Goal: Task Accomplishment & Management: Use online tool/utility

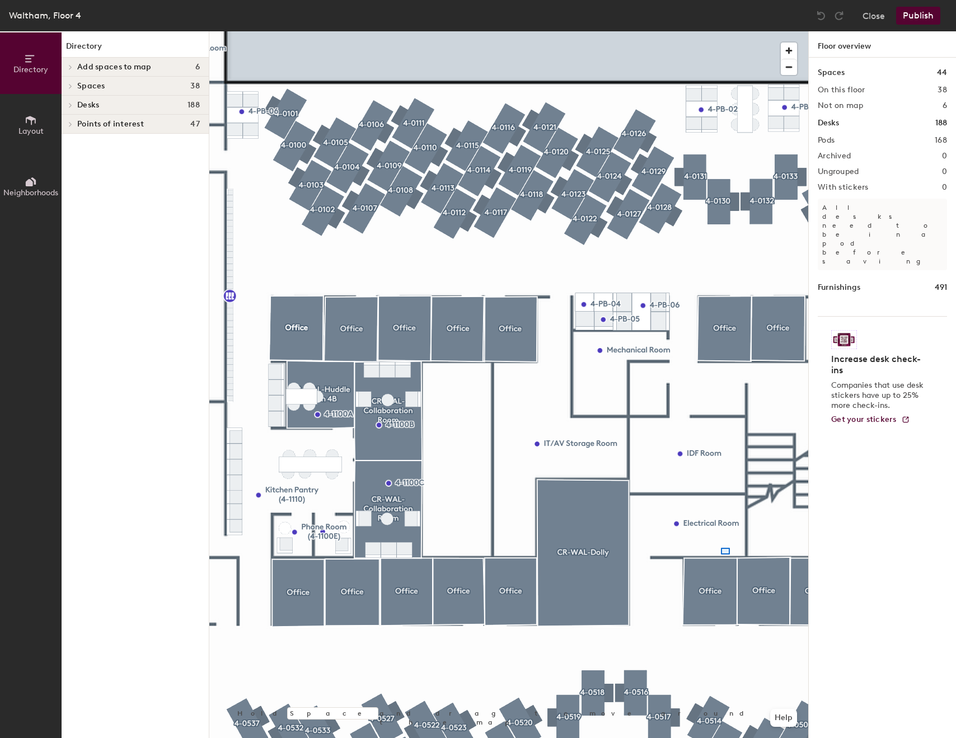
click at [701, 31] on div at bounding box center [508, 31] width 599 height 0
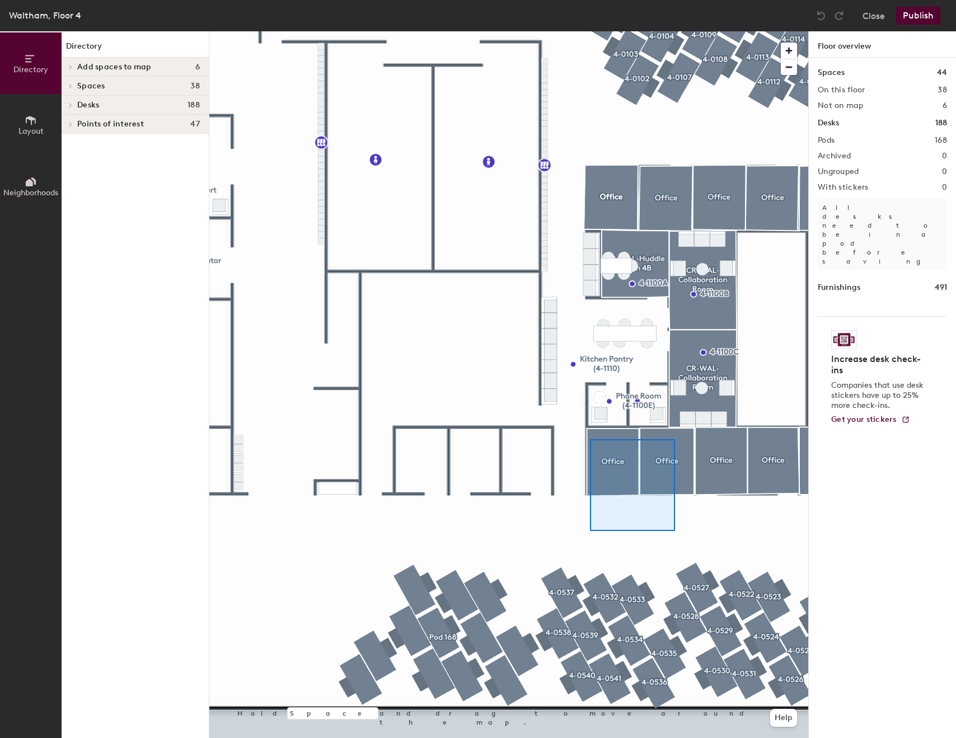
click at [590, 31] on div at bounding box center [508, 31] width 599 height 0
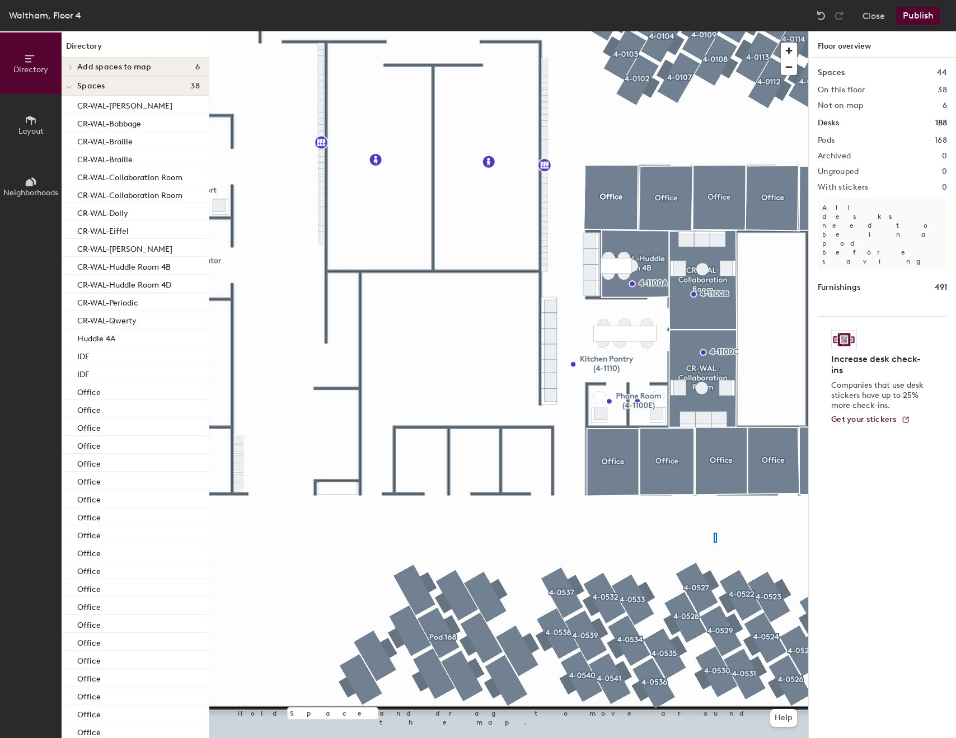
click at [713, 31] on div at bounding box center [508, 31] width 599 height 0
click at [602, 31] on div at bounding box center [508, 31] width 599 height 0
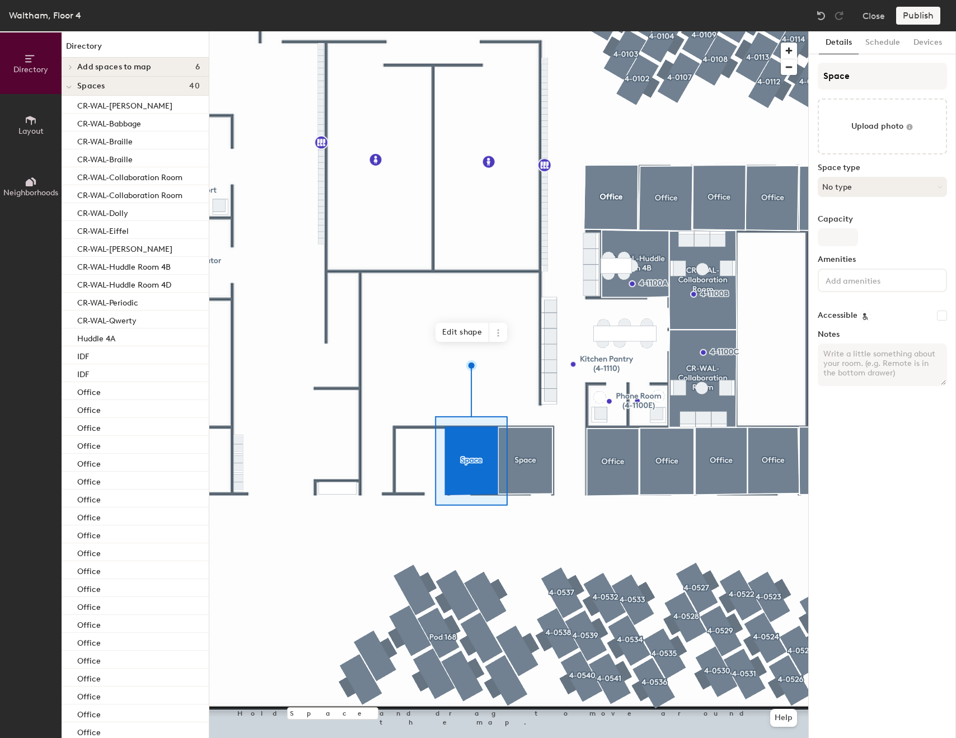
click at [884, 182] on button "No type" at bounding box center [882, 187] width 129 height 20
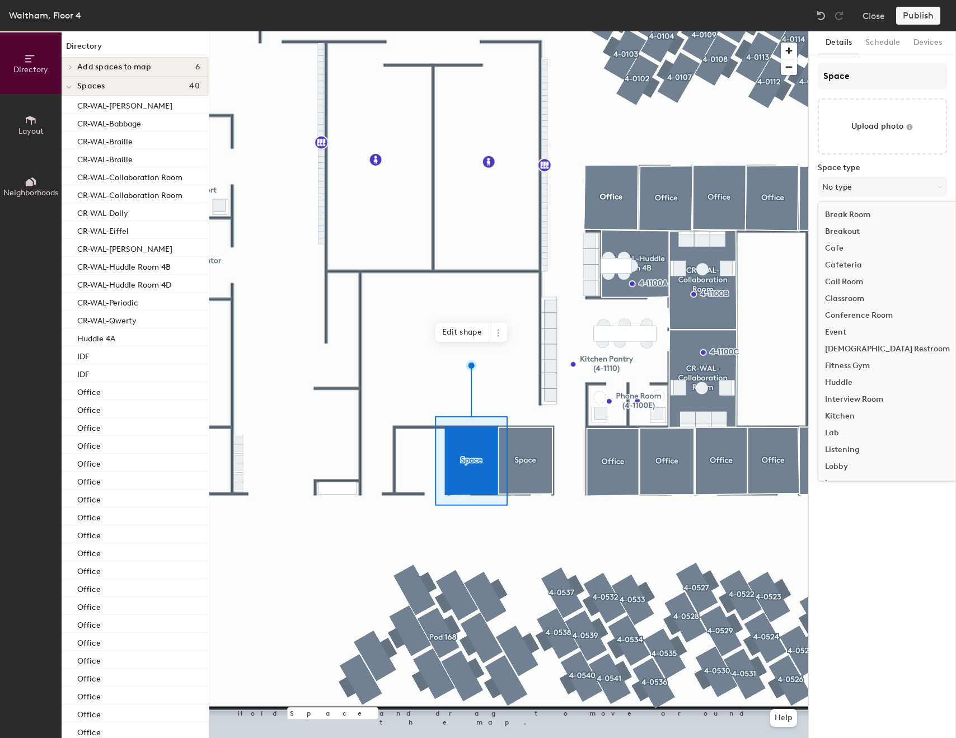
scroll to position [209, 0]
click at [851, 355] on div "Office" at bounding box center [887, 358] width 138 height 17
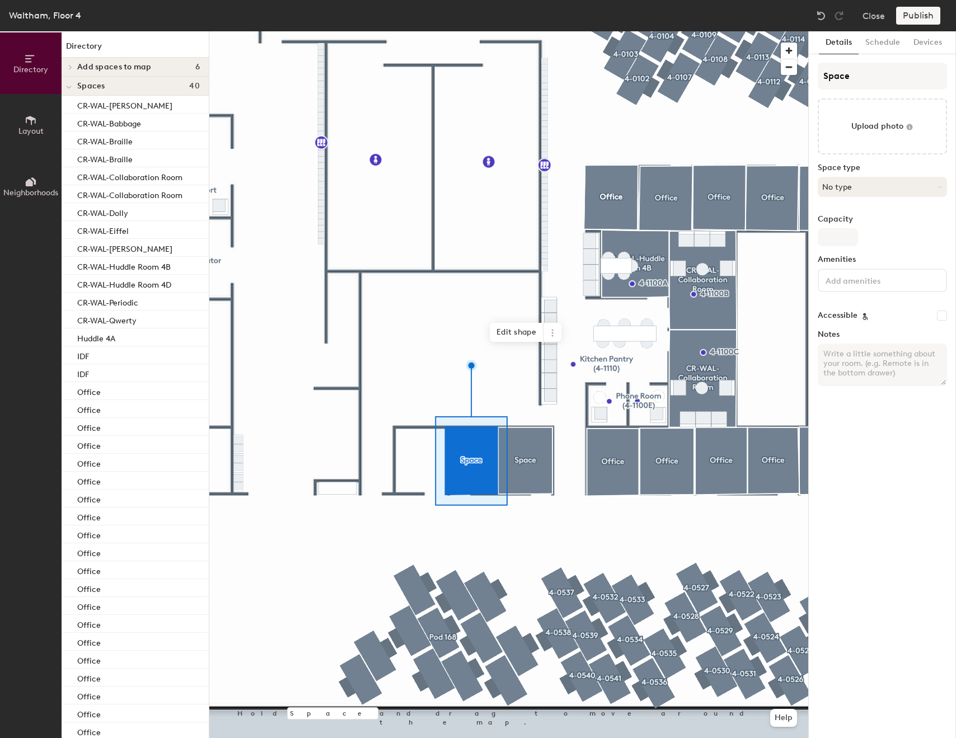
click at [868, 192] on button "No type" at bounding box center [882, 187] width 129 height 20
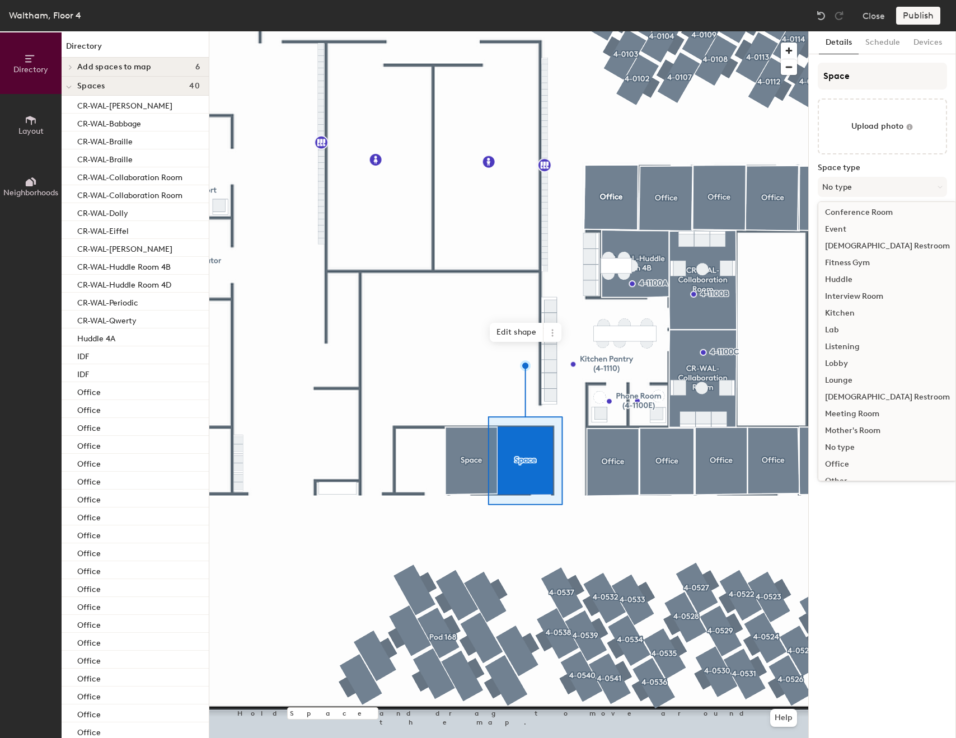
scroll to position [205, 0]
click at [849, 365] on div "Office" at bounding box center [887, 362] width 138 height 17
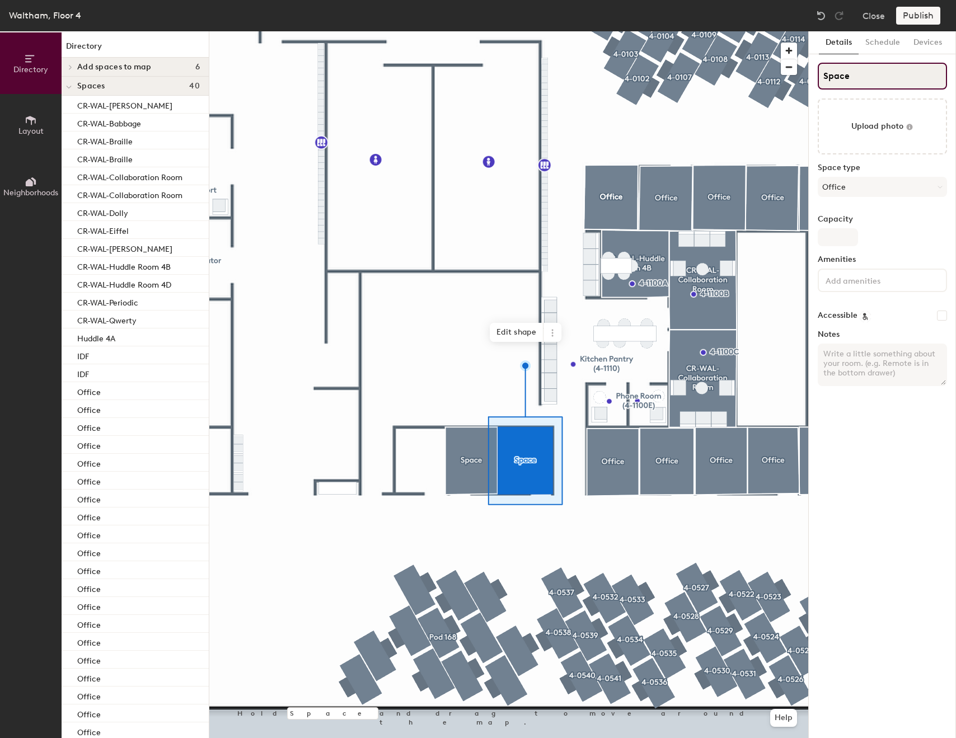
click at [887, 78] on input "Space" at bounding box center [882, 76] width 129 height 27
type input "Office"
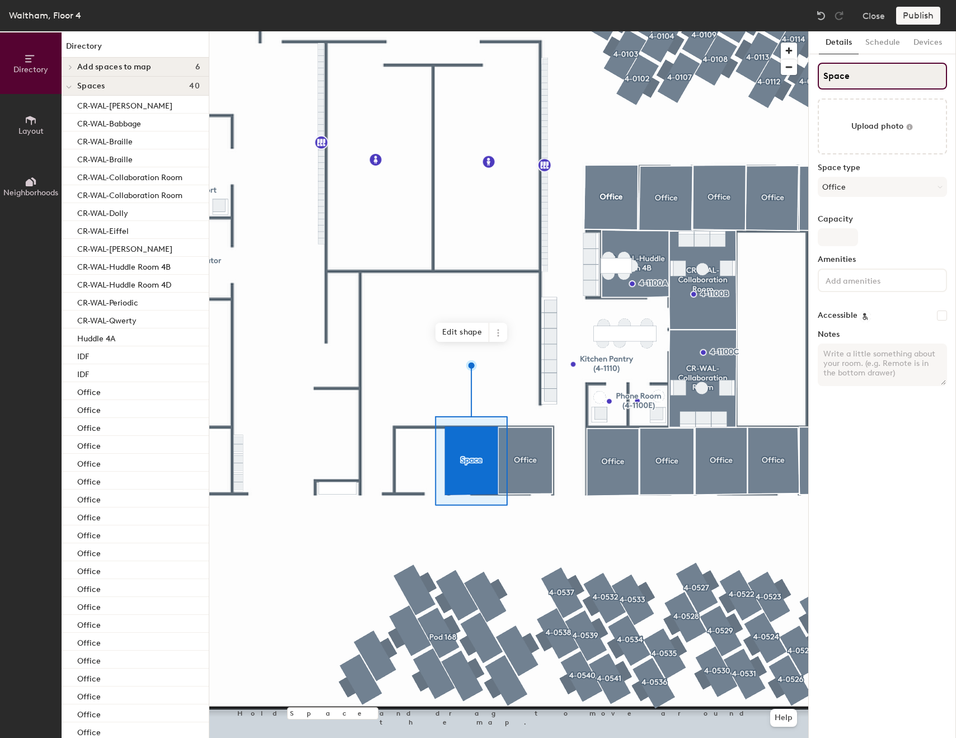
click at [867, 82] on input "Space" at bounding box center [882, 76] width 129 height 27
click at [868, 82] on input "Space" at bounding box center [882, 76] width 129 height 27
type input "Office"
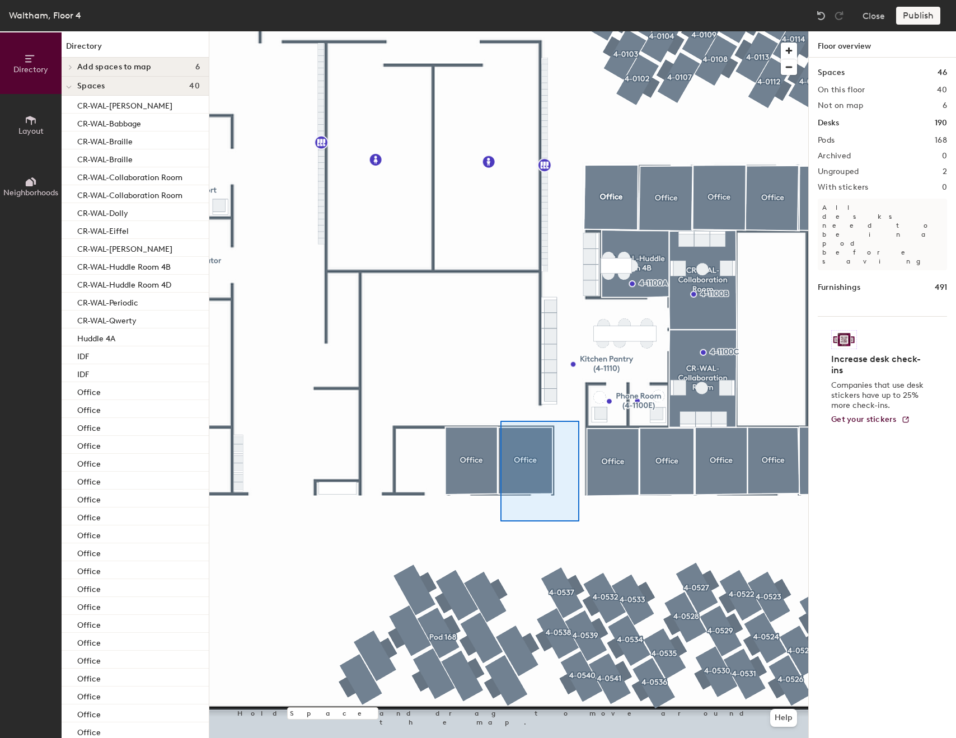
click at [500, 31] on div at bounding box center [508, 31] width 599 height 0
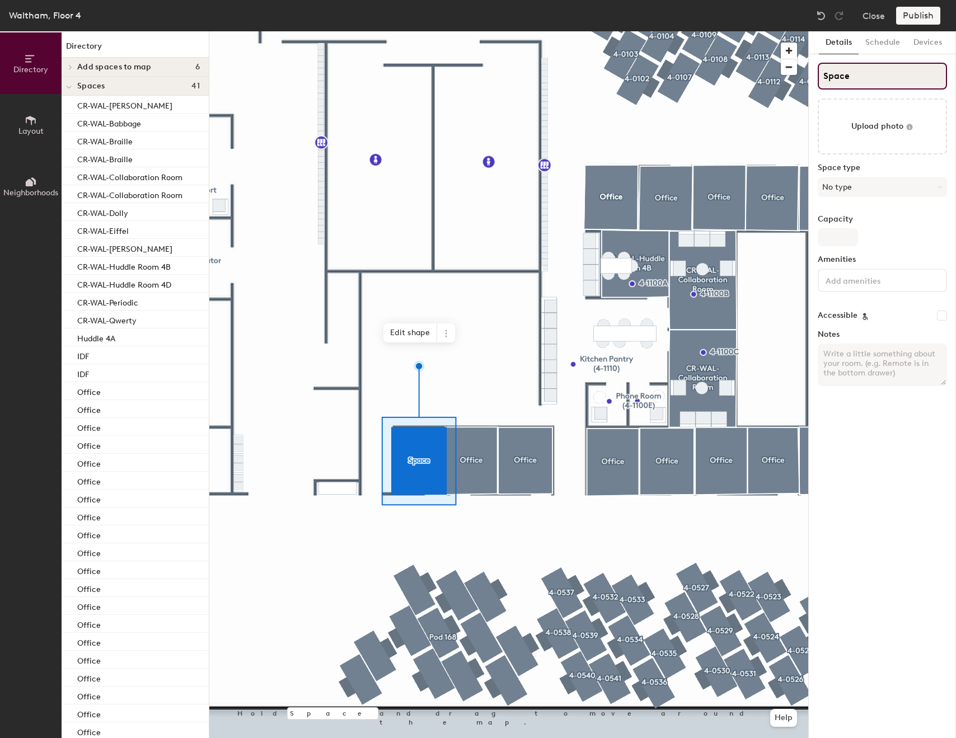
click at [830, 83] on input "Space" at bounding box center [882, 76] width 129 height 27
type input "Office"
click at [913, 195] on button "No type" at bounding box center [882, 187] width 129 height 20
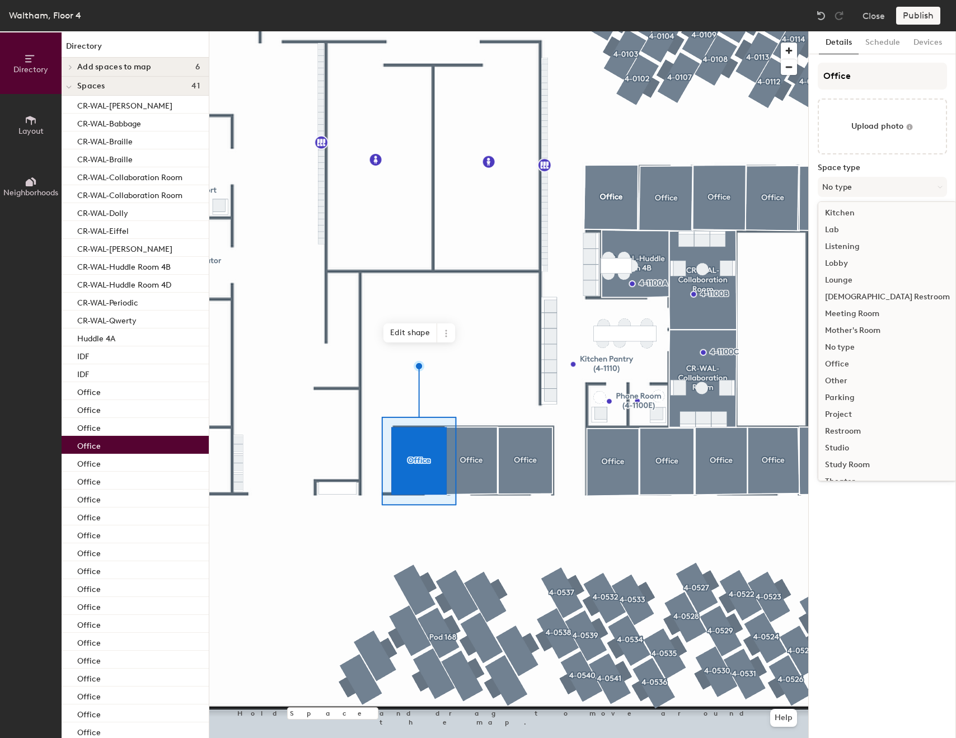
scroll to position [251, 0]
click at [833, 319] on div "Office" at bounding box center [887, 316] width 138 height 17
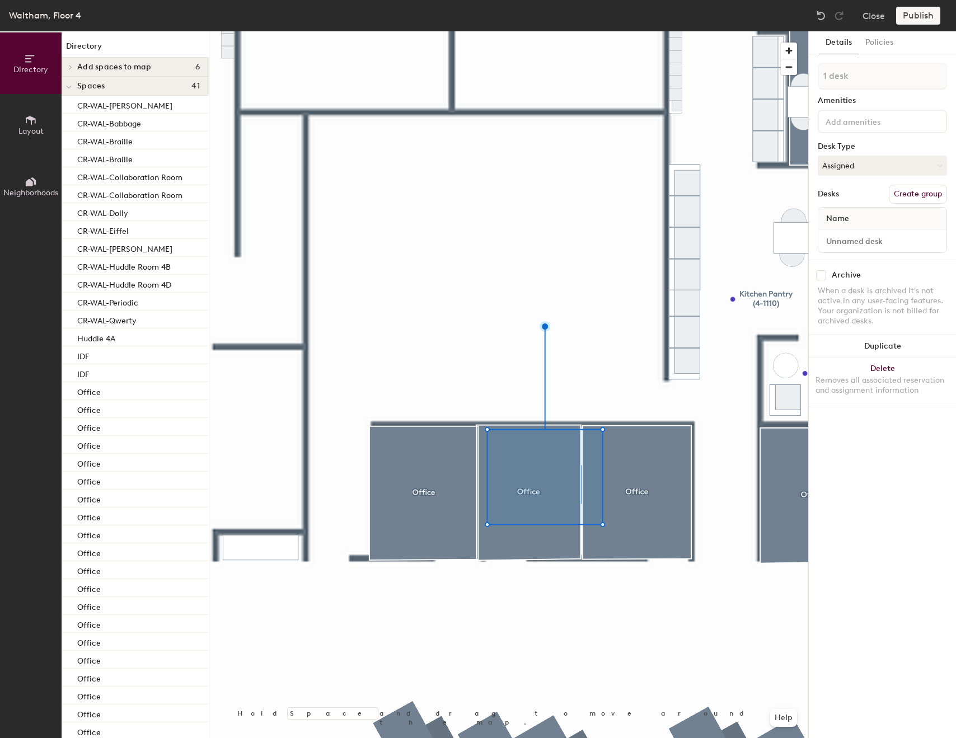
click at [620, 31] on div at bounding box center [508, 31] width 599 height 0
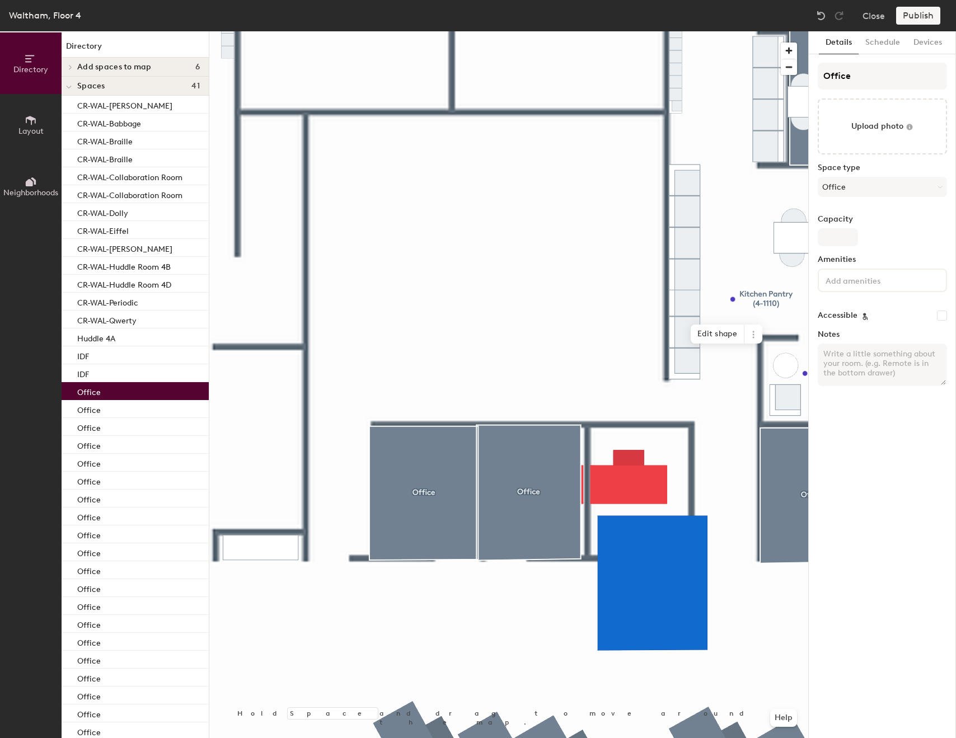
click at [629, 31] on div at bounding box center [508, 31] width 599 height 0
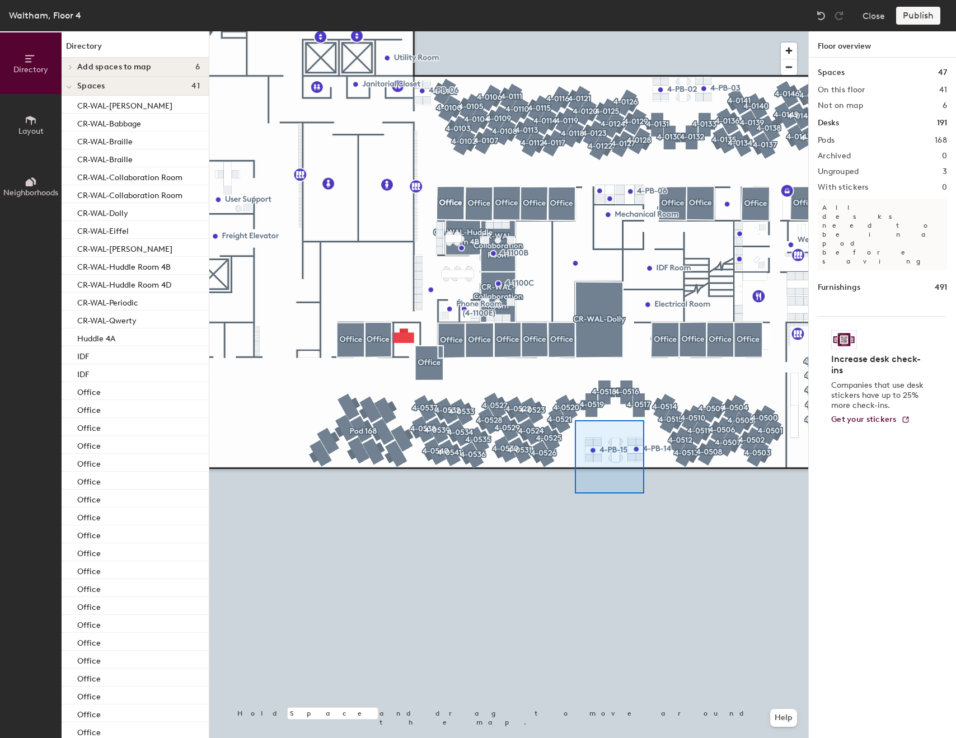
click at [575, 31] on div at bounding box center [508, 31] width 599 height 0
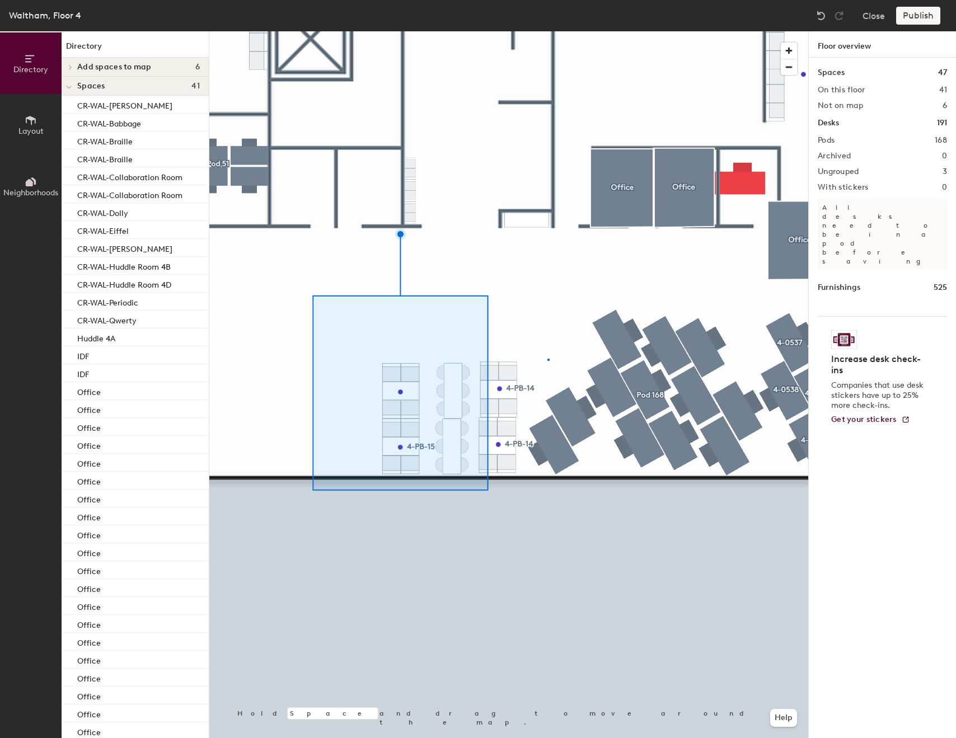
click at [547, 31] on div at bounding box center [508, 31] width 599 height 0
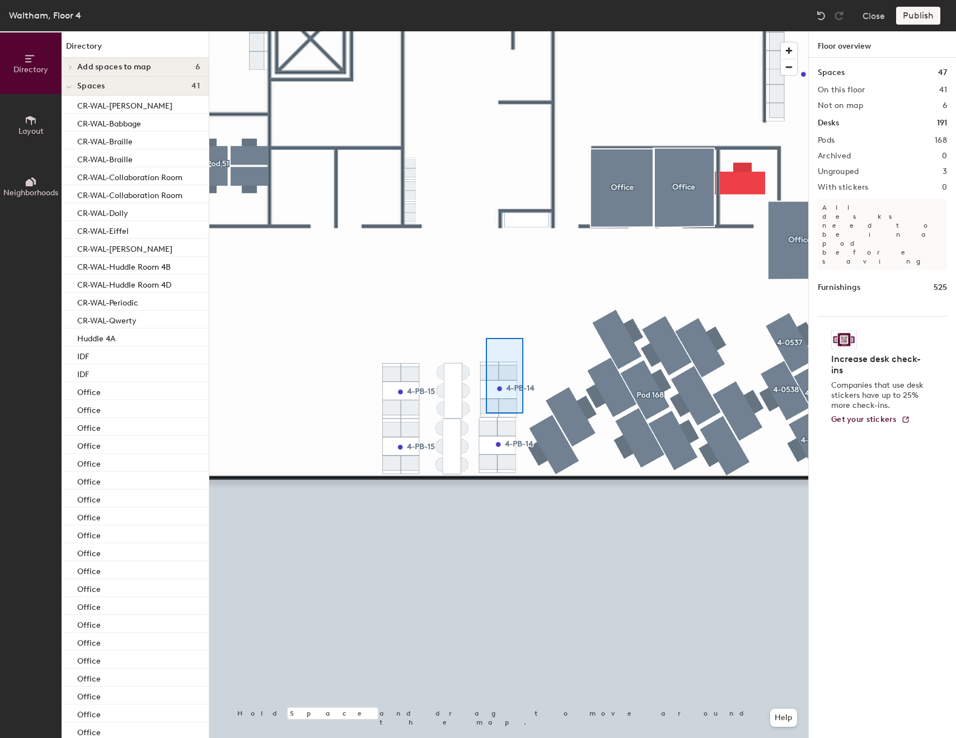
click at [486, 31] on div at bounding box center [508, 31] width 599 height 0
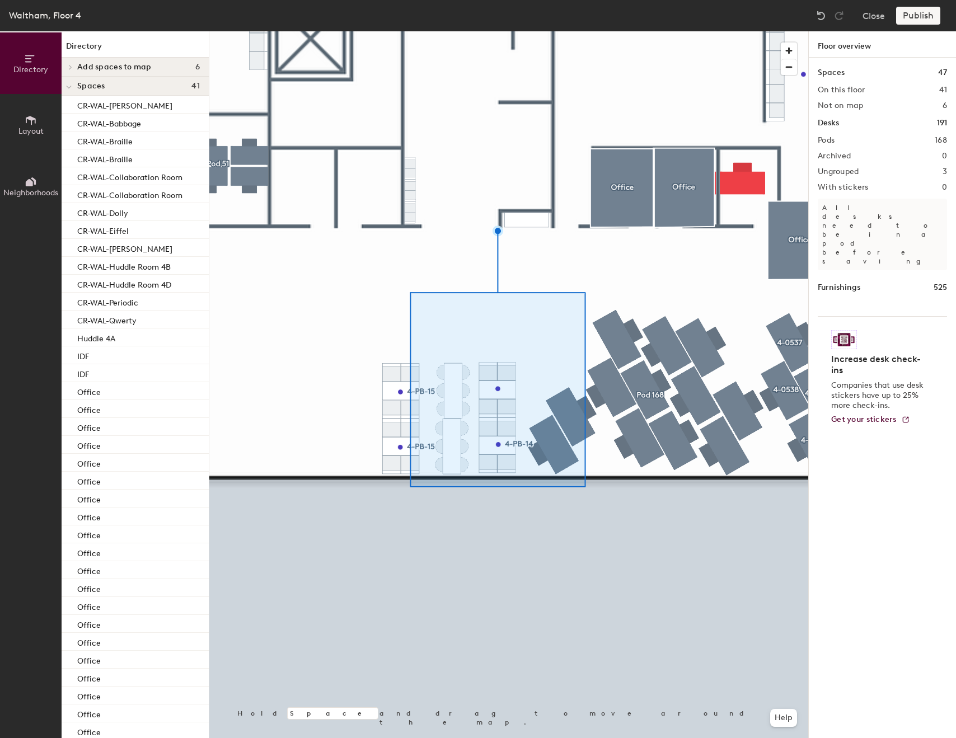
click at [467, 31] on div at bounding box center [508, 31] width 599 height 0
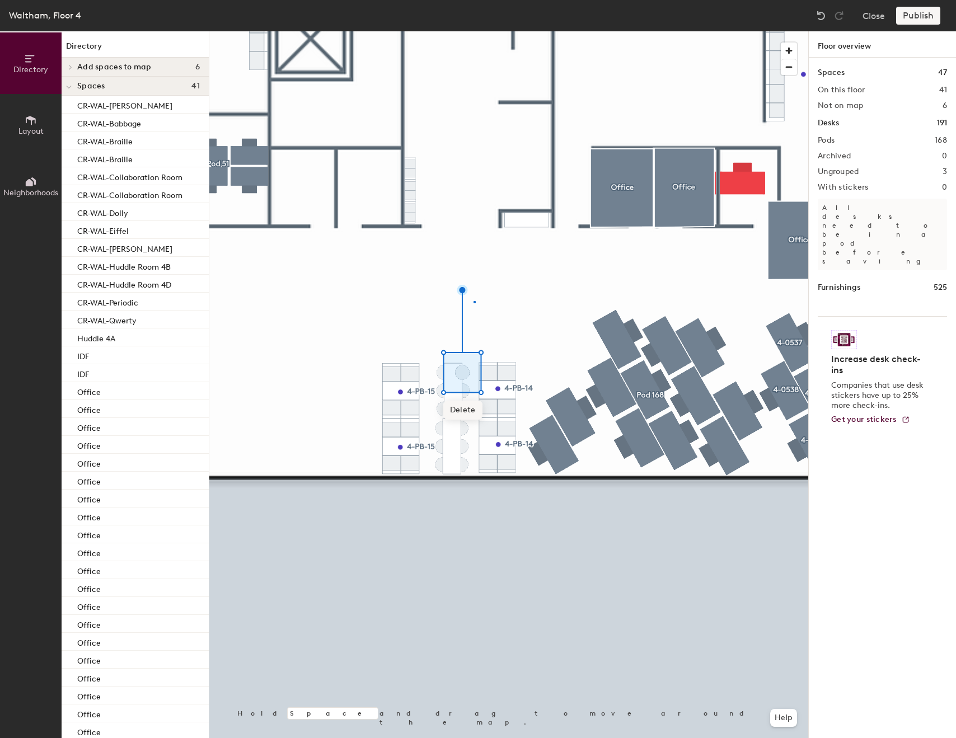
click at [474, 31] on div at bounding box center [508, 31] width 599 height 0
click at [440, 31] on div at bounding box center [508, 31] width 599 height 0
click at [419, 31] on div at bounding box center [508, 31] width 599 height 0
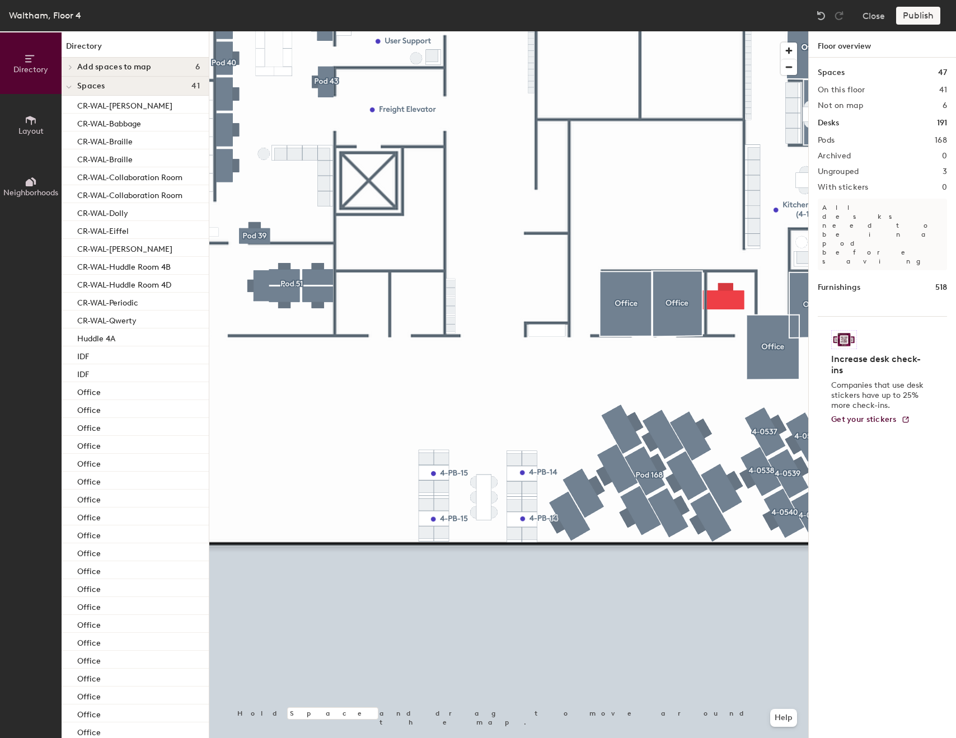
click at [720, 31] on div at bounding box center [508, 31] width 599 height 0
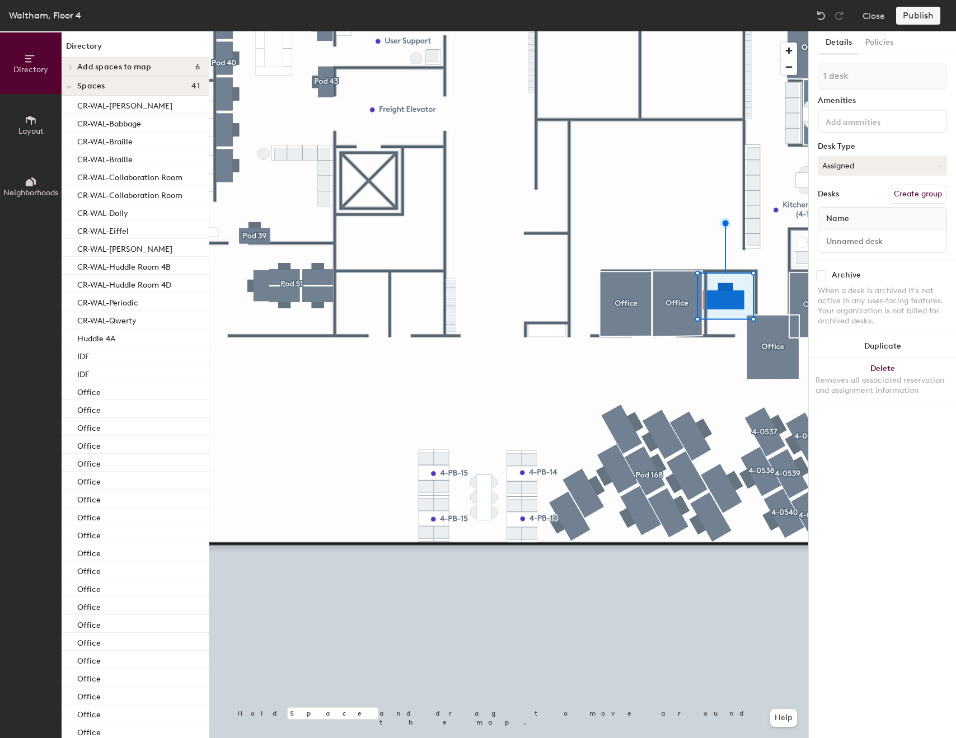
click at [933, 192] on button "Create group" at bounding box center [918, 194] width 58 height 19
click at [894, 82] on input "Pod 169" at bounding box center [882, 76] width 129 height 27
type input "4-"
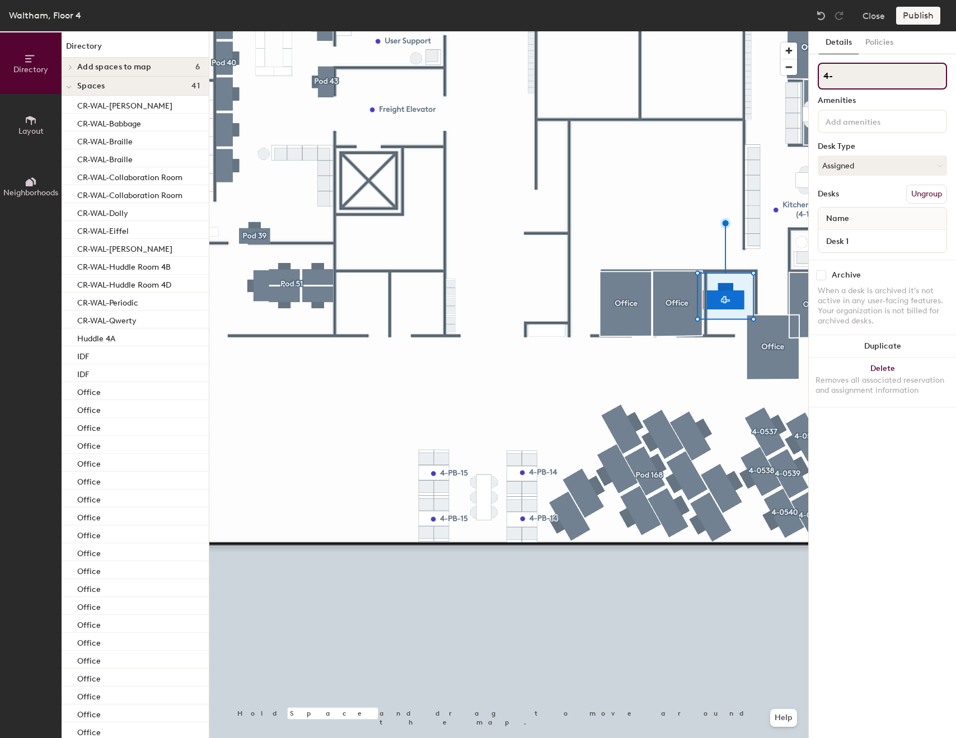
click at [865, 68] on input "4-" at bounding box center [882, 76] width 129 height 27
click at [865, 69] on input "4-" at bounding box center [882, 76] width 129 height 27
click at [867, 78] on input "4-" at bounding box center [882, 76] width 129 height 27
type input "4-1512"
click at [775, 31] on div at bounding box center [508, 31] width 599 height 0
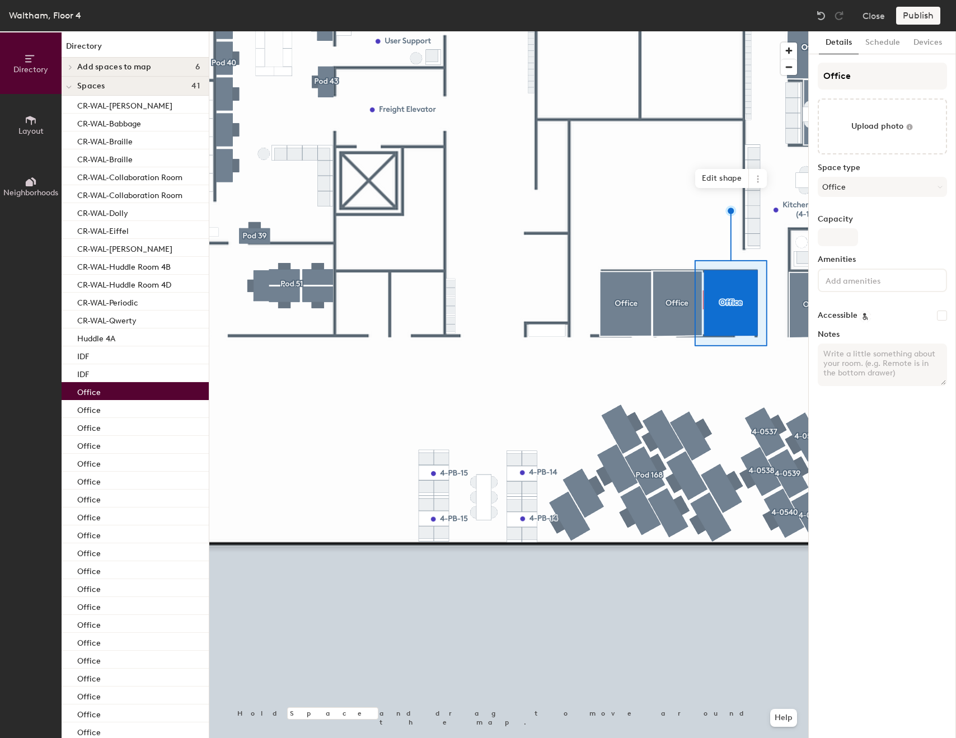
click at [668, 31] on div at bounding box center [508, 31] width 599 height 0
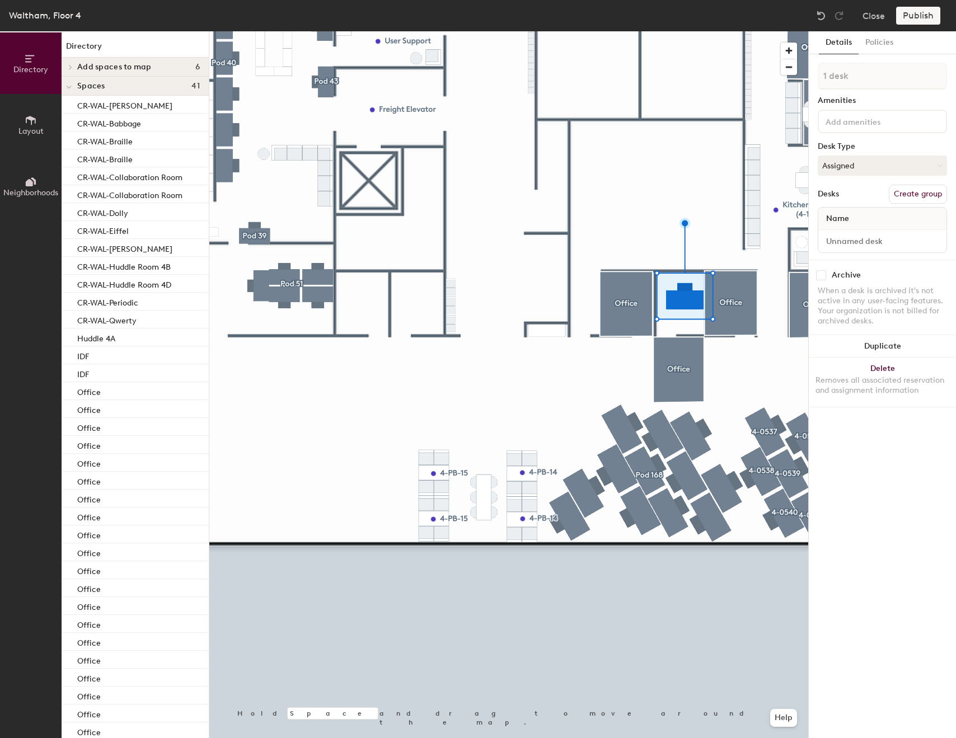
click at [899, 196] on button "Create group" at bounding box center [918, 194] width 58 height 19
click at [887, 146] on div "Desk Type" at bounding box center [882, 146] width 129 height 9
click at [884, 78] on input "Pod 170" at bounding box center [882, 76] width 129 height 27
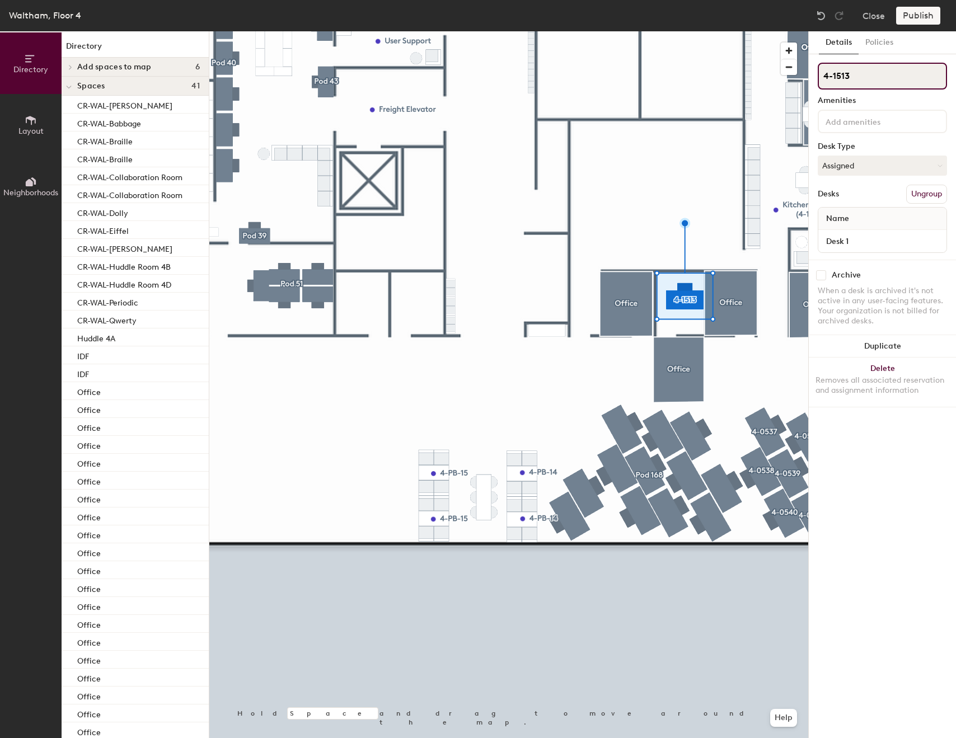
type input "4-1513"
click at [680, 31] on div at bounding box center [508, 31] width 599 height 0
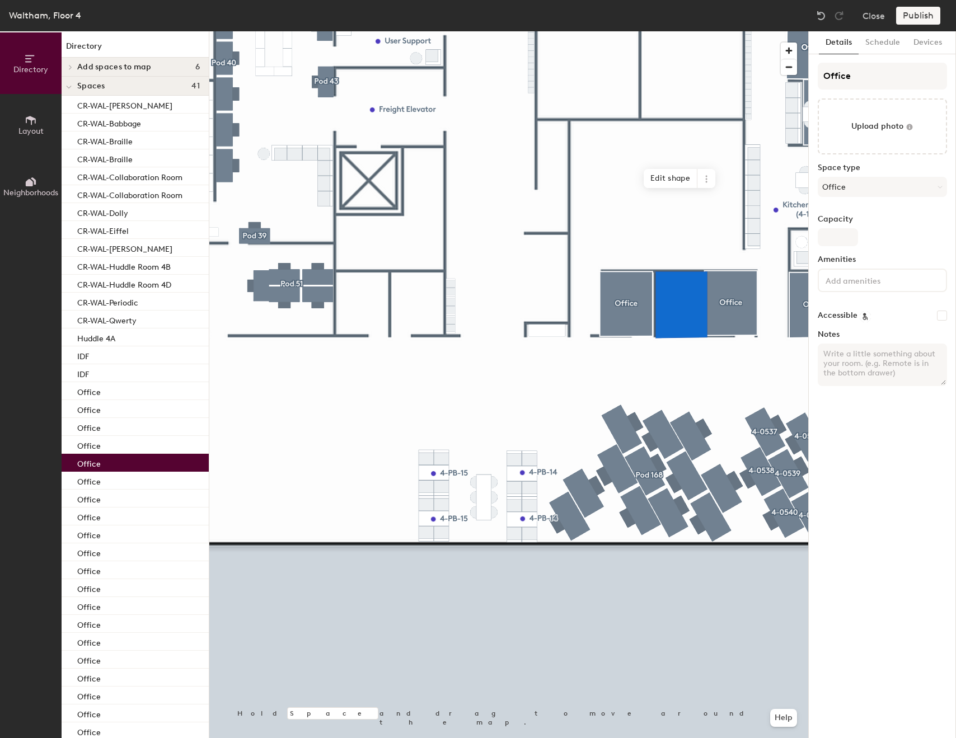
click at [714, 31] on div at bounding box center [508, 31] width 599 height 0
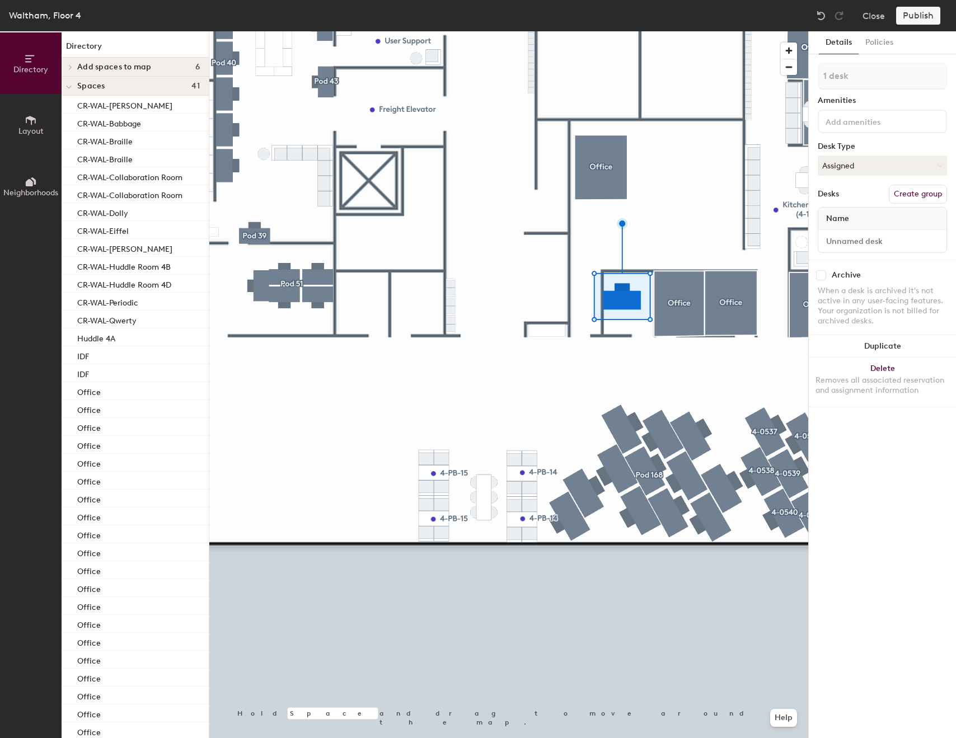
click at [915, 199] on button "Create group" at bounding box center [918, 194] width 58 height 19
click at [897, 76] on input "Pod 171" at bounding box center [882, 76] width 129 height 27
type input "4-1511"
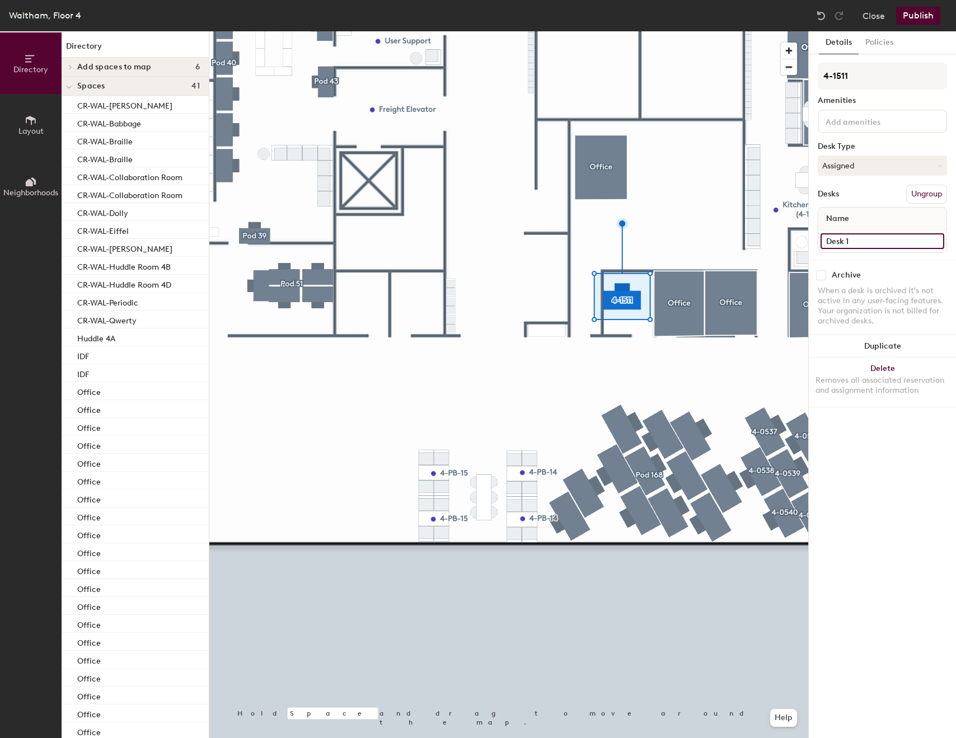
click at [896, 240] on input "Desk 1" at bounding box center [883, 241] width 124 height 16
click at [898, 83] on input "4-1511" at bounding box center [882, 76] width 129 height 27
click at [885, 247] on input "Desk 1" at bounding box center [883, 241] width 124 height 16
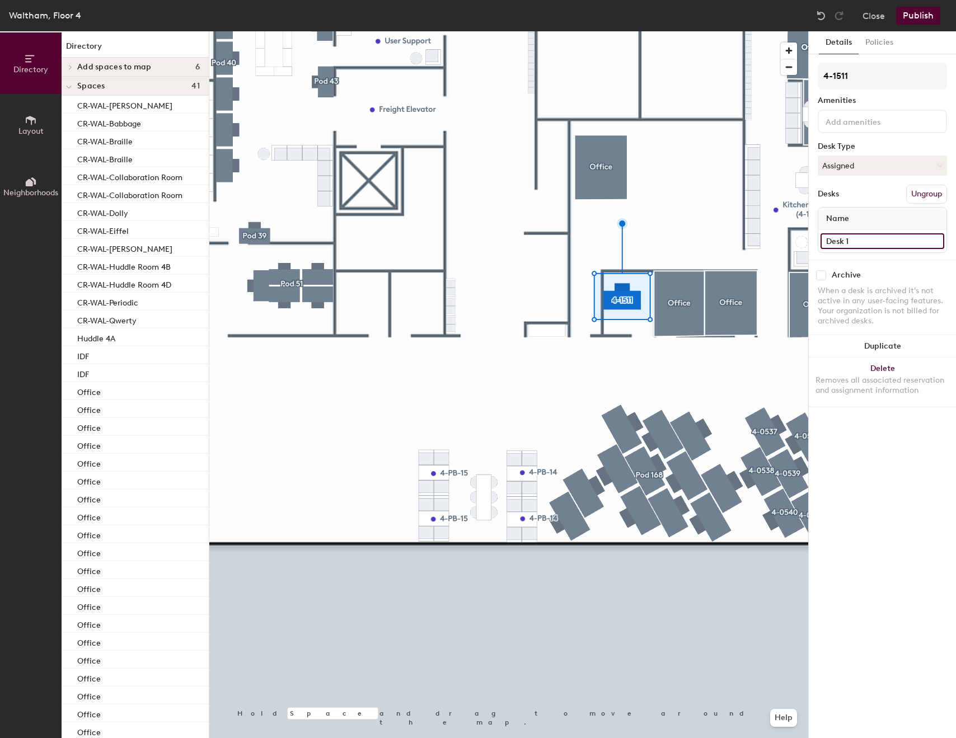
paste input "4-151"
type input "4-1511"
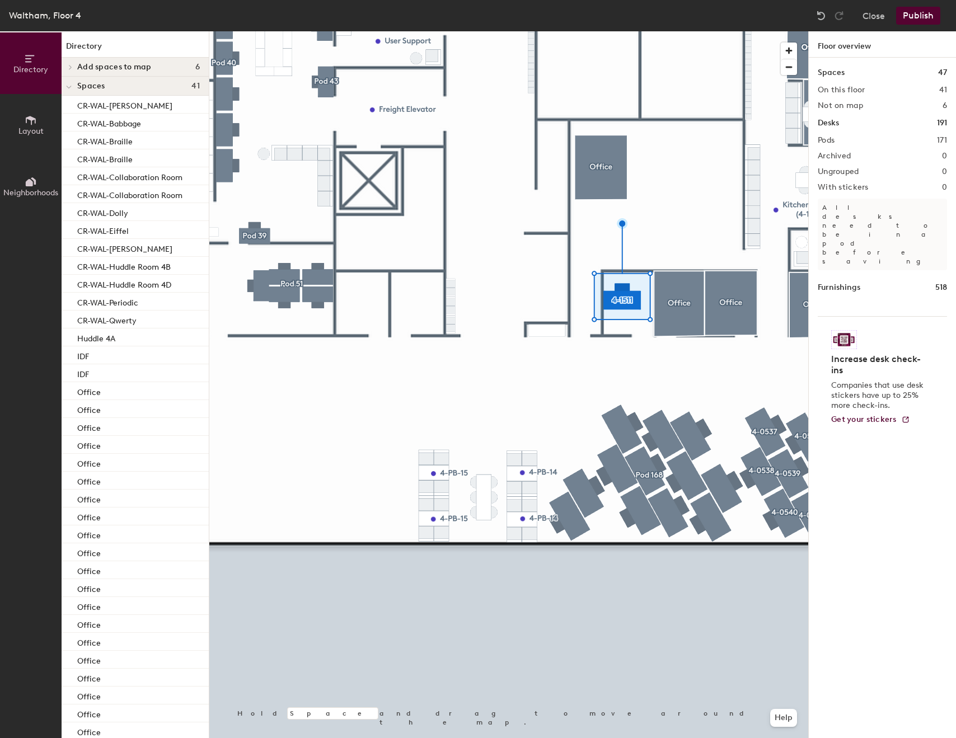
click at [625, 31] on div at bounding box center [508, 31] width 599 height 0
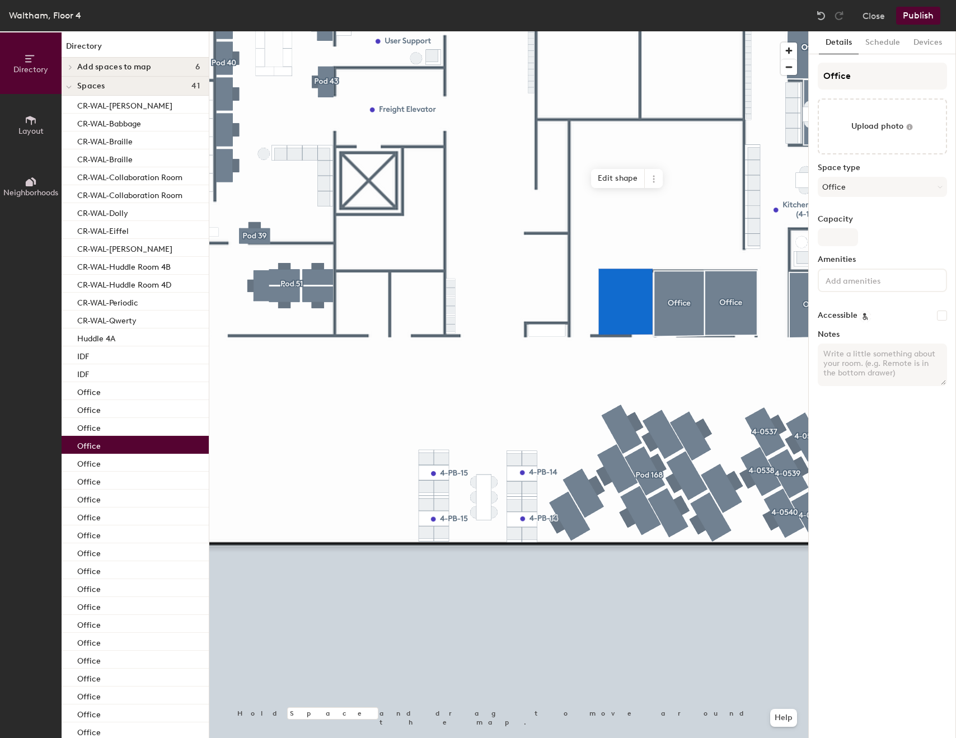
click at [698, 31] on div at bounding box center [508, 31] width 599 height 0
click at [687, 31] on div at bounding box center [508, 31] width 599 height 0
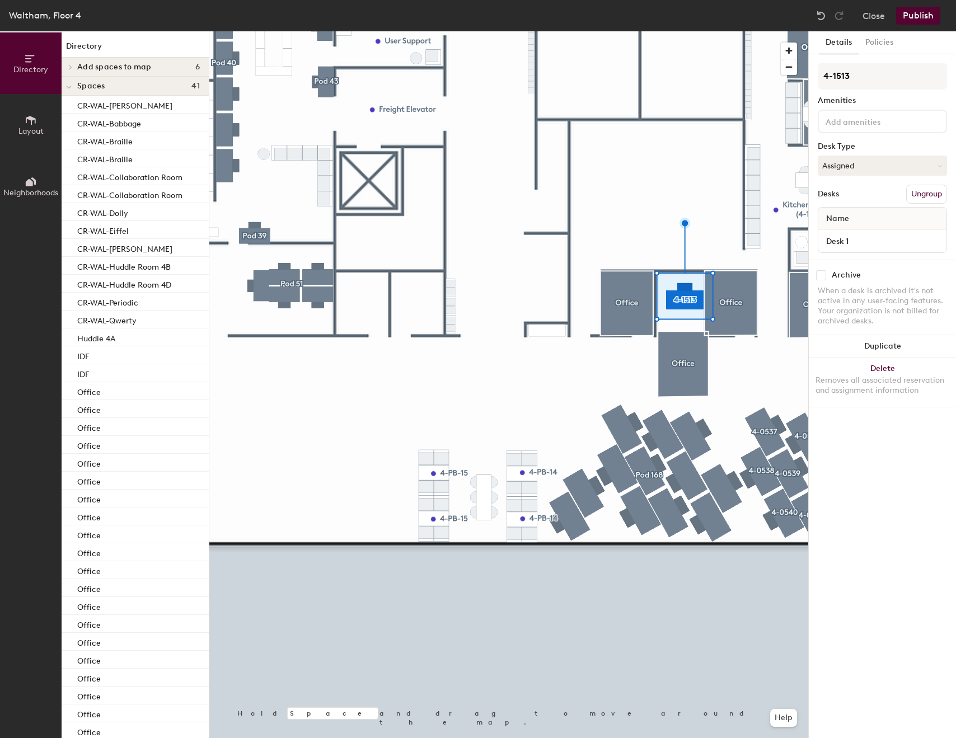
click at [881, 225] on div "Name" at bounding box center [882, 219] width 128 height 22
click at [881, 229] on div "Name" at bounding box center [882, 219] width 128 height 22
click at [878, 231] on div "Desk 1" at bounding box center [882, 241] width 128 height 22
click at [874, 238] on input "Desk 1" at bounding box center [883, 241] width 124 height 16
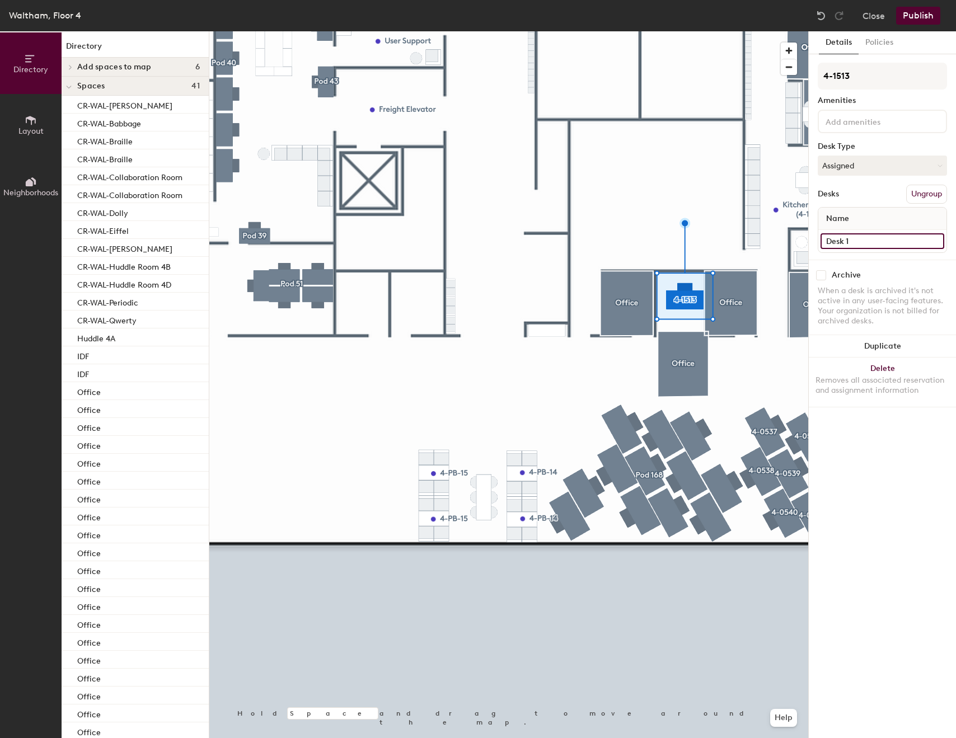
click at [874, 238] on input "Desk 1" at bounding box center [883, 241] width 124 height 16
type input "4-1513"
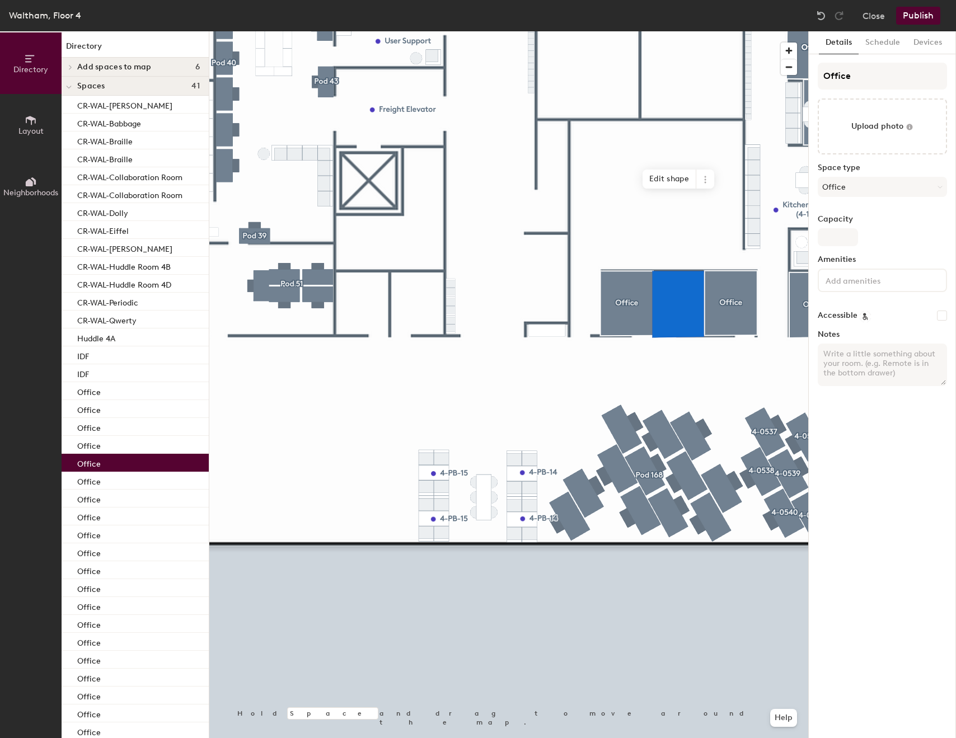
click at [729, 31] on div at bounding box center [508, 31] width 599 height 0
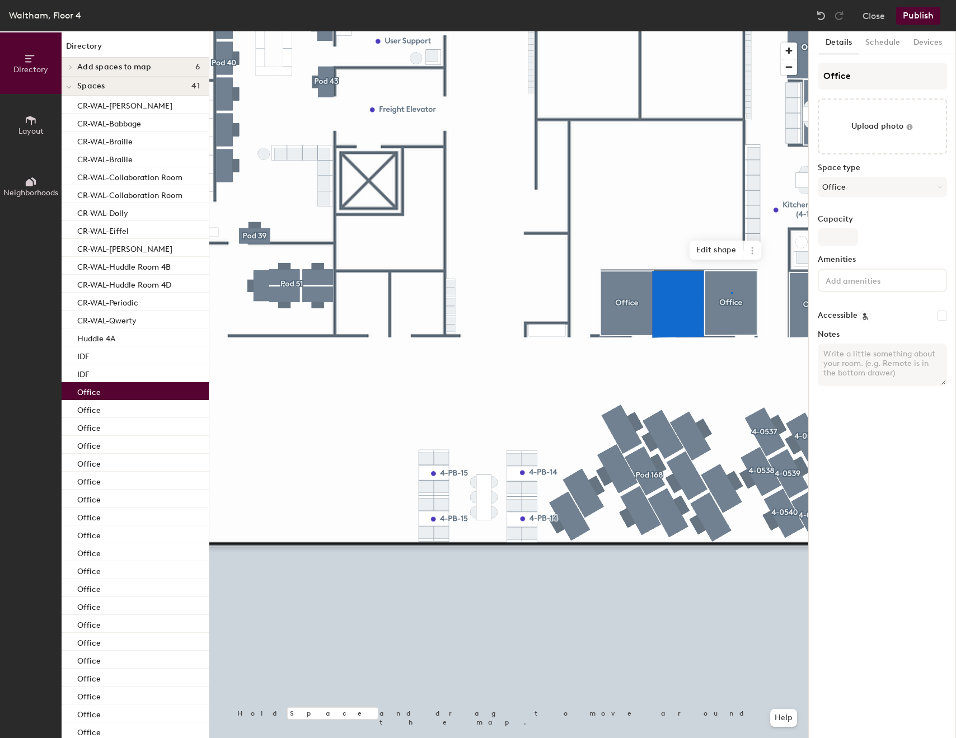
click at [731, 31] on div at bounding box center [508, 31] width 599 height 0
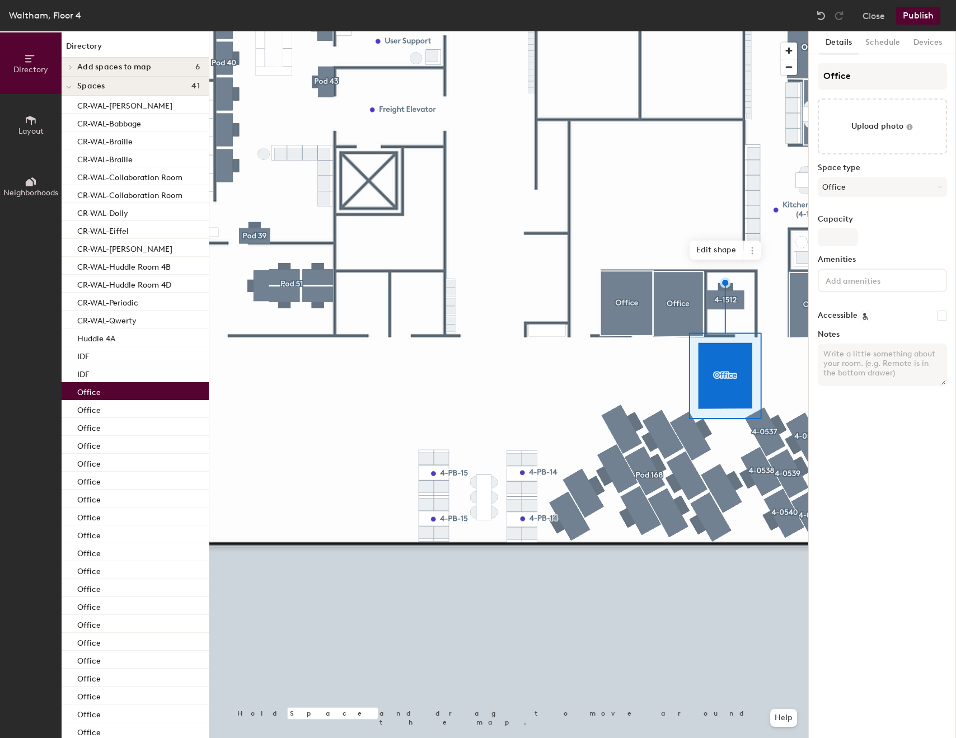
click at [733, 31] on div at bounding box center [508, 31] width 599 height 0
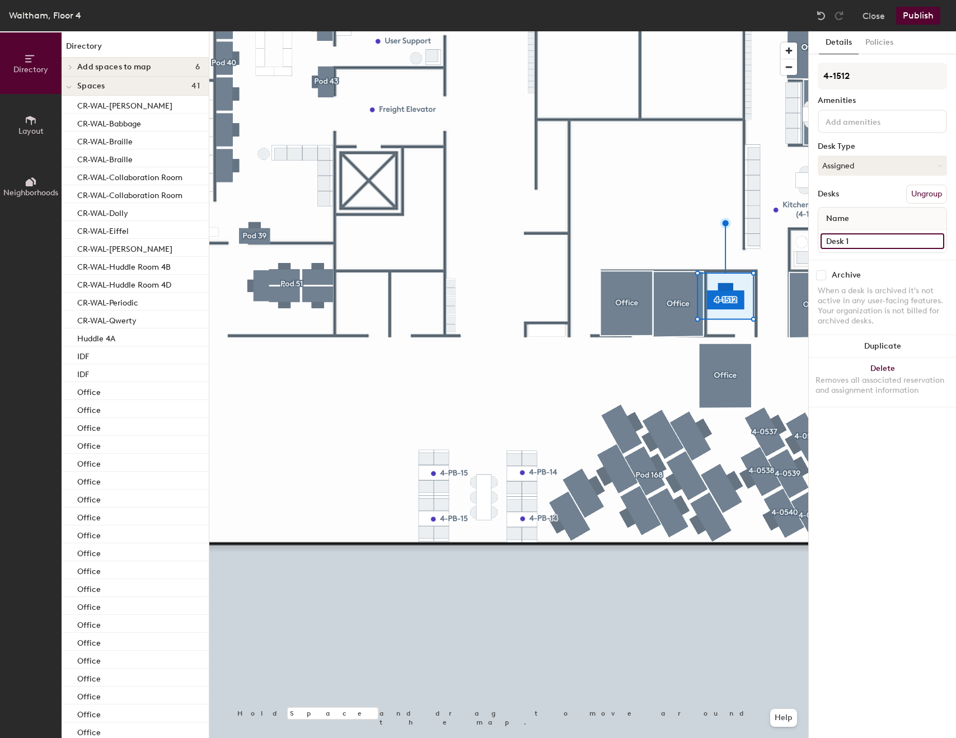
click at [882, 237] on input "Desk 1" at bounding box center [883, 241] width 124 height 16
type input "4-1512"
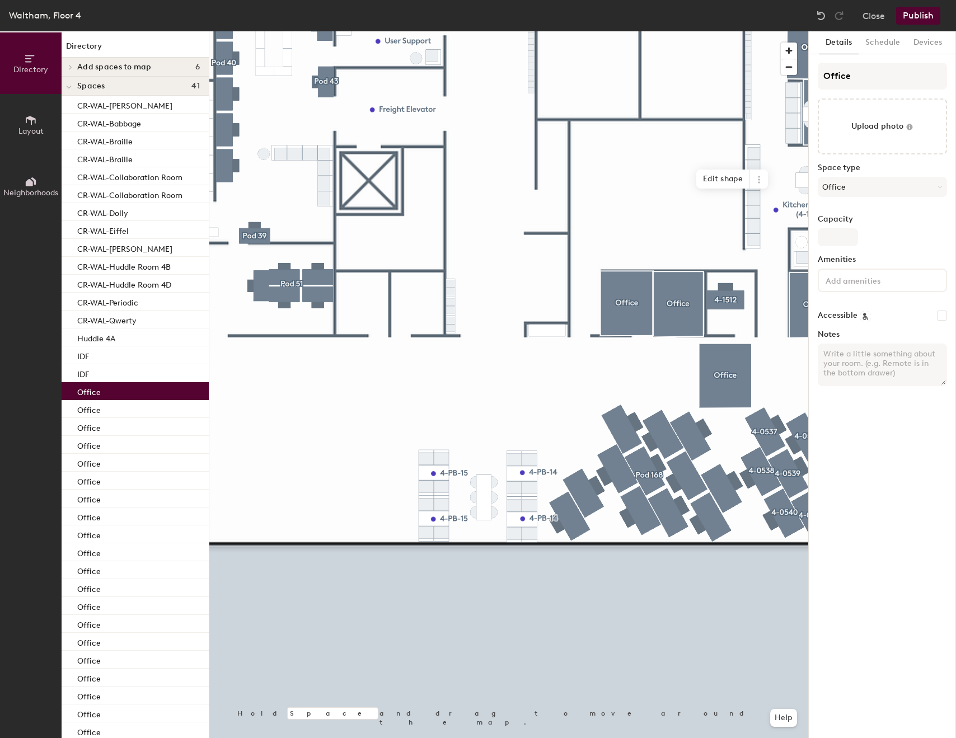
click at [752, 31] on div at bounding box center [508, 31] width 599 height 0
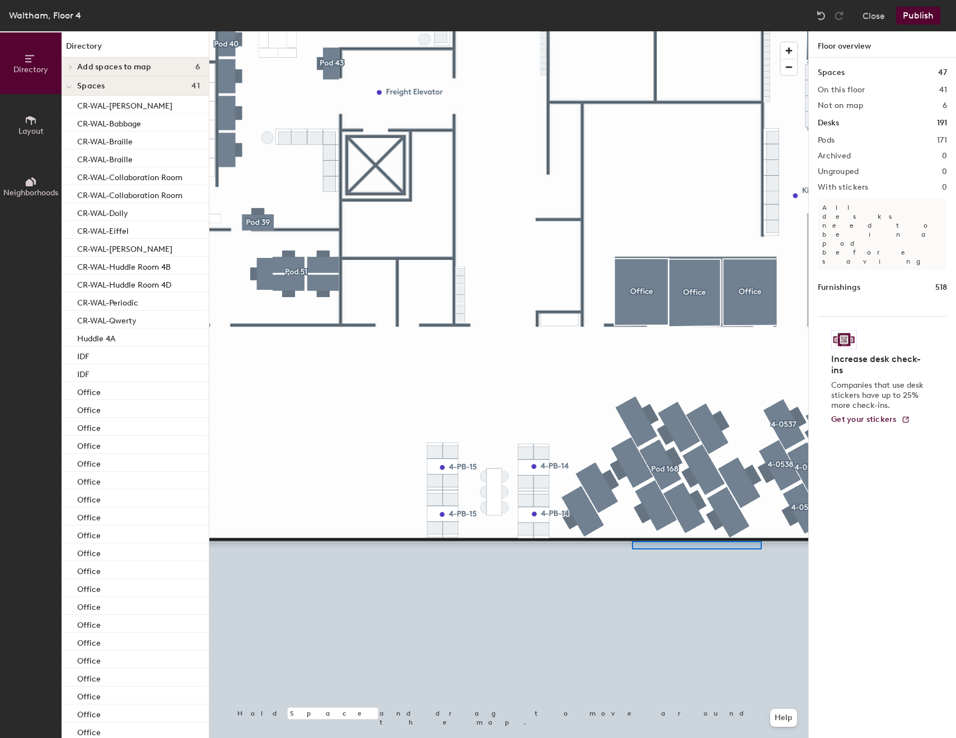
click at [632, 31] on div at bounding box center [508, 31] width 599 height 0
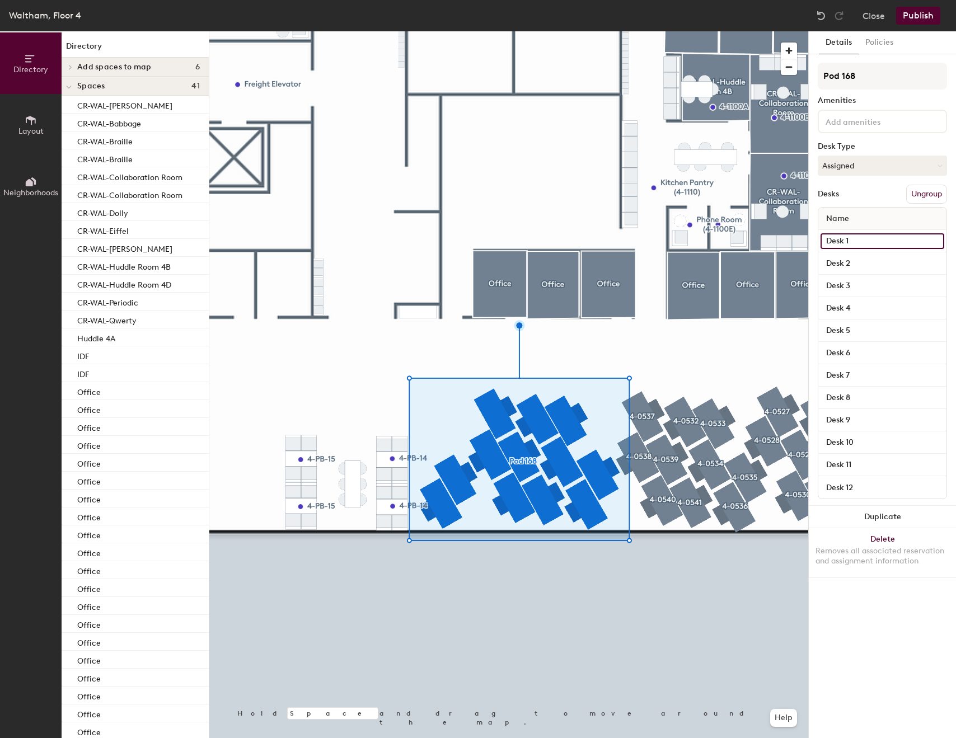
click at [844, 240] on input "Desk 1" at bounding box center [883, 241] width 124 height 16
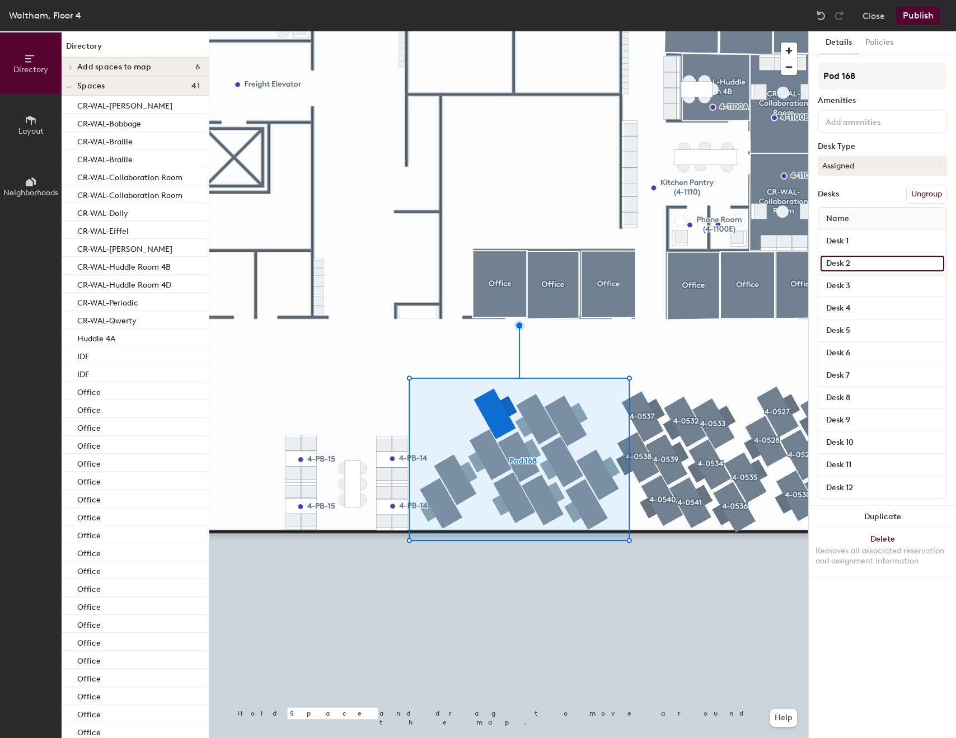
click at [869, 267] on input "Desk 2" at bounding box center [883, 264] width 124 height 16
click at [866, 285] on input "Desk 3" at bounding box center [883, 286] width 124 height 16
click at [865, 275] on div "Desk 3" at bounding box center [882, 286] width 128 height 22
click at [867, 267] on input "Desk 2" at bounding box center [883, 264] width 124 height 16
type input "4-"
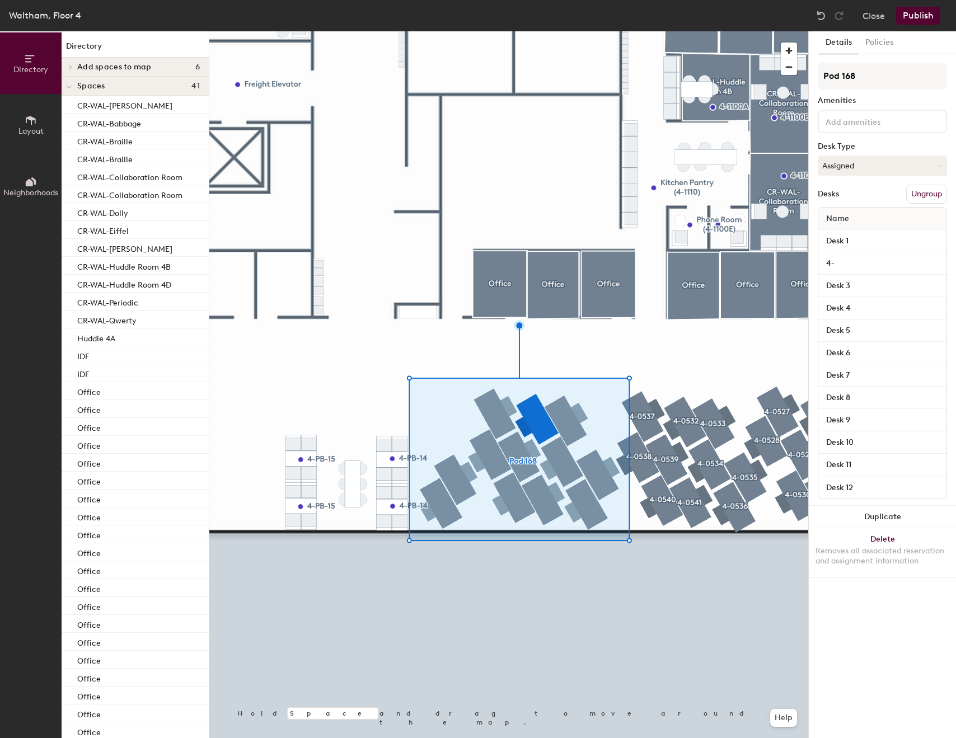
click at [917, 195] on button "Ungroup" at bounding box center [926, 194] width 41 height 19
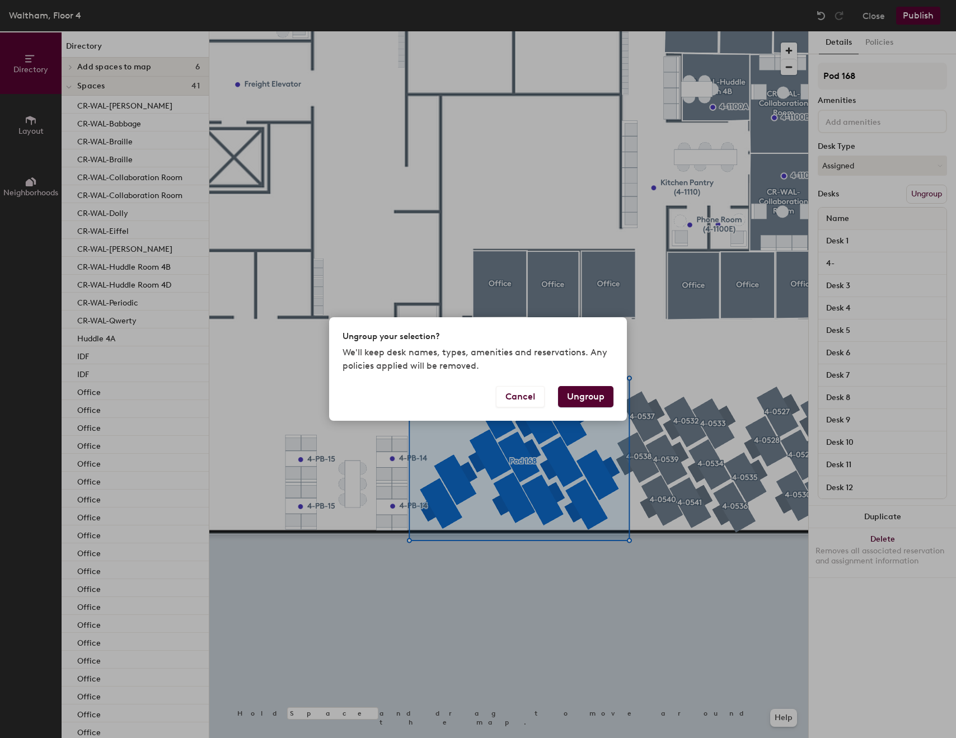
click at [606, 394] on button "Ungroup" at bounding box center [585, 396] width 55 height 21
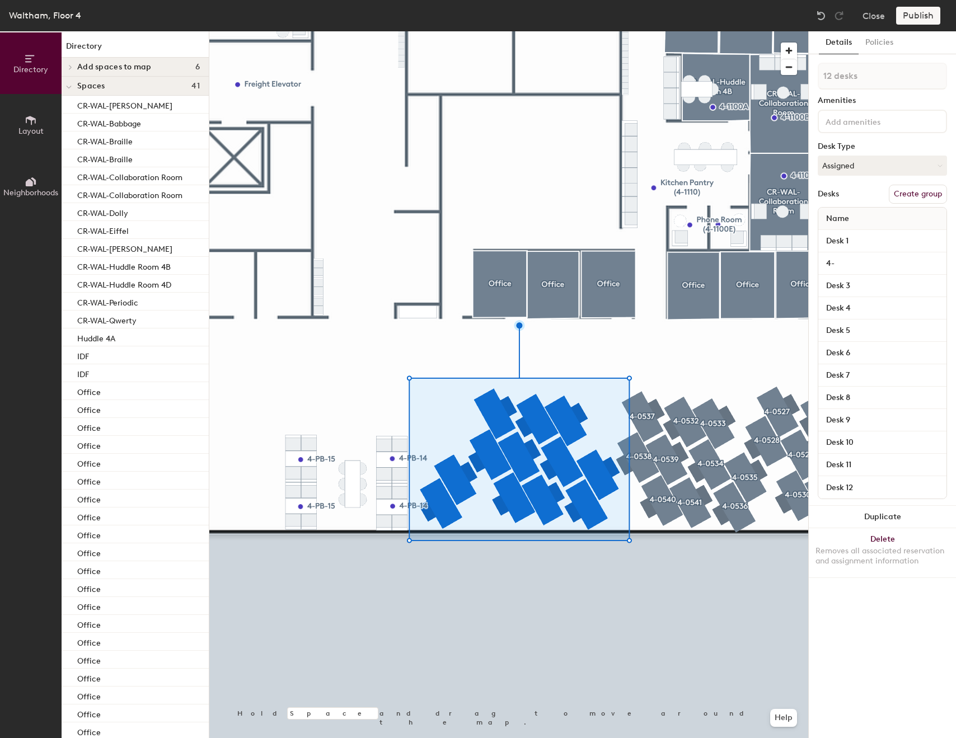
click at [620, 31] on div at bounding box center [508, 31] width 599 height 0
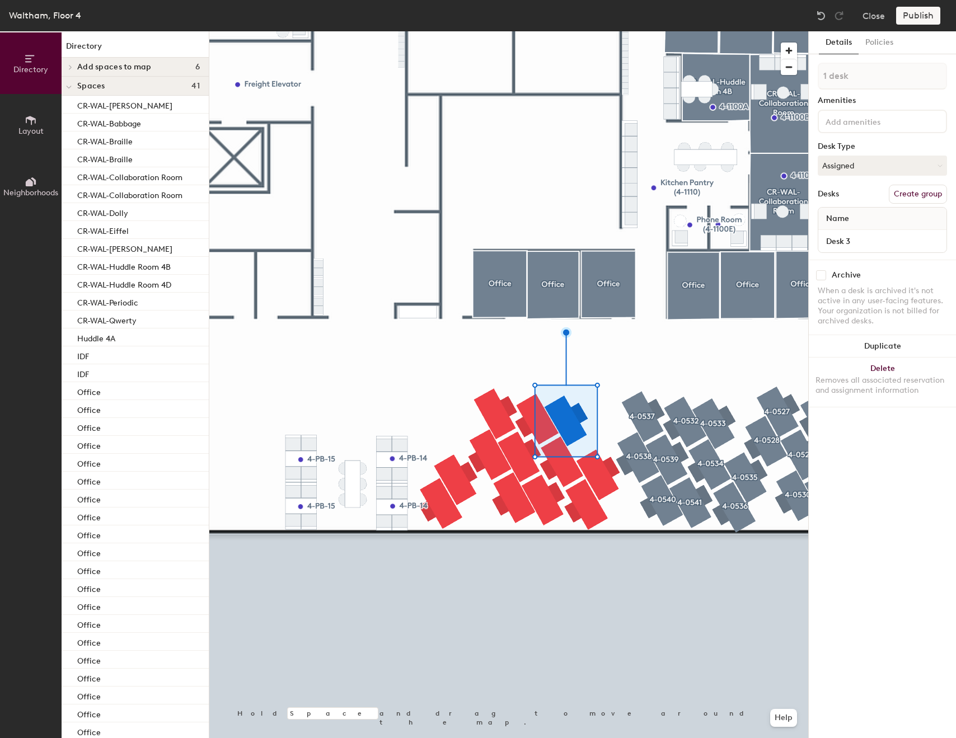
click at [525, 31] on div at bounding box center [508, 31] width 599 height 0
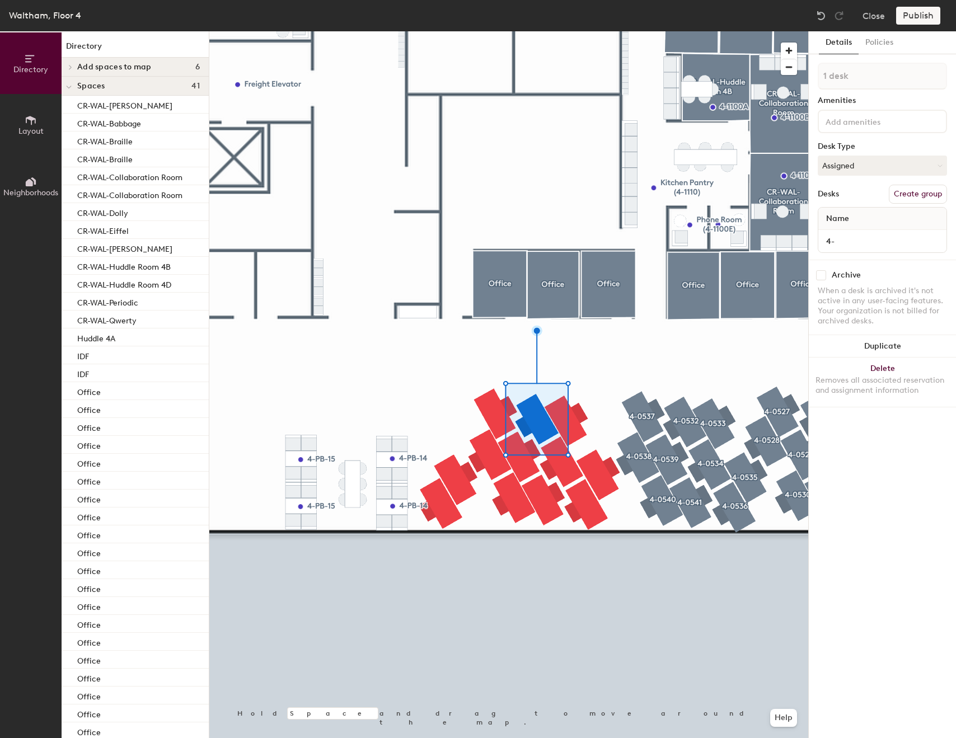
click at [915, 188] on button "Create group" at bounding box center [918, 194] width 58 height 19
click at [888, 82] on input "Pod 171" at bounding box center [882, 76] width 129 height 27
type input "4-"
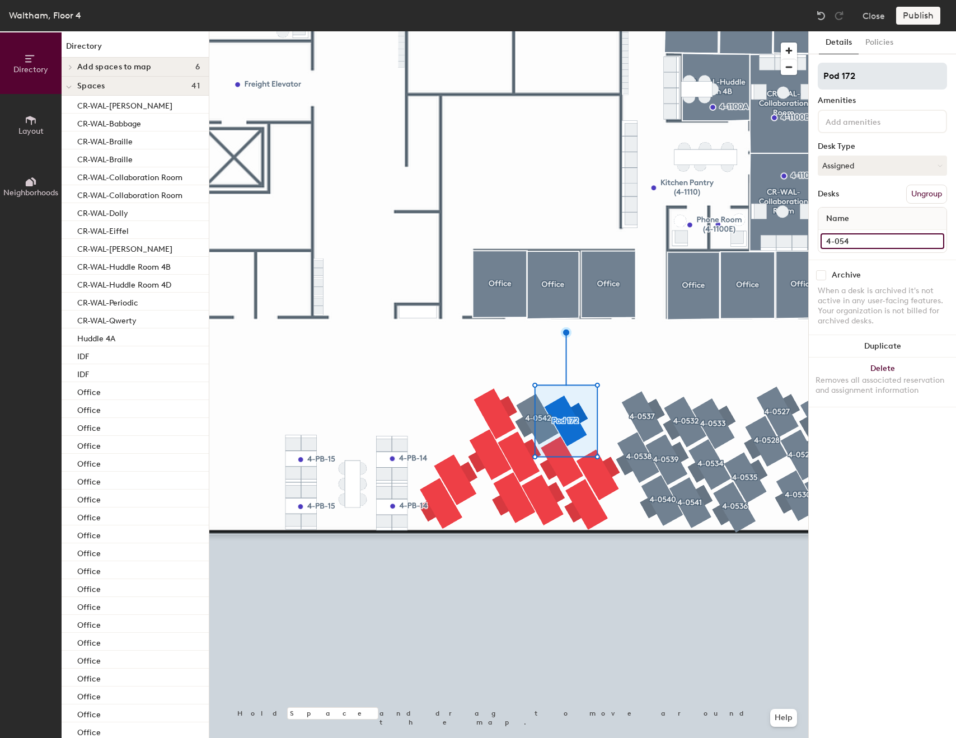
type input "4-054"
click at [917, 74] on input "Pod 172" at bounding box center [882, 76] width 129 height 27
click at [917, 75] on input "Pod 172" at bounding box center [882, 76] width 129 height 27
type input "5"
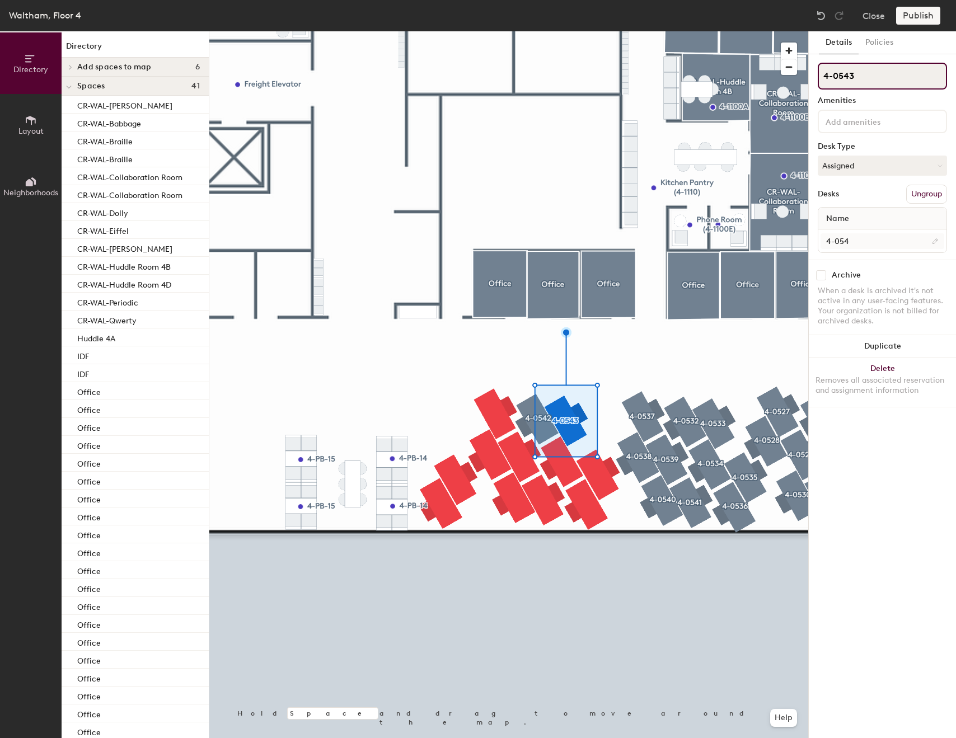
type input "4-0543"
click at [886, 238] on input "4-054" at bounding box center [883, 241] width 124 height 16
type input "4-0543"
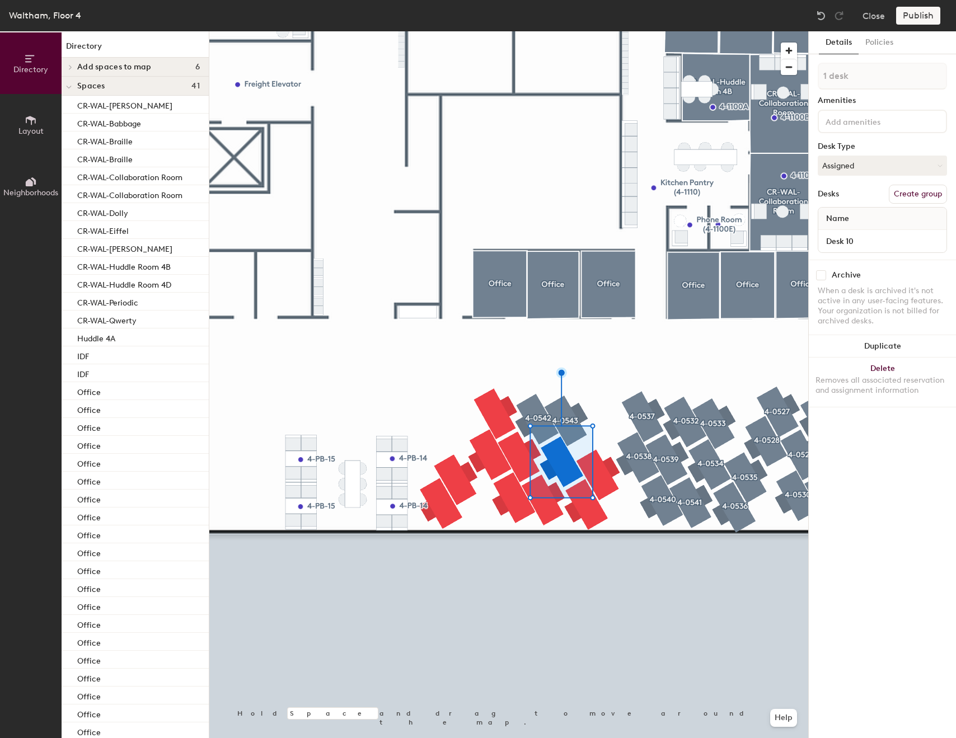
click at [931, 204] on div "1 desk Amenities Desk Type Assigned Desks Create group Name Desk 10" at bounding box center [882, 161] width 129 height 197
click at [931, 198] on button "Create group" at bounding box center [918, 194] width 58 height 19
click at [901, 89] on input "Pod 173" at bounding box center [882, 76] width 129 height 27
click at [904, 81] on input "Pod 173" at bounding box center [882, 76] width 129 height 27
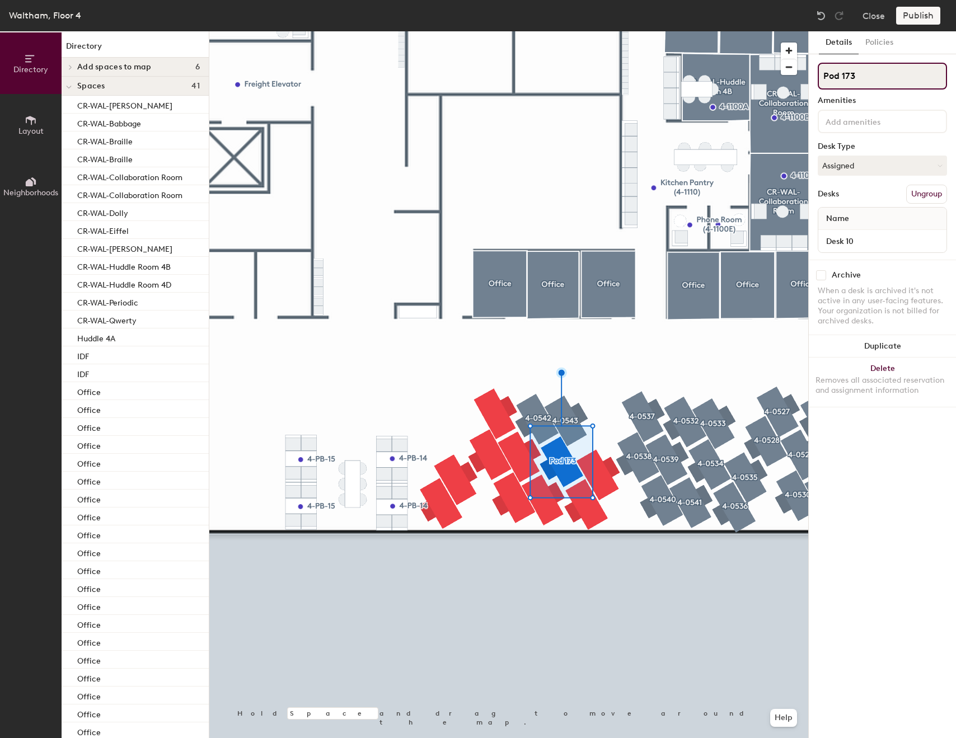
click at [904, 81] on input "Pod 173" at bounding box center [882, 76] width 129 height 27
type input "0"
type input "4-0544"
click at [892, 245] on input "Desk 10" at bounding box center [883, 241] width 124 height 16
type input "4-0544"
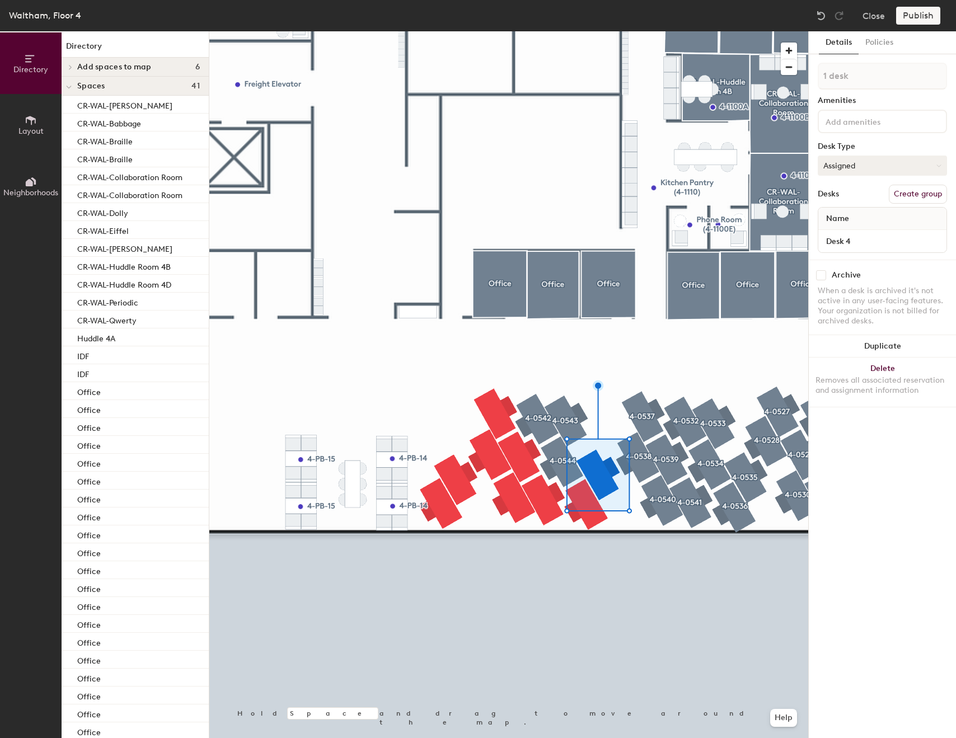
click at [878, 162] on button "Assigned" at bounding box center [882, 166] width 129 height 20
click at [859, 221] on div "Hot" at bounding box center [874, 217] width 112 height 17
click at [884, 165] on button "Hot" at bounding box center [882, 166] width 129 height 20
click at [839, 234] on div "Hoteled" at bounding box center [874, 234] width 112 height 17
click at [902, 202] on button "Create group" at bounding box center [918, 194] width 58 height 19
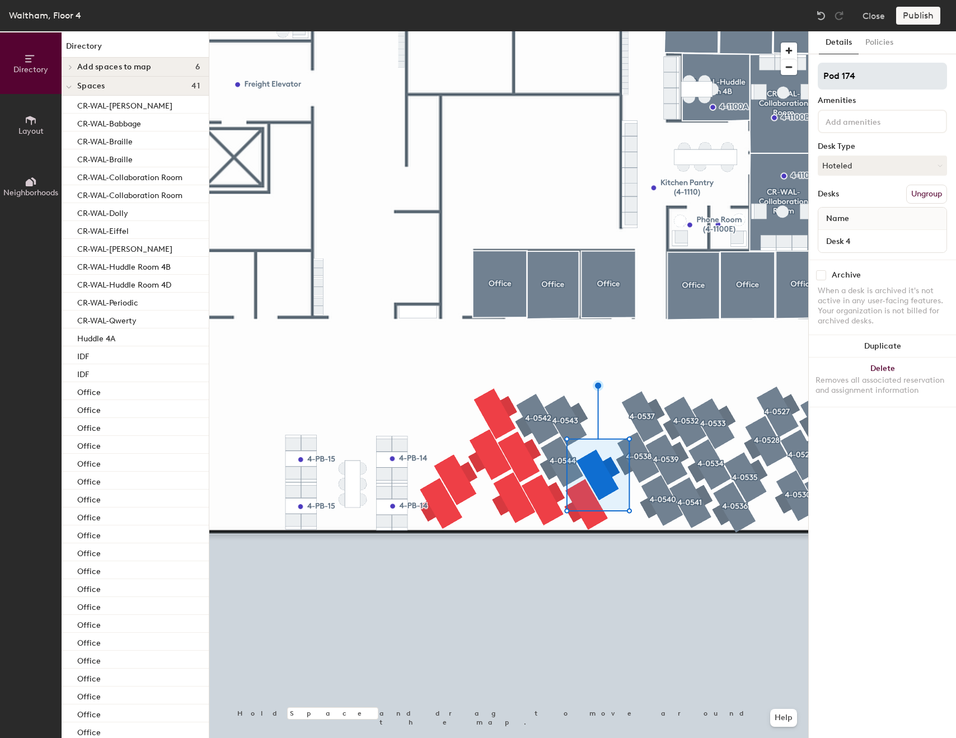
click at [898, 75] on input "Pod 174" at bounding box center [882, 76] width 129 height 27
type input "4-0545"
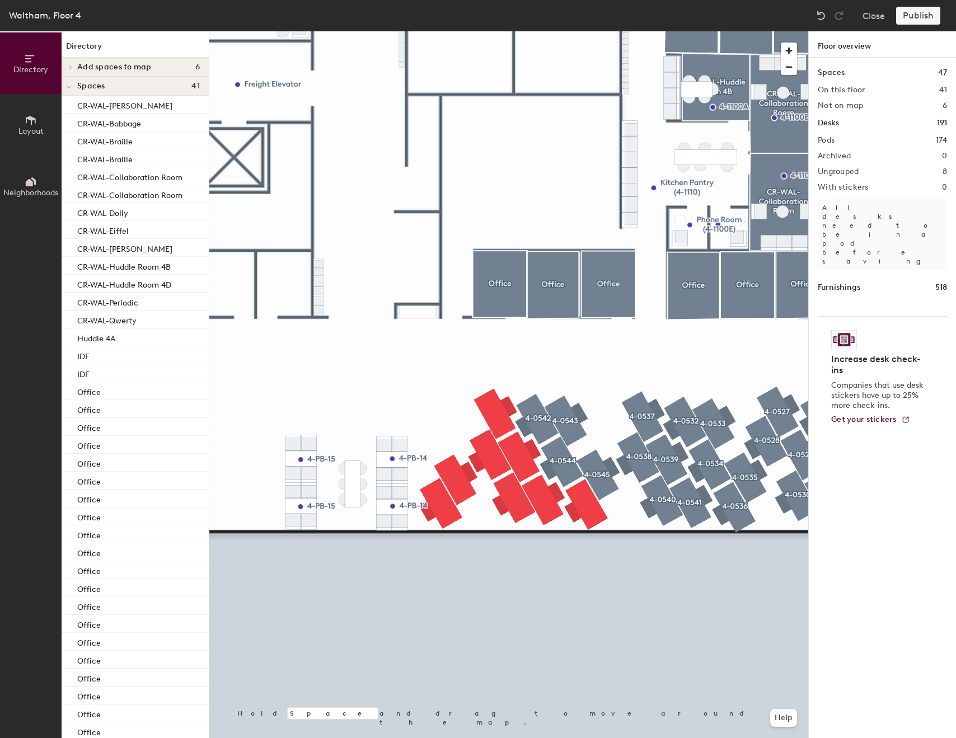
click at [609, 31] on div at bounding box center [508, 31] width 599 height 0
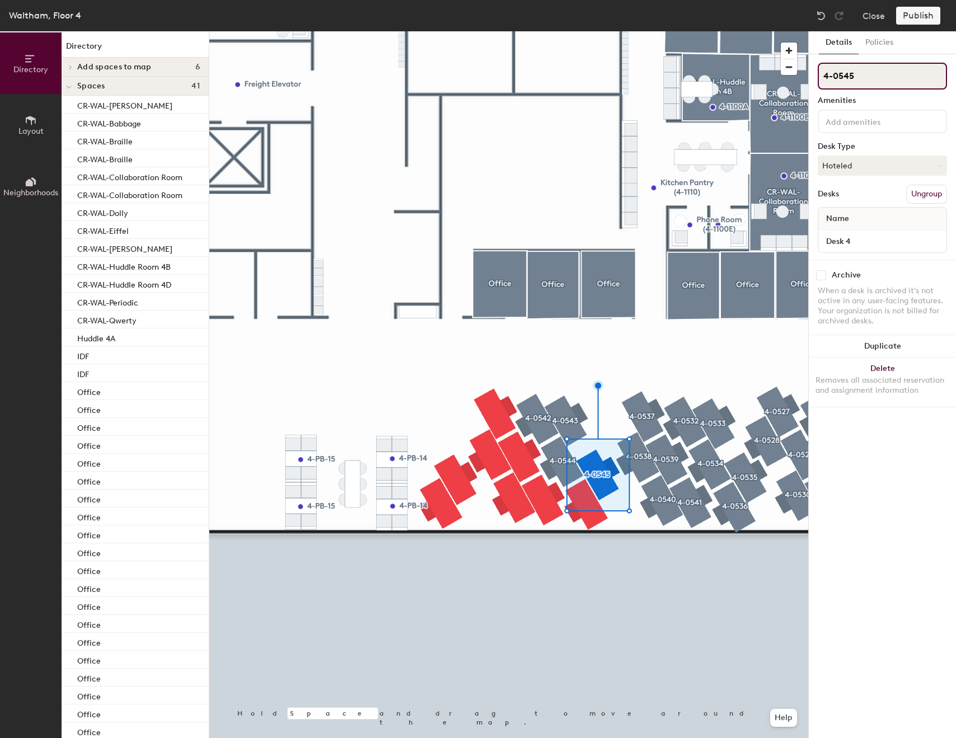
click at [874, 72] on input "4-0545" at bounding box center [882, 76] width 129 height 27
click at [873, 72] on input "4-0545" at bounding box center [882, 76] width 129 height 27
click at [852, 253] on div "4-0545 Amenities Desk Type Hoteled Desks Ungroup Name Desk 4" at bounding box center [882, 161] width 129 height 197
click at [852, 243] on input "Desk 4" at bounding box center [883, 241] width 124 height 16
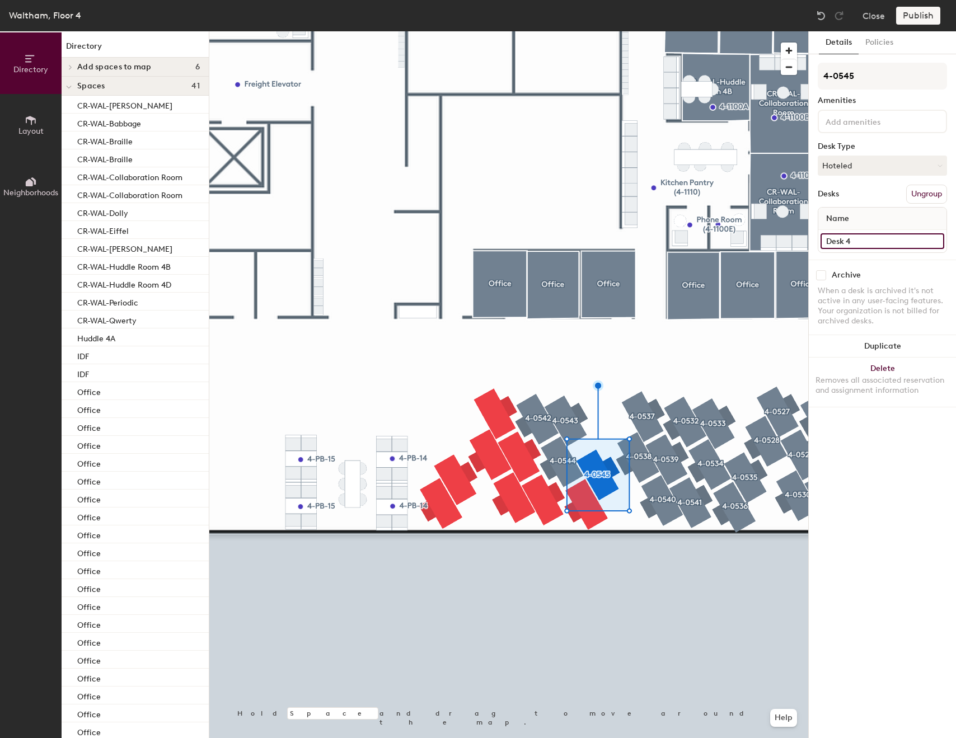
click at [852, 243] on input "Desk 4" at bounding box center [883, 241] width 124 height 16
paste input "4-0545"
drag, startPoint x: 849, startPoint y: 244, endPoint x: 813, endPoint y: 243, distance: 35.8
click at [813, 243] on div "Details Policies 4-0545 Amenities Desk Type Hoteled Desks Ungroup Name 4-0545 A…" at bounding box center [882, 384] width 147 height 707
click at [896, 242] on input "4-0545" at bounding box center [883, 241] width 124 height 16
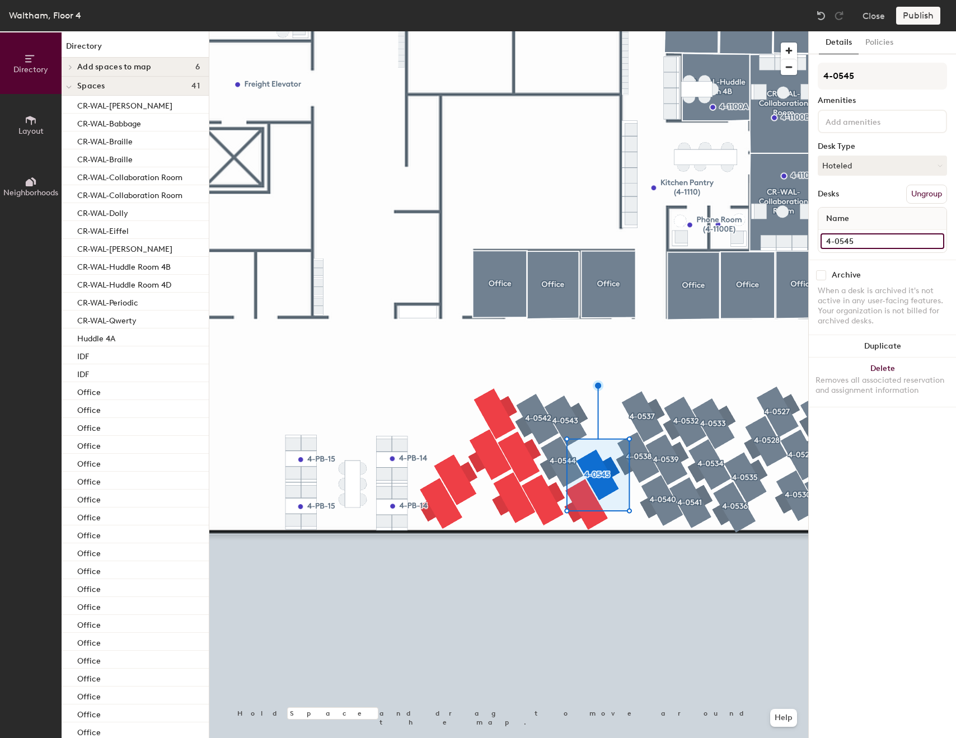
type input "4-0545"
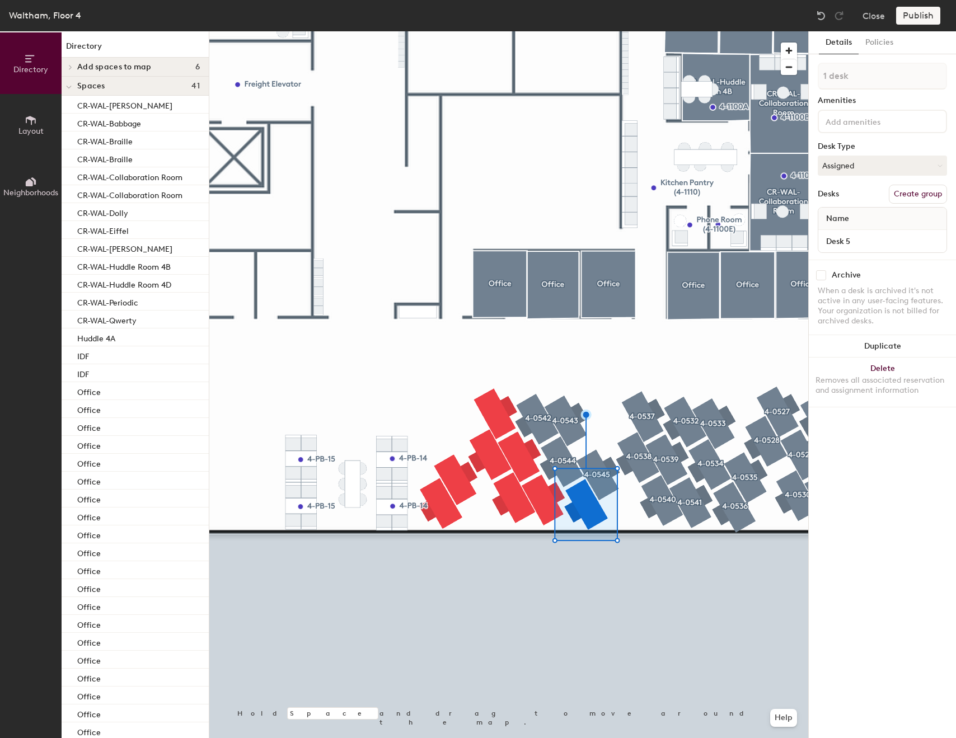
click at [909, 192] on button "Create group" at bounding box center [918, 194] width 58 height 19
click at [874, 78] on input "Pod 175" at bounding box center [882, 76] width 129 height 27
click at [874, 79] on input "Pod 175" at bounding box center [882, 76] width 129 height 27
type input "4-0546"
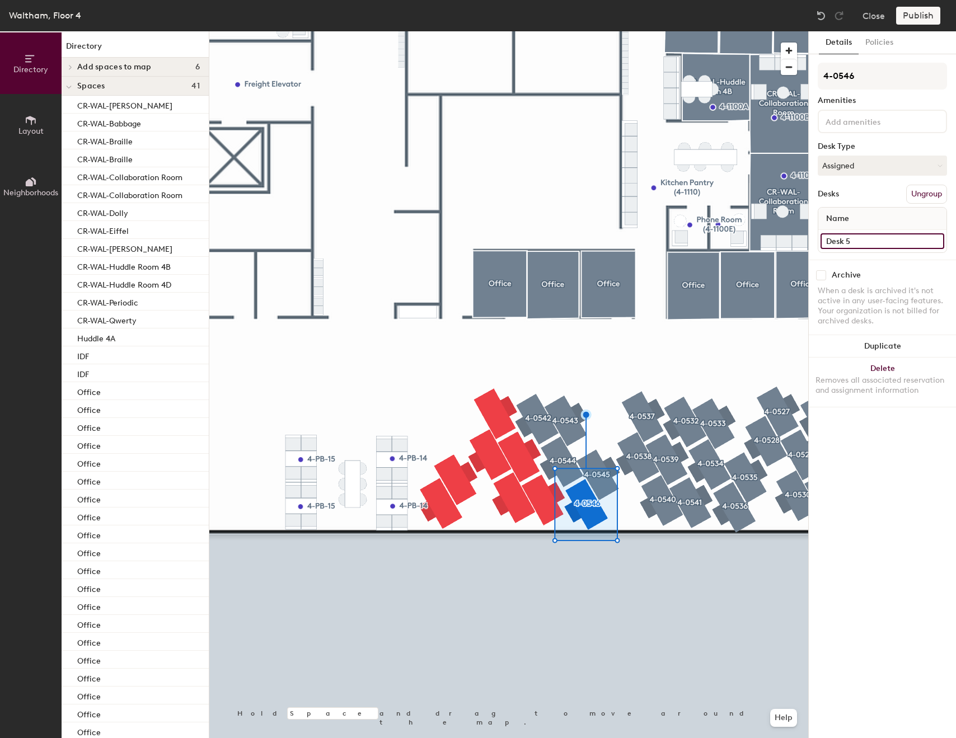
click at [913, 239] on input "Desk 5" at bounding box center [883, 241] width 124 height 16
paste input "4-054"
type input "4-0546"
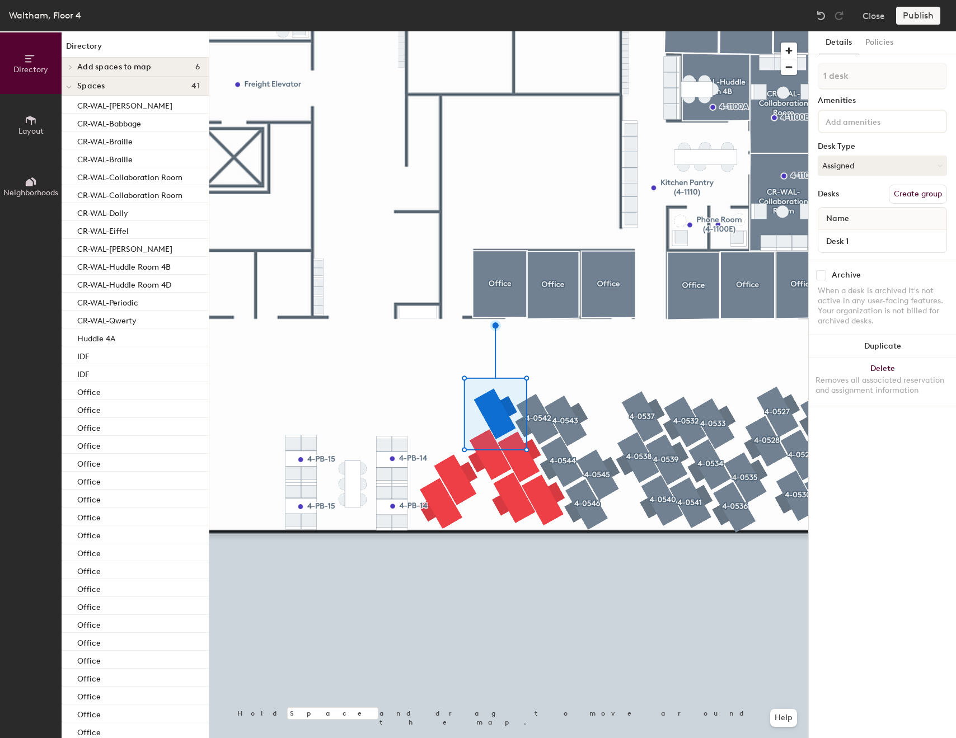
click at [927, 185] on button "Create group" at bounding box center [918, 194] width 58 height 19
click at [928, 193] on button "Create group" at bounding box center [918, 194] width 58 height 19
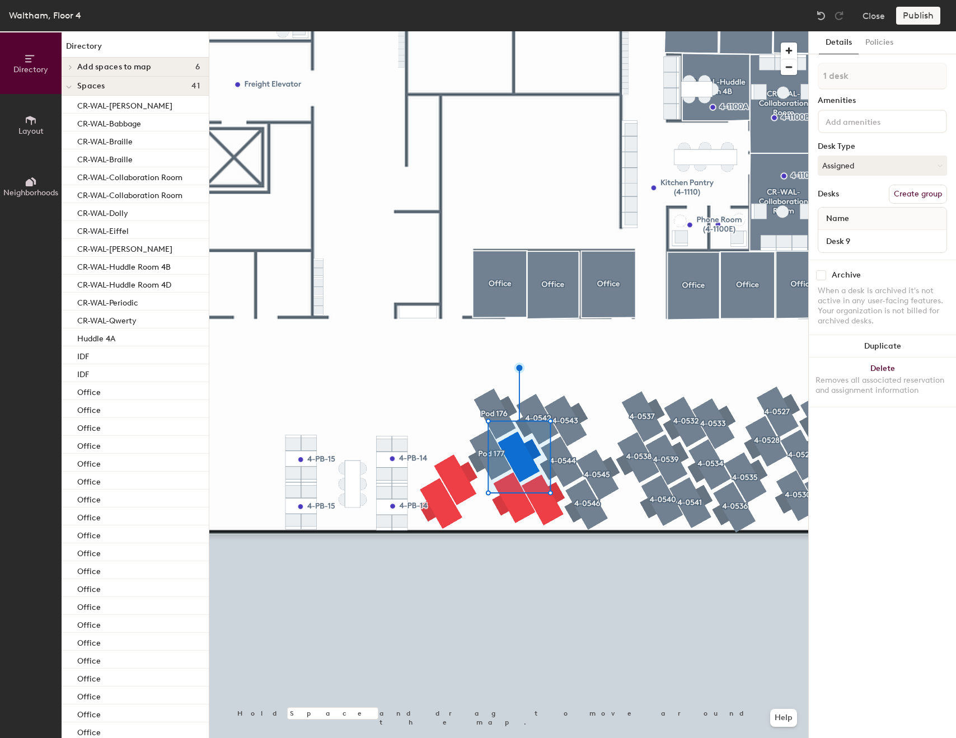
click at [943, 199] on button "Create group" at bounding box center [918, 194] width 58 height 19
type input "Pod 178"
click at [928, 197] on button "Create group" at bounding box center [918, 194] width 58 height 19
click at [907, 190] on button "Create group" at bounding box center [918, 194] width 58 height 19
click at [912, 182] on div "1 desk Amenities Desk Type Assigned Desks Create group Name Desk 11" at bounding box center [882, 161] width 129 height 197
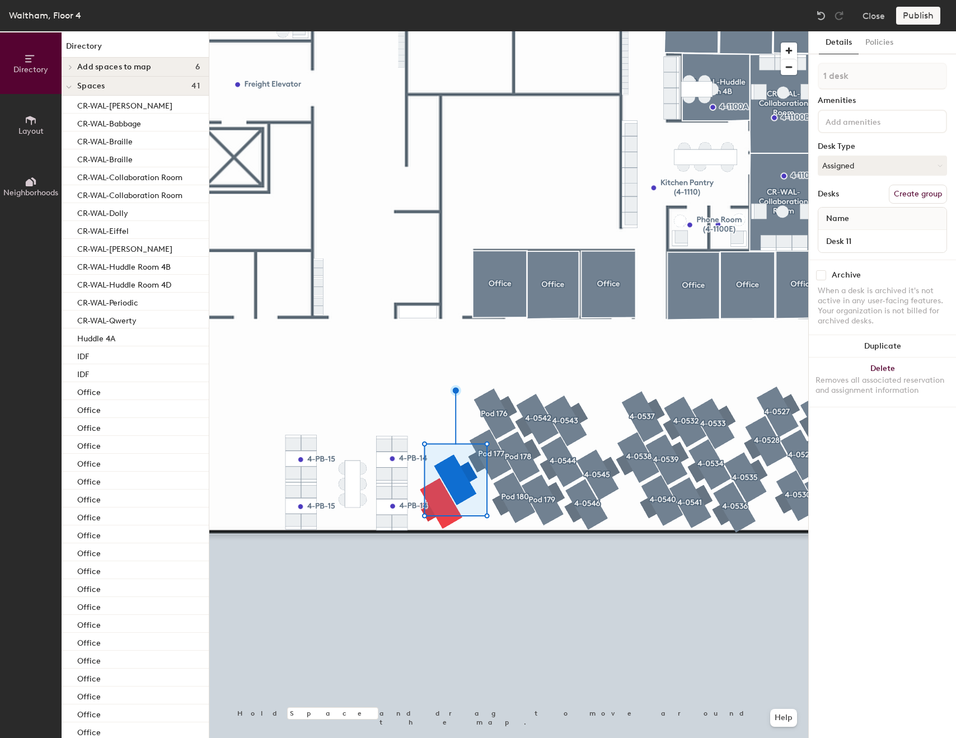
click at [909, 191] on button "Create group" at bounding box center [918, 194] width 58 height 19
click at [456, 31] on div at bounding box center [508, 31] width 599 height 0
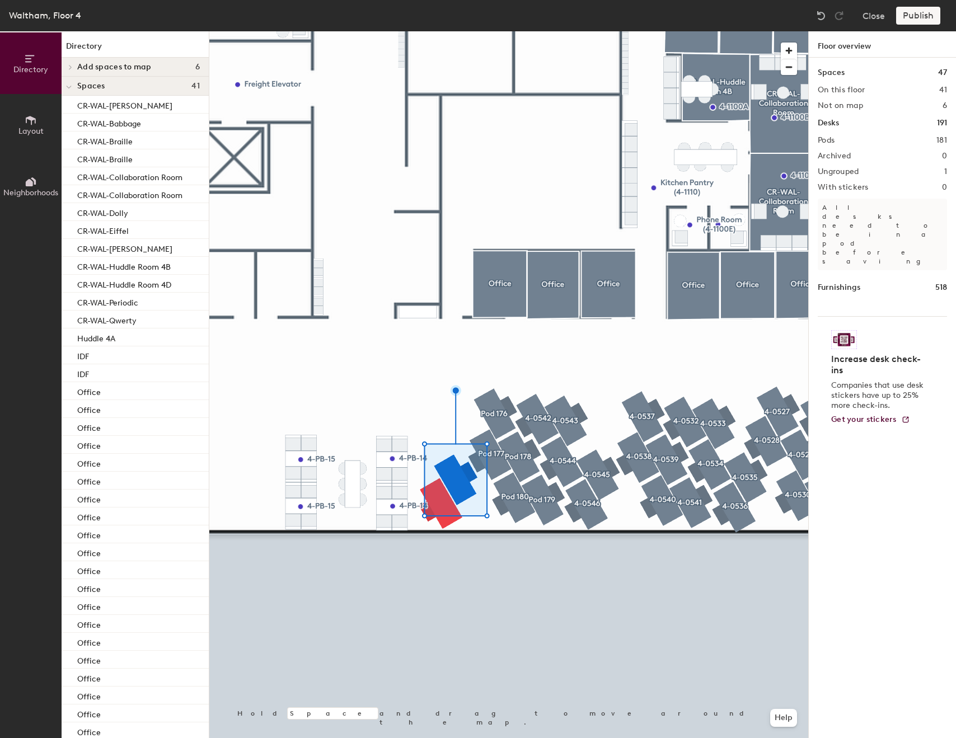
click at [449, 31] on div at bounding box center [508, 31] width 599 height 0
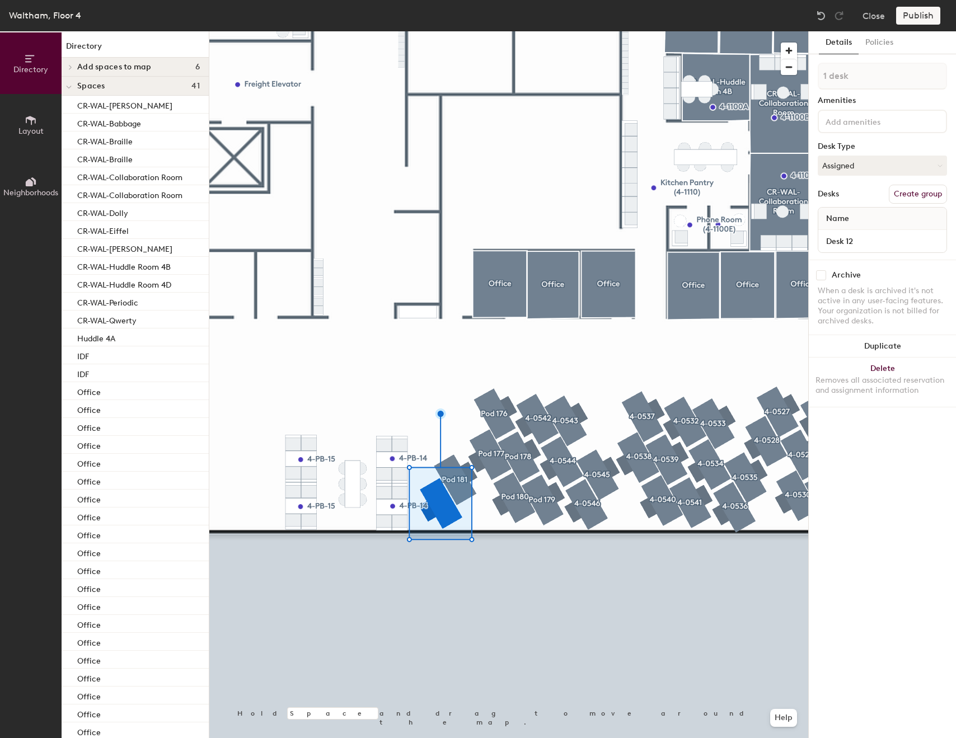
click at [936, 198] on button "Create group" at bounding box center [918, 194] width 58 height 19
click at [392, 31] on div at bounding box center [508, 31] width 599 height 0
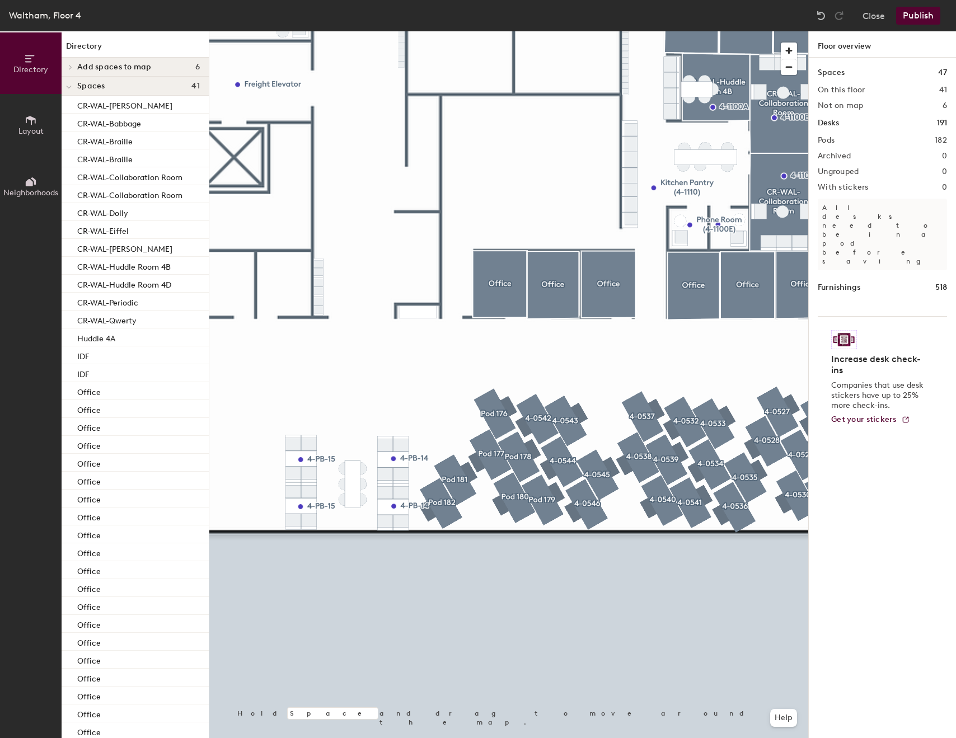
click at [522, 31] on div at bounding box center [508, 31] width 599 height 0
click at [451, 31] on div at bounding box center [508, 31] width 599 height 0
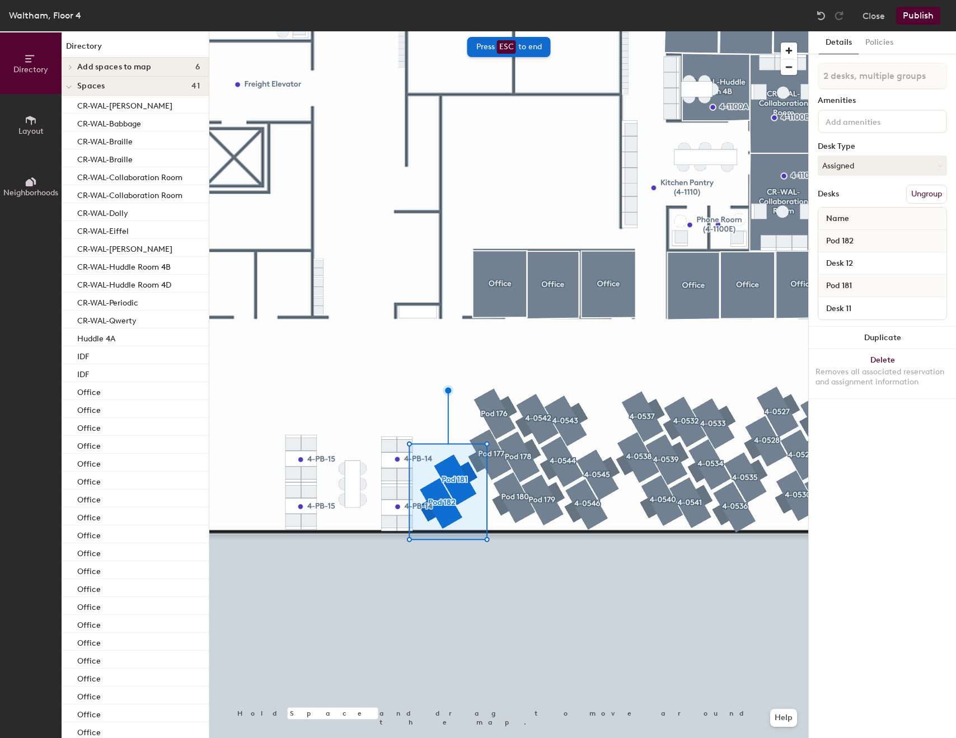
type input "2 desks"
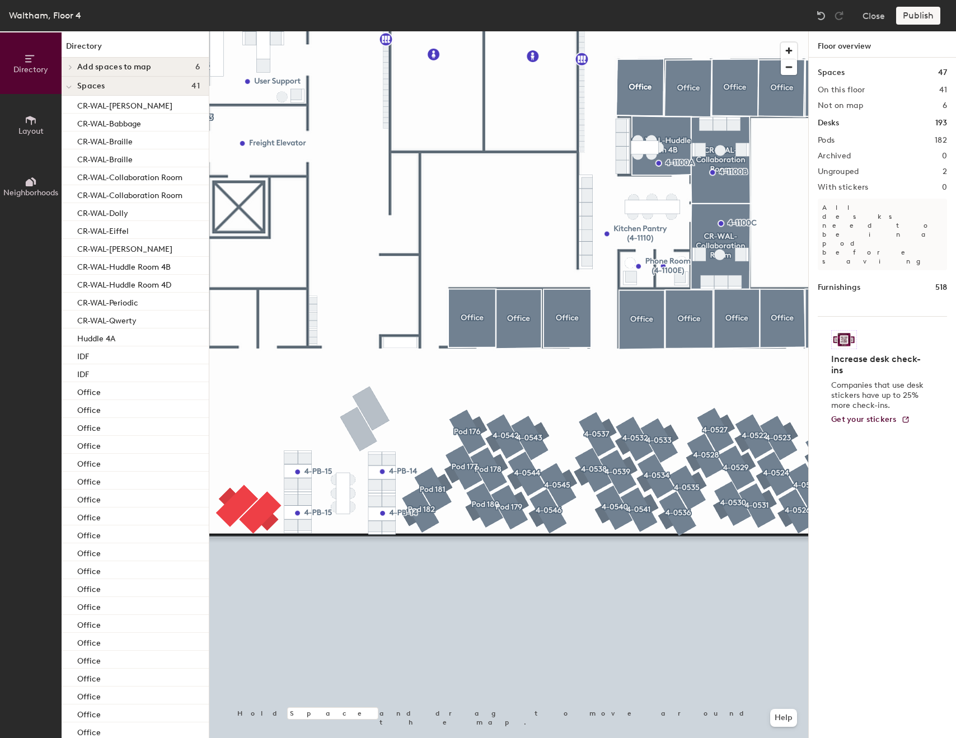
click at [226, 31] on div at bounding box center [508, 31] width 599 height 0
click at [230, 31] on div at bounding box center [508, 31] width 599 height 0
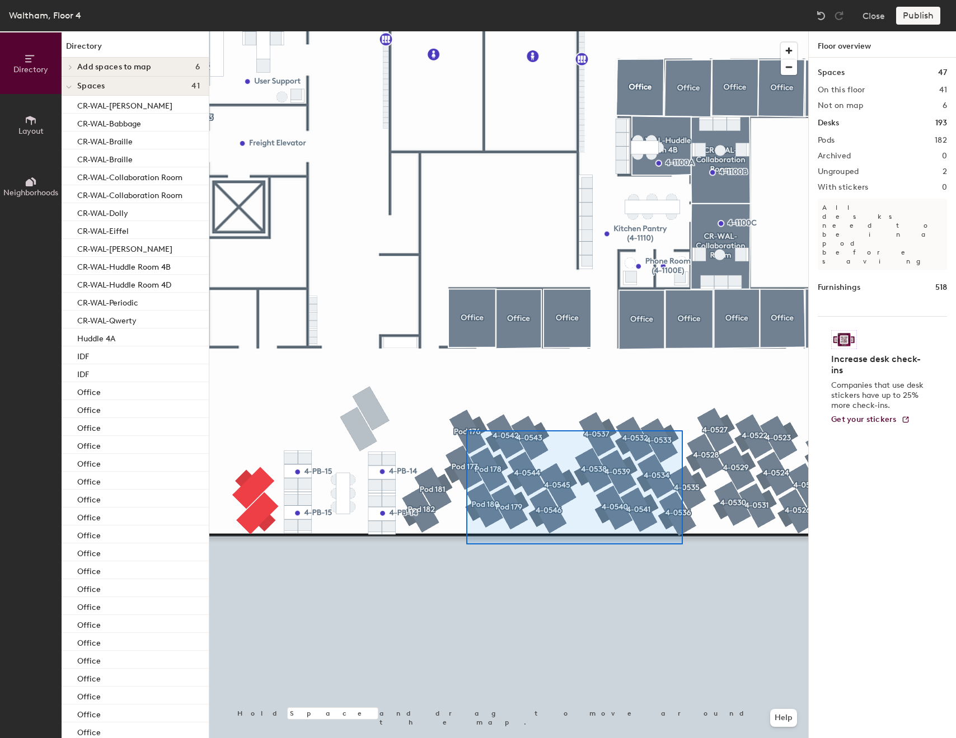
click at [466, 31] on div at bounding box center [508, 31] width 599 height 0
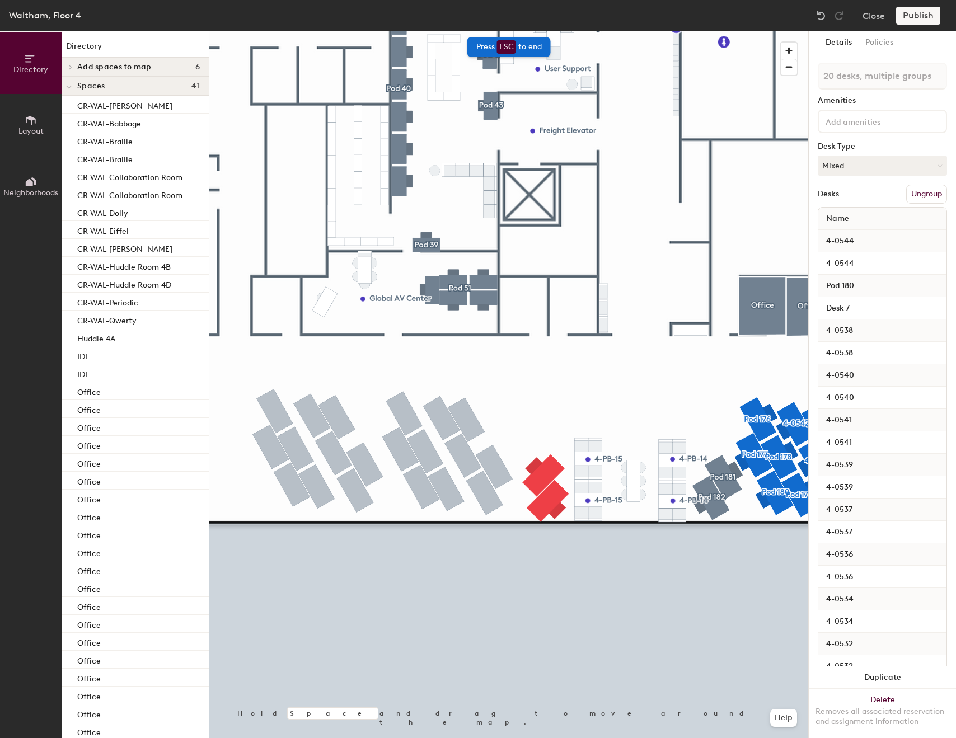
type input "20 desks"
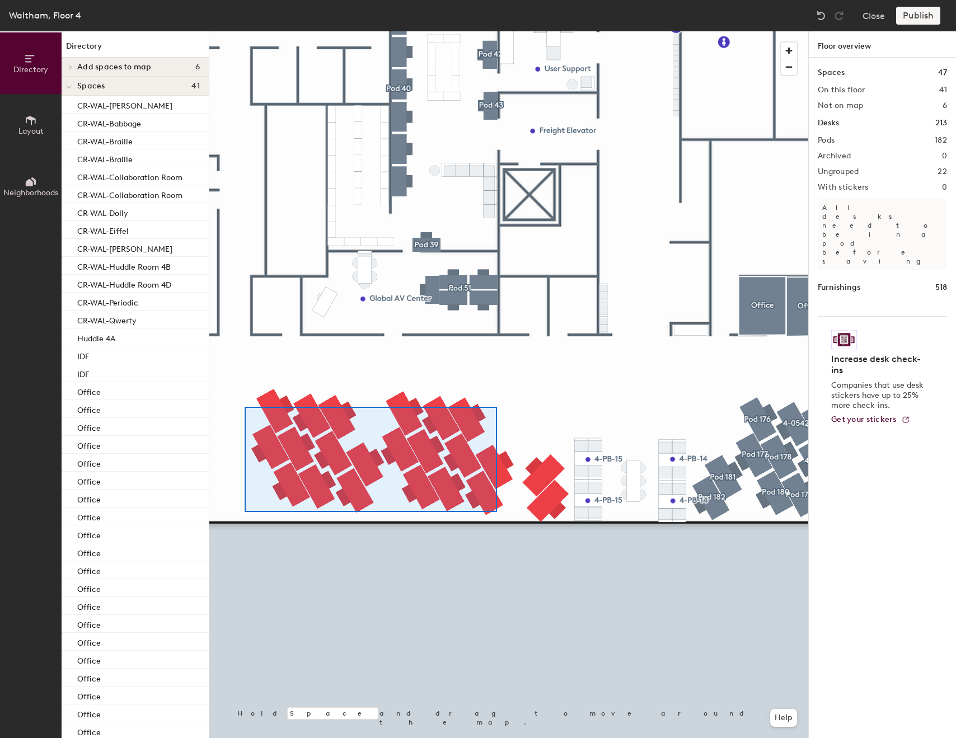
click at [237, 31] on div at bounding box center [508, 31] width 599 height 0
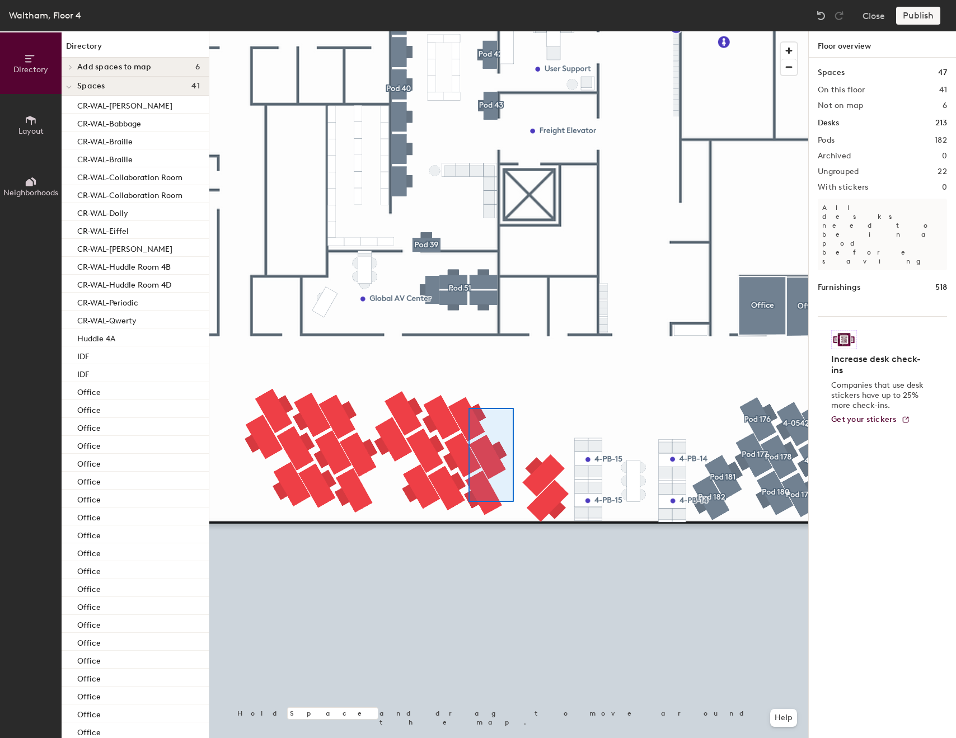
click at [469, 31] on div at bounding box center [508, 31] width 599 height 0
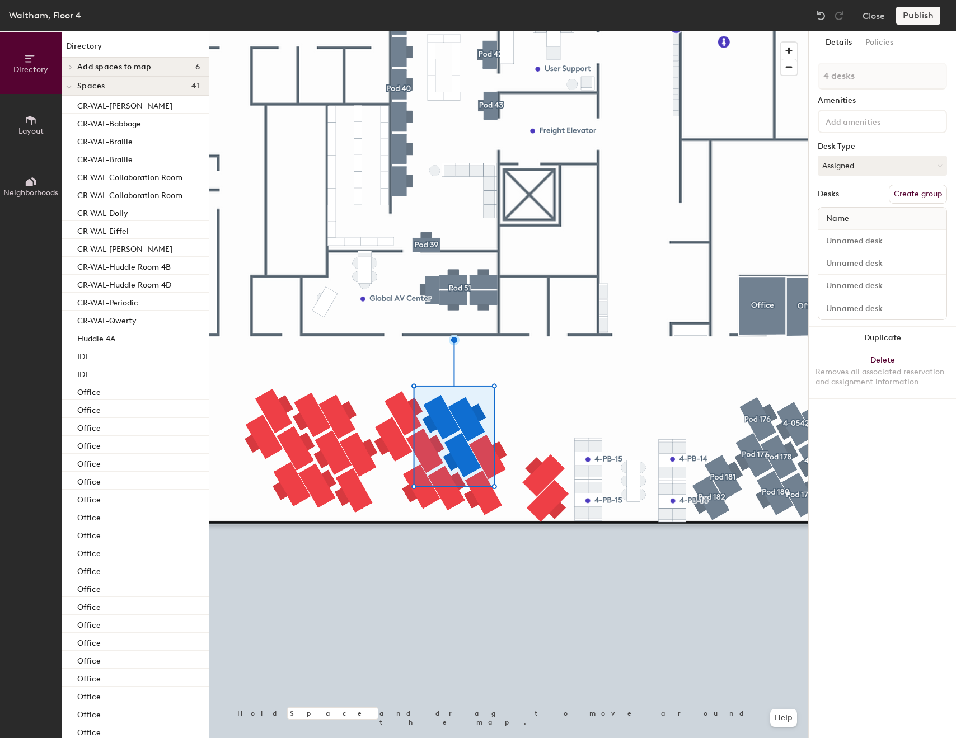
type input "5 desks"
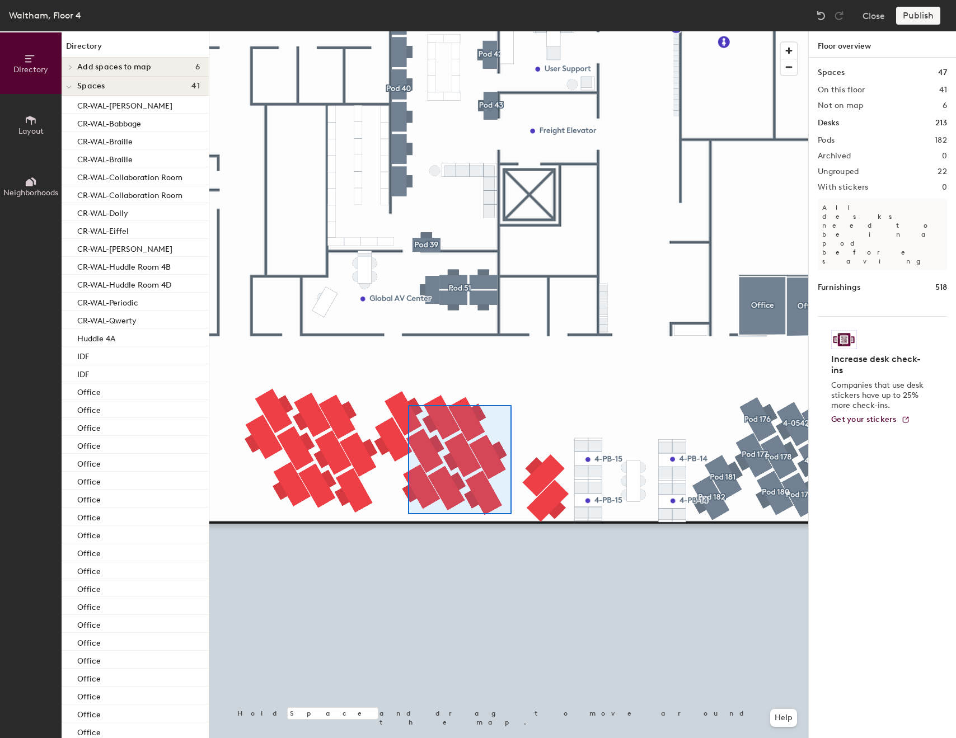
click at [408, 31] on div at bounding box center [508, 31] width 599 height 0
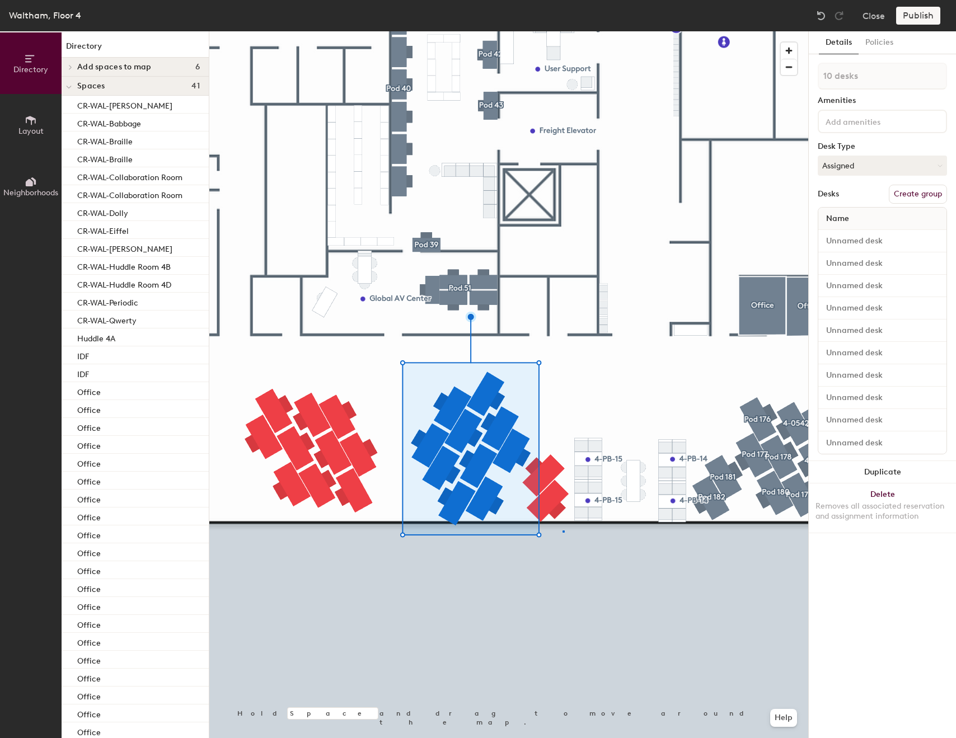
click at [563, 31] on div at bounding box center [508, 31] width 599 height 0
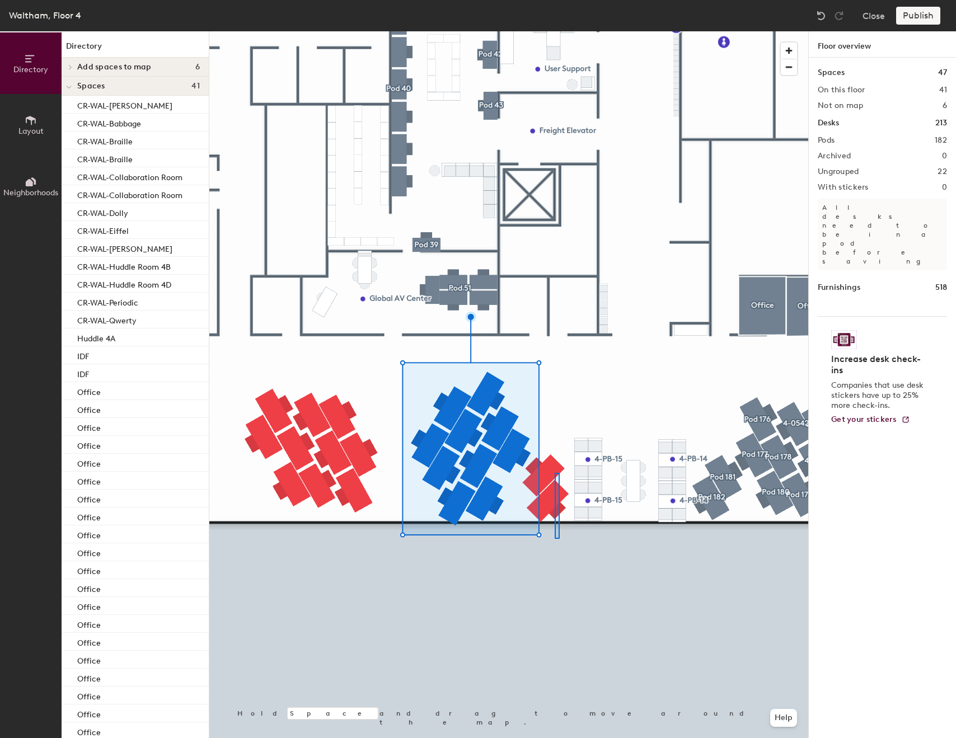
click at [555, 31] on div at bounding box center [508, 31] width 599 height 0
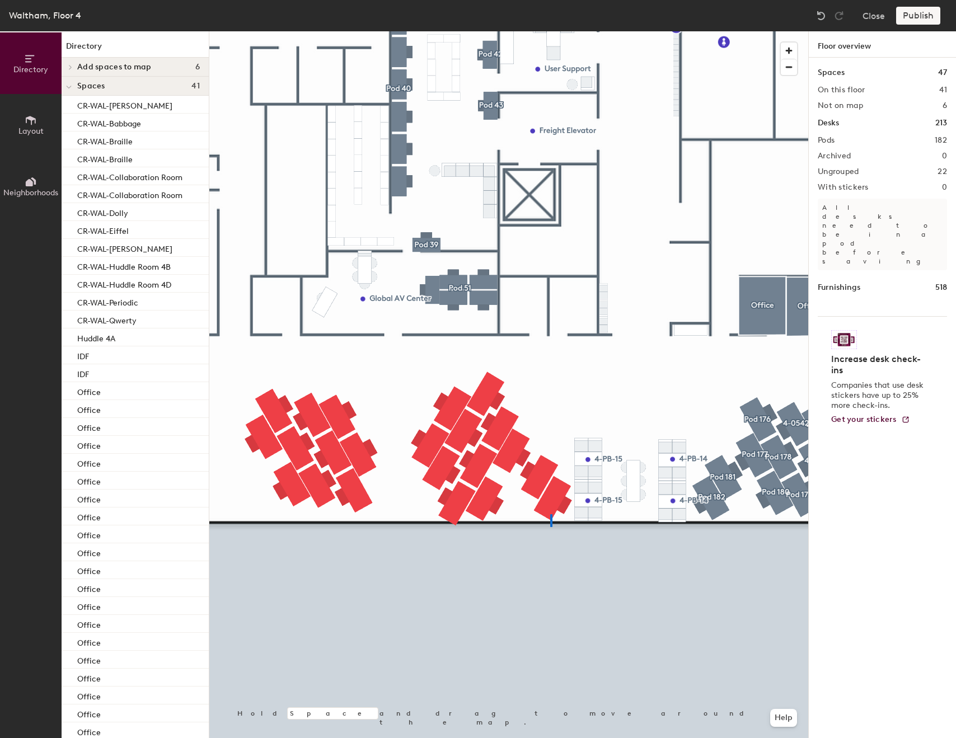
click at [535, 31] on div at bounding box center [508, 31] width 599 height 0
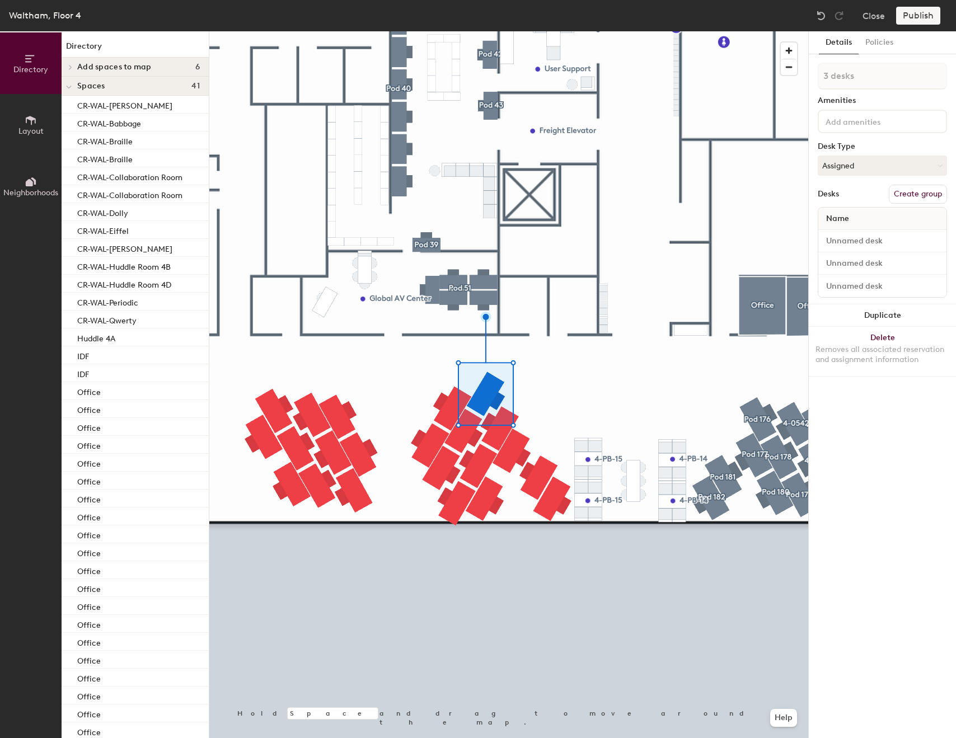
type input "4 desks"
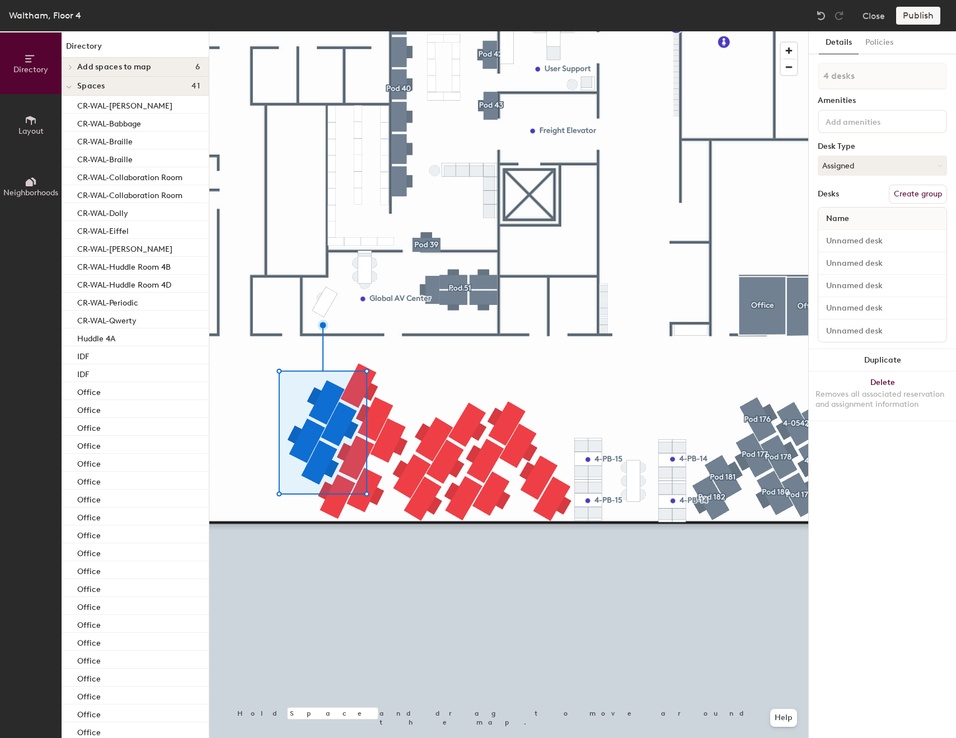
type input "5 desks"
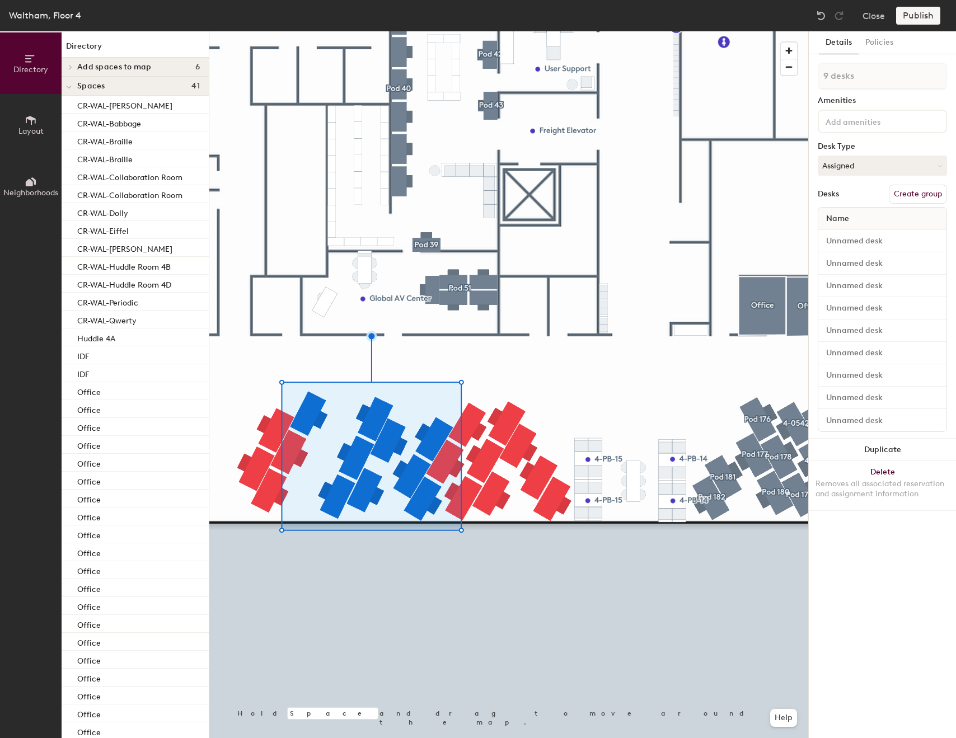
click at [433, 31] on div at bounding box center [508, 31] width 599 height 0
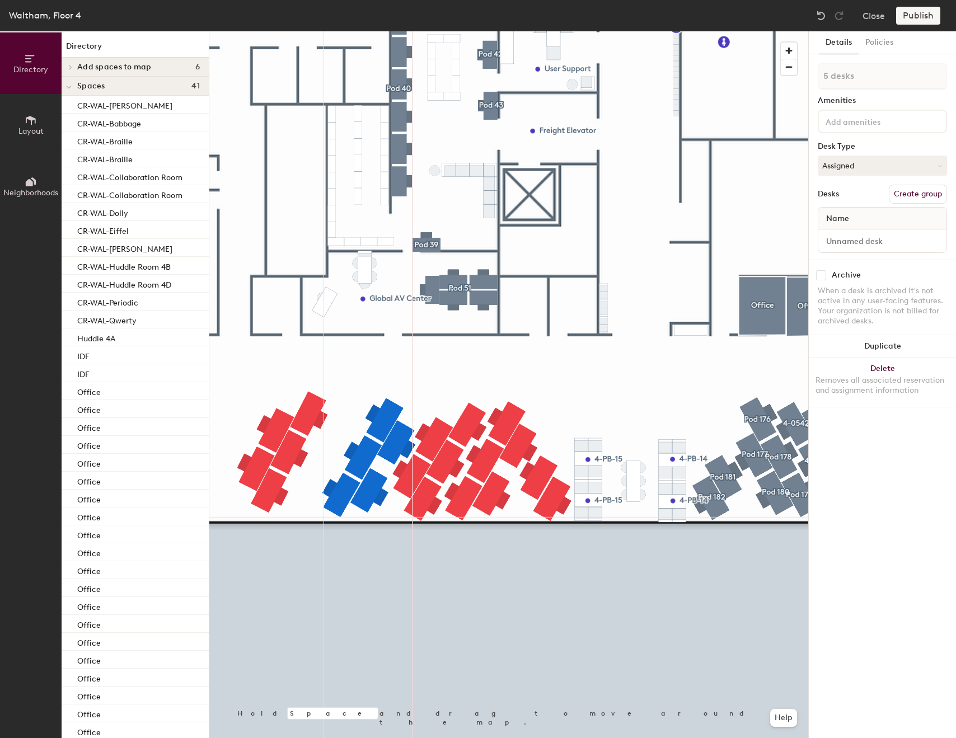
type input "1 desk"
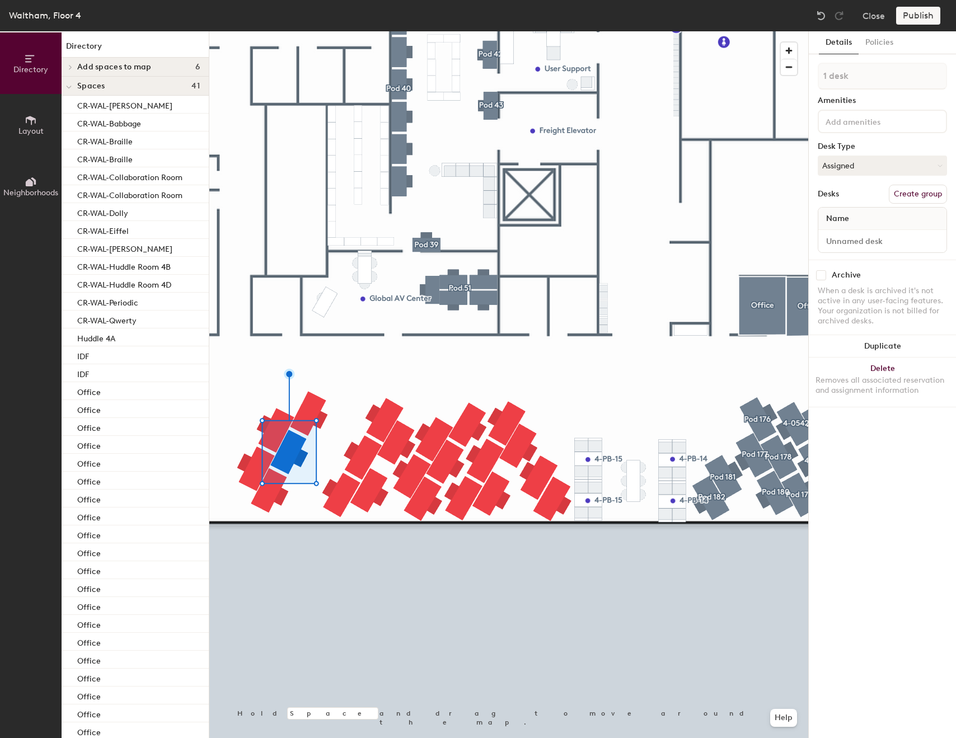
type input "4 desks"
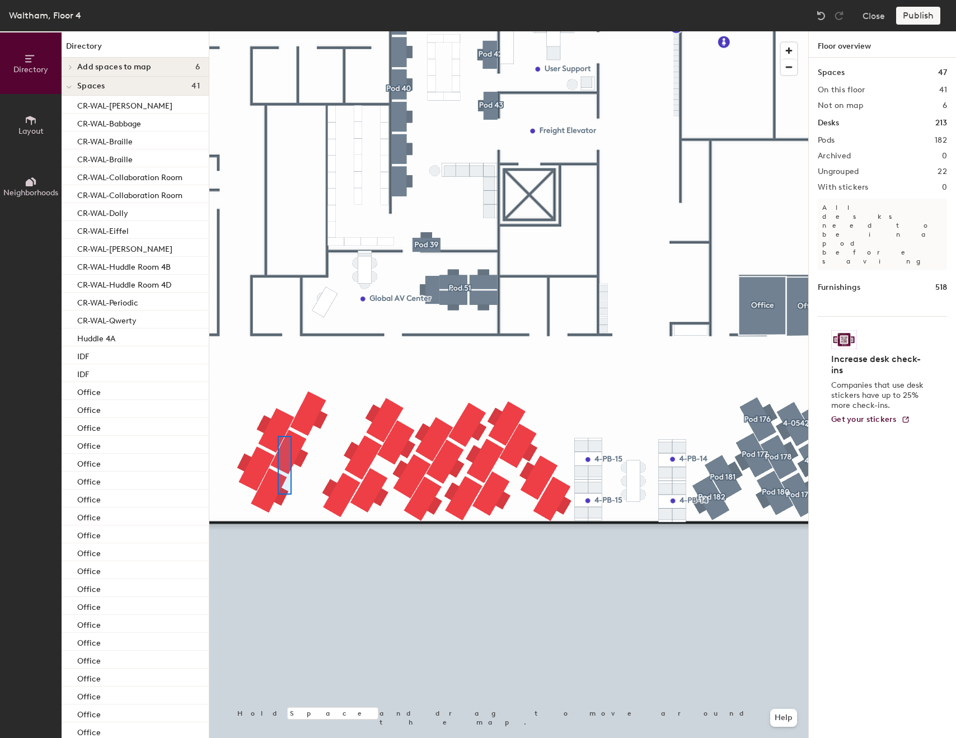
click at [260, 31] on div at bounding box center [508, 31] width 599 height 0
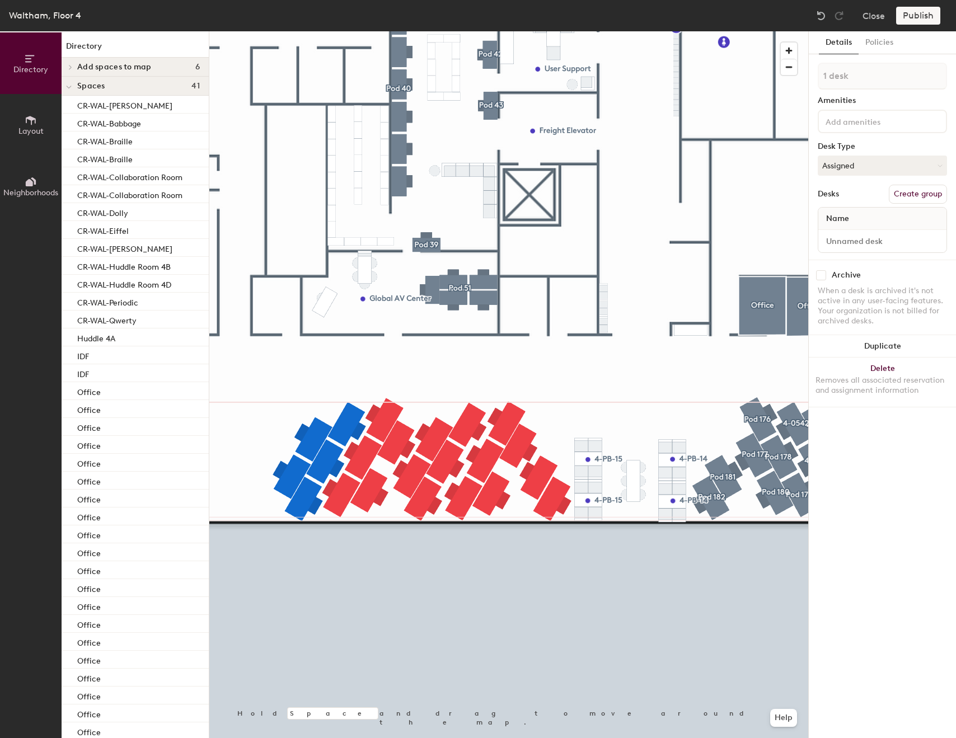
type input "1 desk"
click at [408, 31] on div at bounding box center [508, 31] width 599 height 0
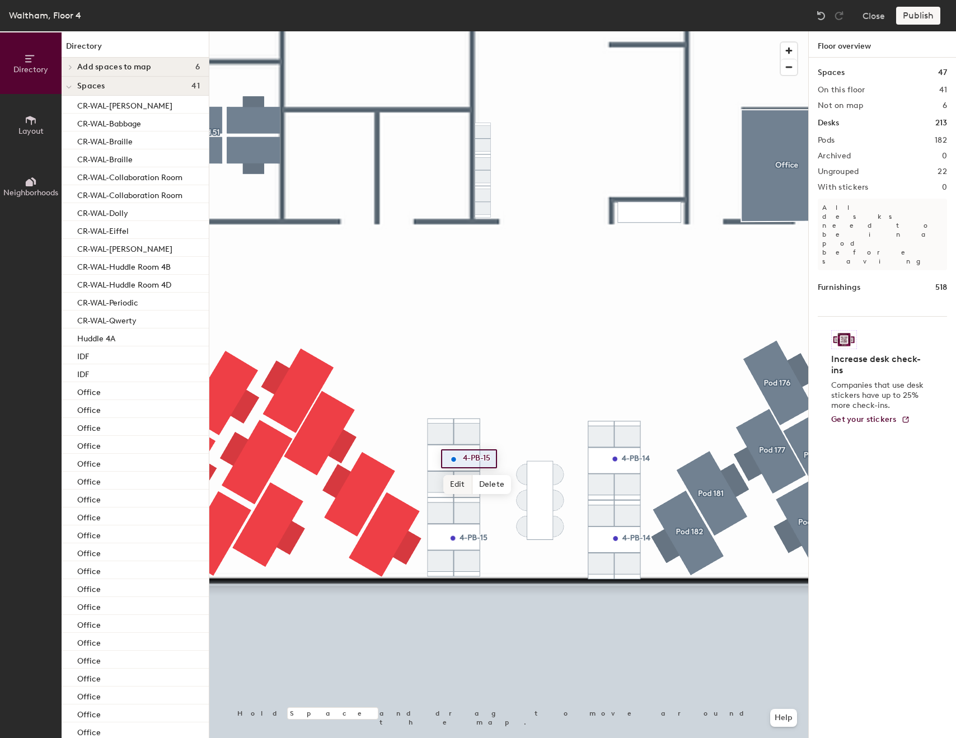
click at [466, 479] on span "Edit" at bounding box center [457, 484] width 29 height 19
click at [488, 461] on input "4-PB-15" at bounding box center [478, 459] width 36 height 16
type input "4-PB-18"
click at [616, 484] on span "Edit" at bounding box center [619, 484] width 29 height 19
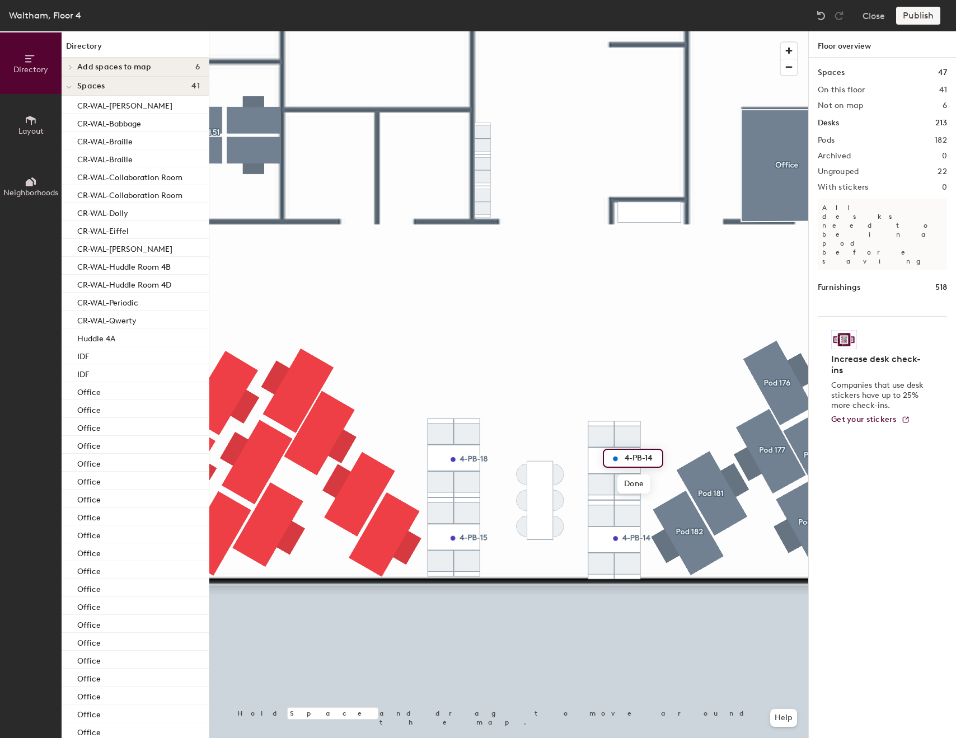
click at [647, 455] on input "4-PB-14" at bounding box center [640, 459] width 36 height 16
type input "4-PB-16"
click at [624, 560] on span "Edit" at bounding box center [620, 563] width 29 height 19
click at [647, 536] on input "4-PB-14" at bounding box center [640, 538] width 36 height 16
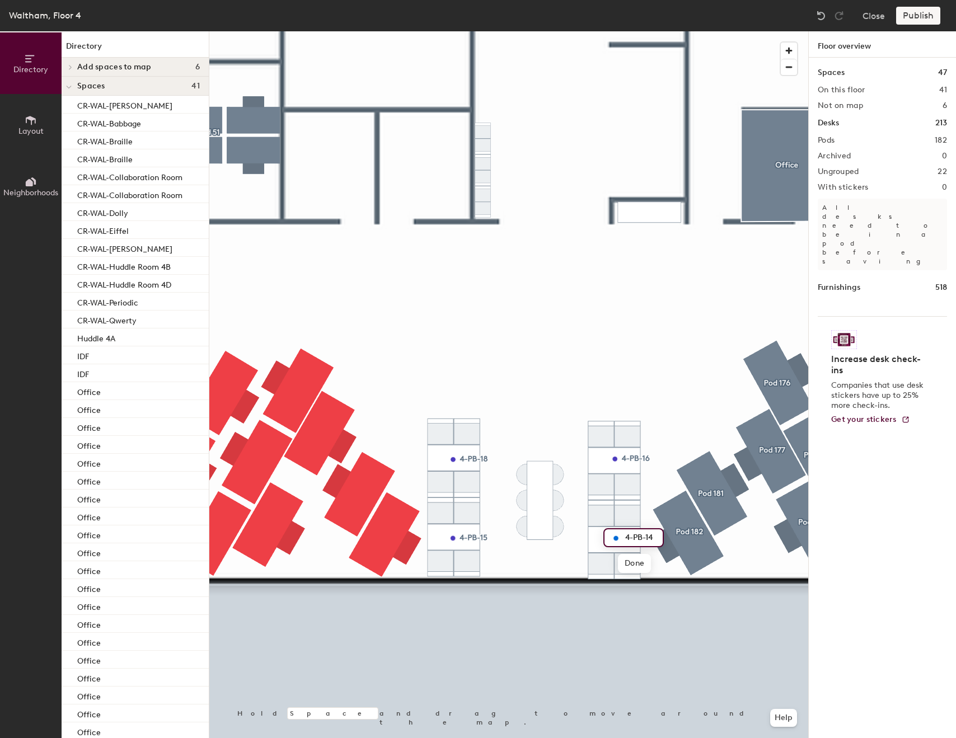
click at [647, 536] on input "4-PB-14" at bounding box center [640, 538] width 36 height 16
type input "4-PB-17"
click at [477, 31] on div at bounding box center [508, 31] width 599 height 0
drag, startPoint x: 474, startPoint y: 555, endPoint x: 457, endPoint y: 560, distance: 17.5
click at [457, 560] on div "Edit Delete" at bounding box center [477, 563] width 68 height 19
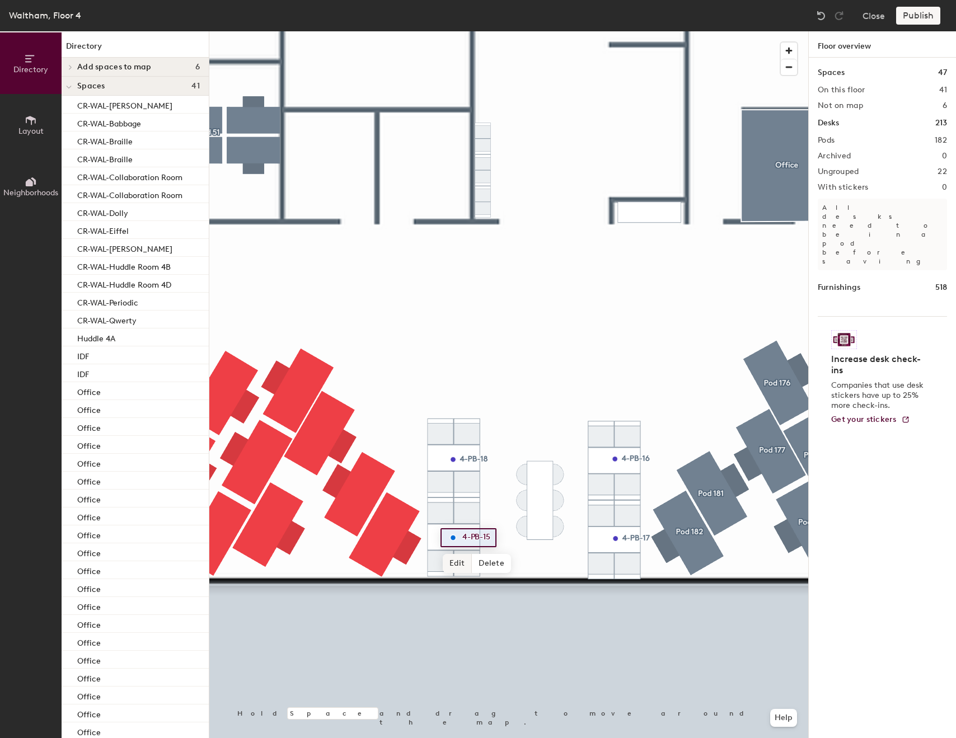
click at [457, 560] on span "Edit" at bounding box center [457, 563] width 29 height 19
click at [486, 537] on input "4-PB-15" at bounding box center [478, 538] width 36 height 16
type input "4-PB-19"
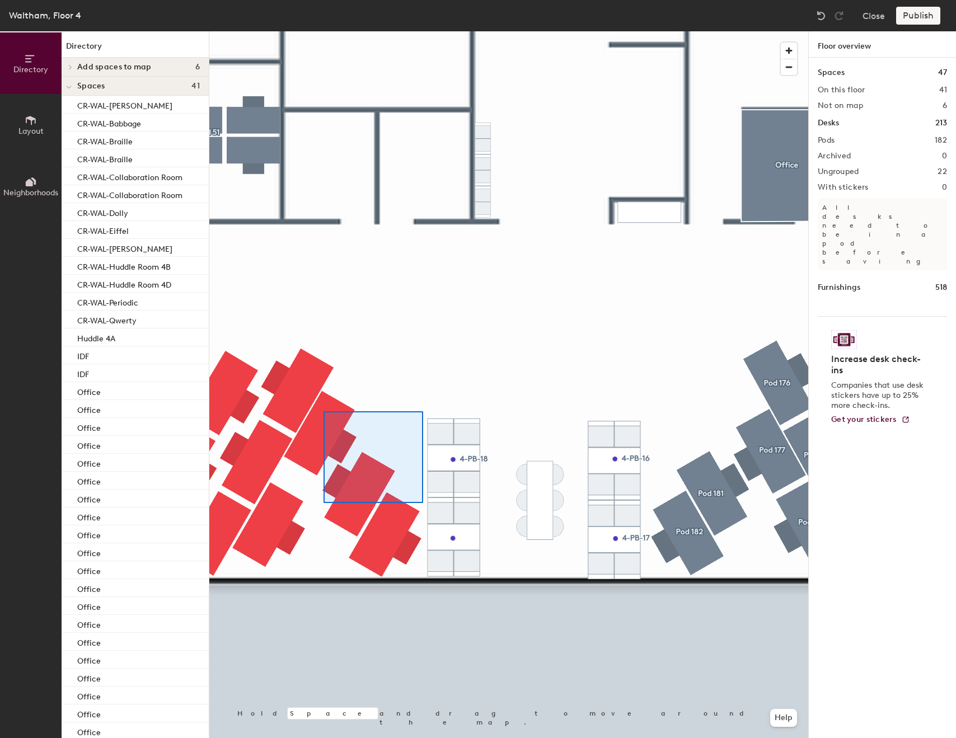
click at [242, 31] on div at bounding box center [508, 31] width 599 height 0
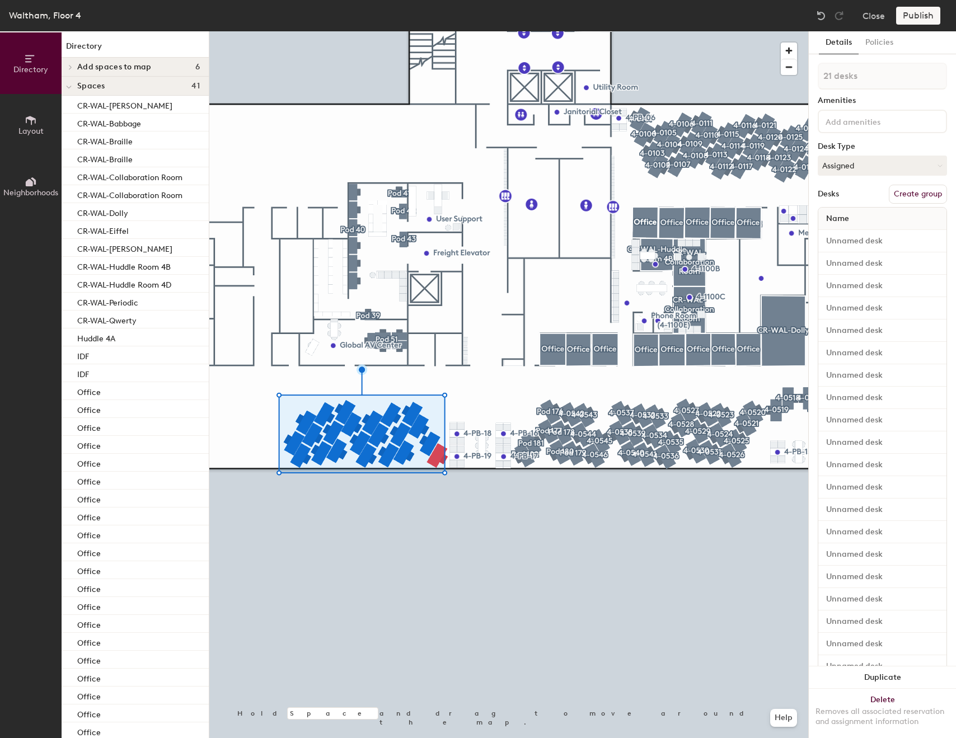
click at [438, 31] on div at bounding box center [508, 31] width 599 height 0
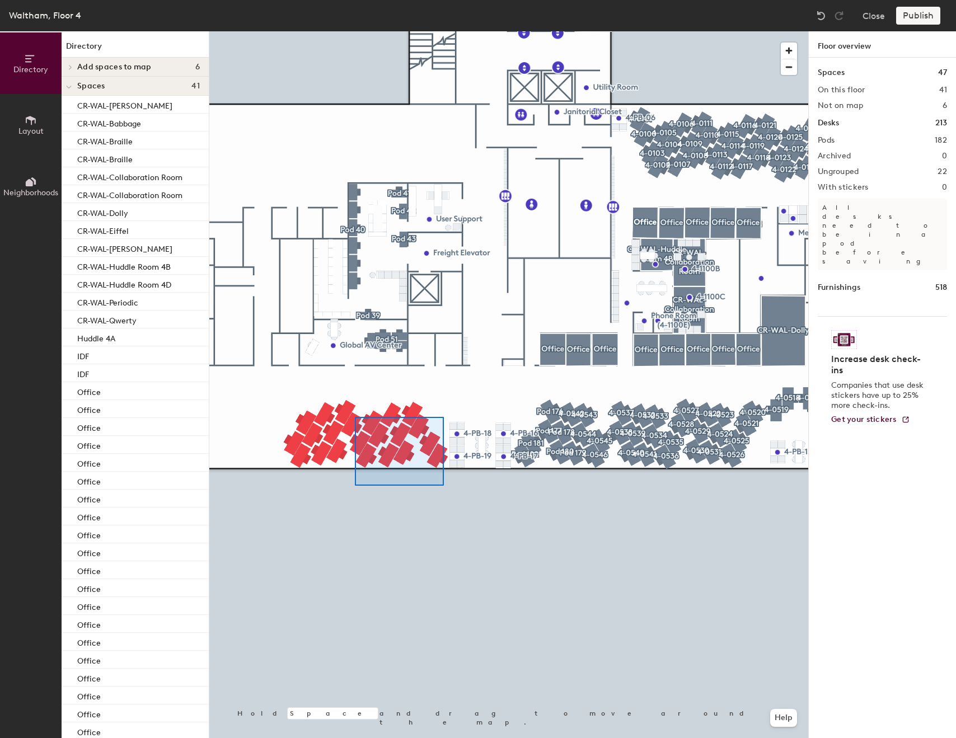
click at [279, 31] on div at bounding box center [508, 31] width 599 height 0
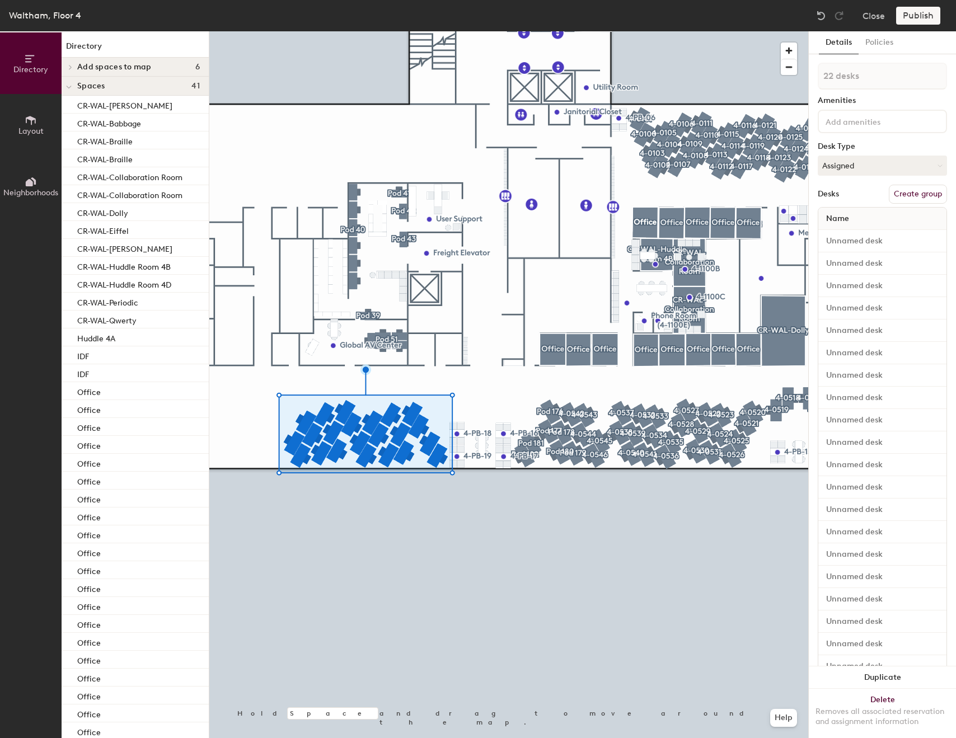
click at [912, 202] on button "Create group" at bounding box center [918, 194] width 58 height 19
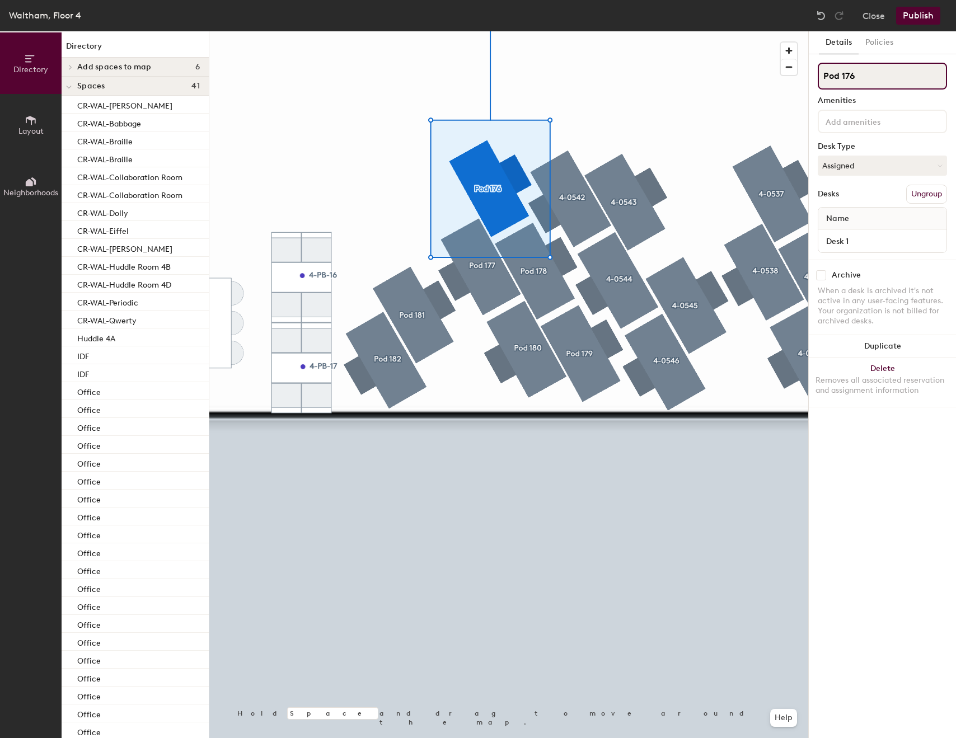
click at [929, 71] on input "Pod 176" at bounding box center [882, 76] width 129 height 27
paste input "4-054"
type input "4-0547"
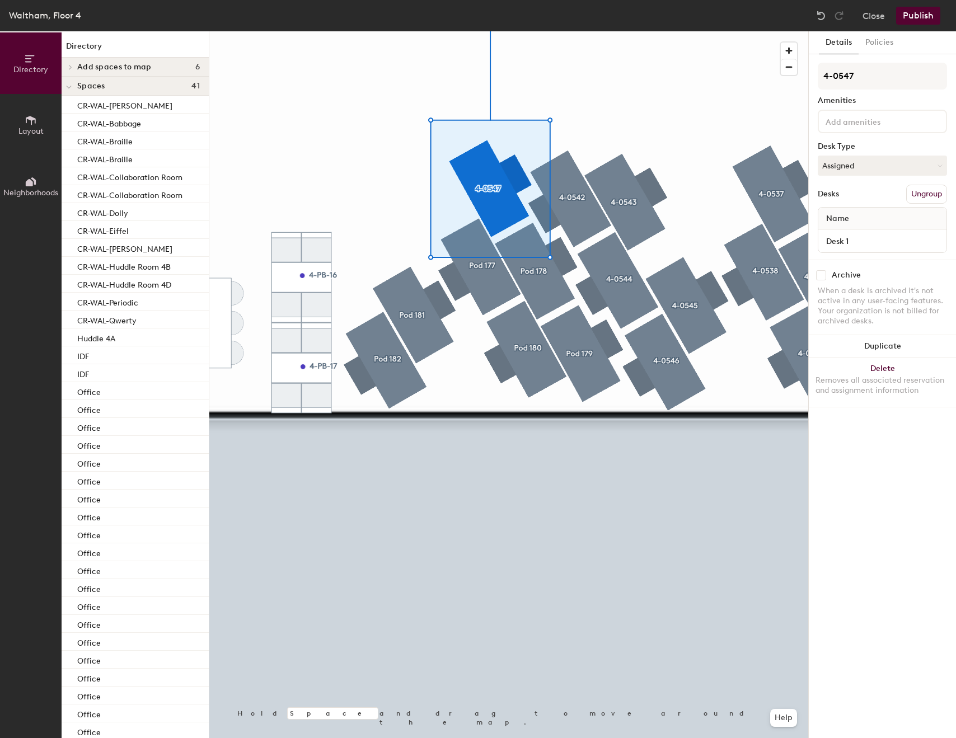
click at [859, 249] on div "Desk 1" at bounding box center [882, 241] width 128 height 22
click at [862, 247] on input "Desk 1" at bounding box center [883, 241] width 124 height 16
paste input "4-054"
type input "4-0547"
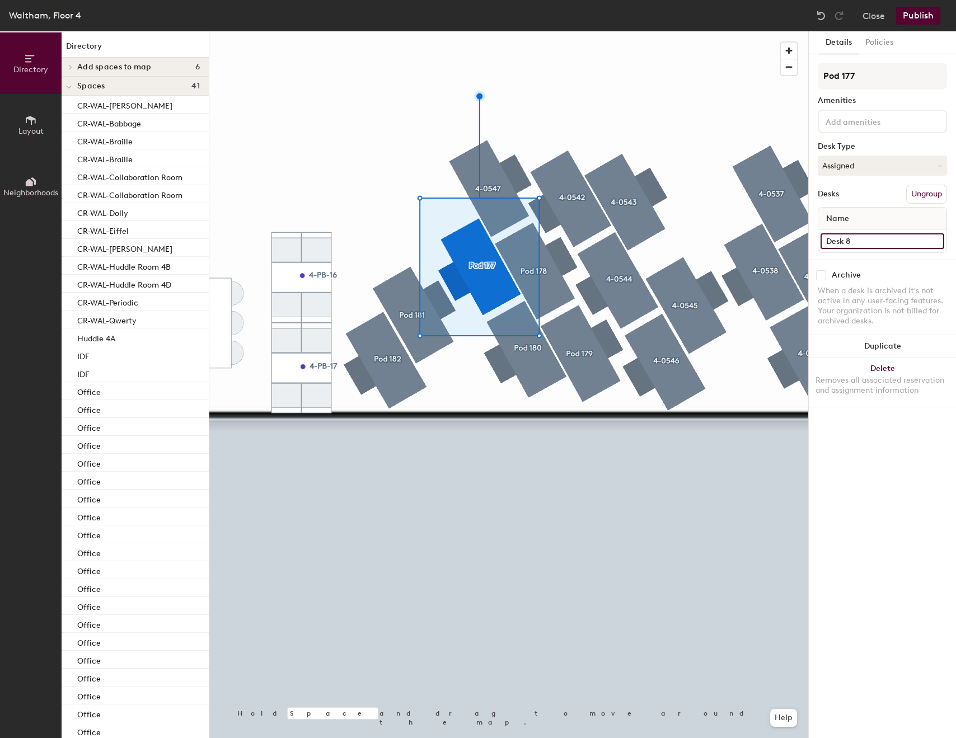
click at [847, 233] on input "Desk 8" at bounding box center [883, 241] width 124 height 16
paste input "4-054"
type input "4-0548"
click at [899, 73] on input "Pod 177" at bounding box center [882, 76] width 129 height 27
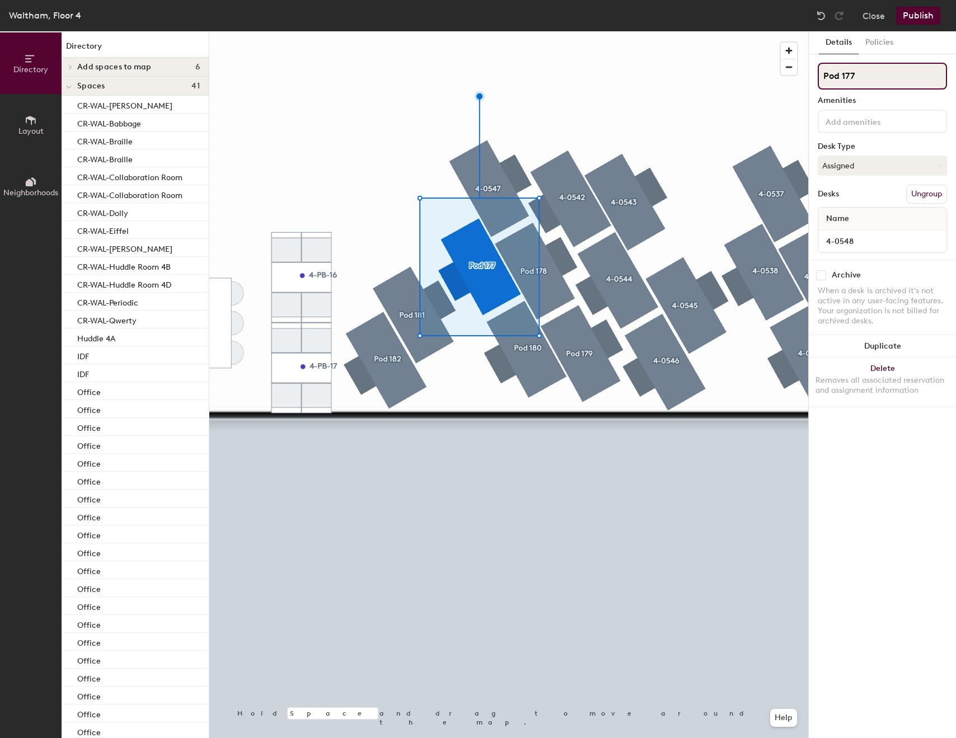
click at [899, 74] on input "Pod 177" at bounding box center [882, 76] width 129 height 27
paste input "4-054"
type input "4-0548"
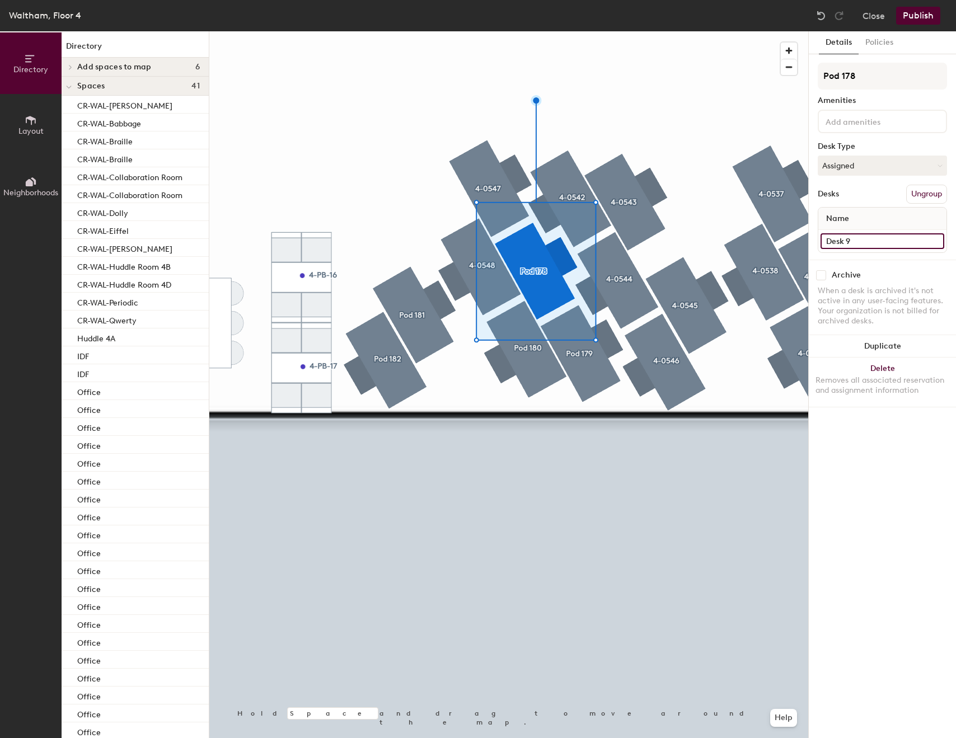
click at [870, 245] on input "Desk 9" at bounding box center [883, 241] width 124 height 16
paste input "4-054"
type input "4-0549"
click at [877, 79] on input "Pod 178" at bounding box center [882, 76] width 129 height 27
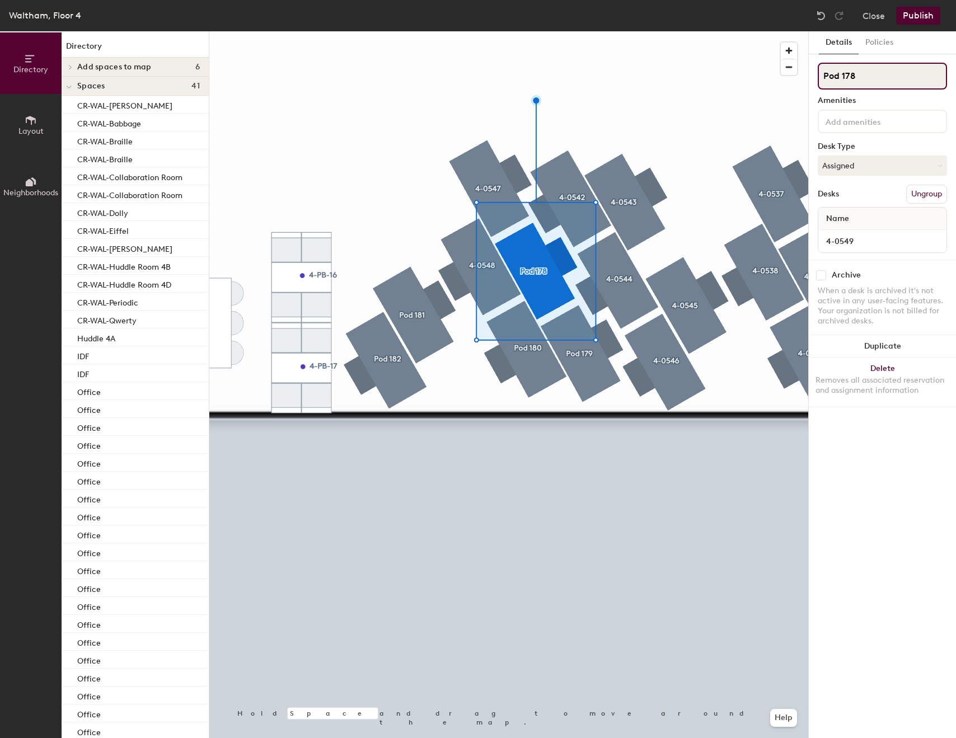
click at [877, 79] on input "Pod 178" at bounding box center [882, 76] width 129 height 27
paste input "4-054"
type input "4-0549"
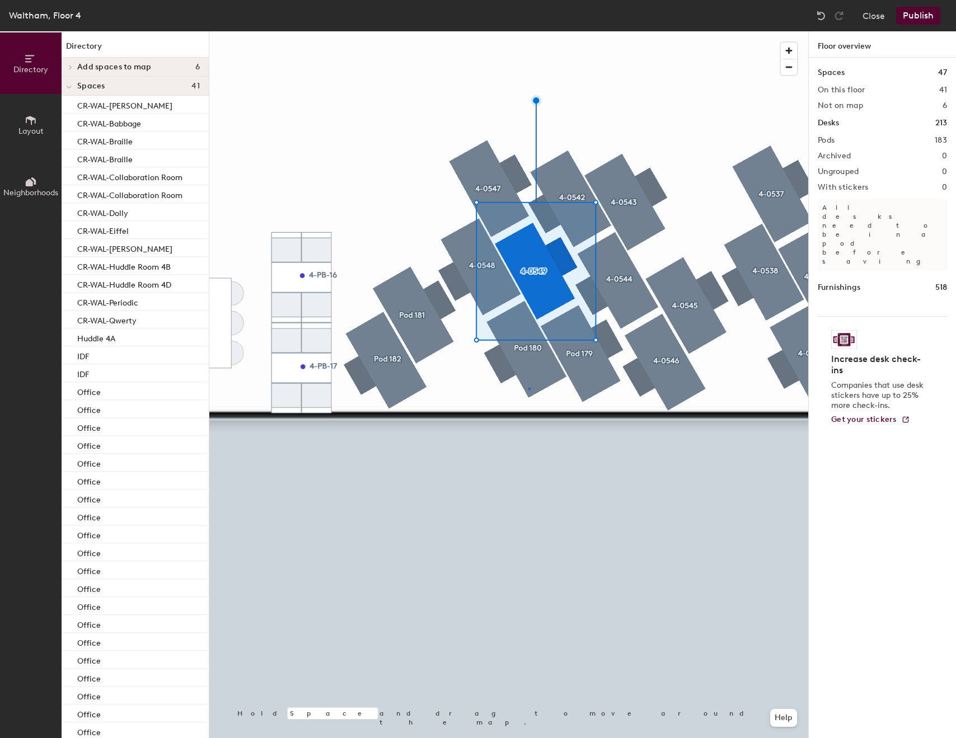
click at [528, 31] on div at bounding box center [508, 31] width 599 height 0
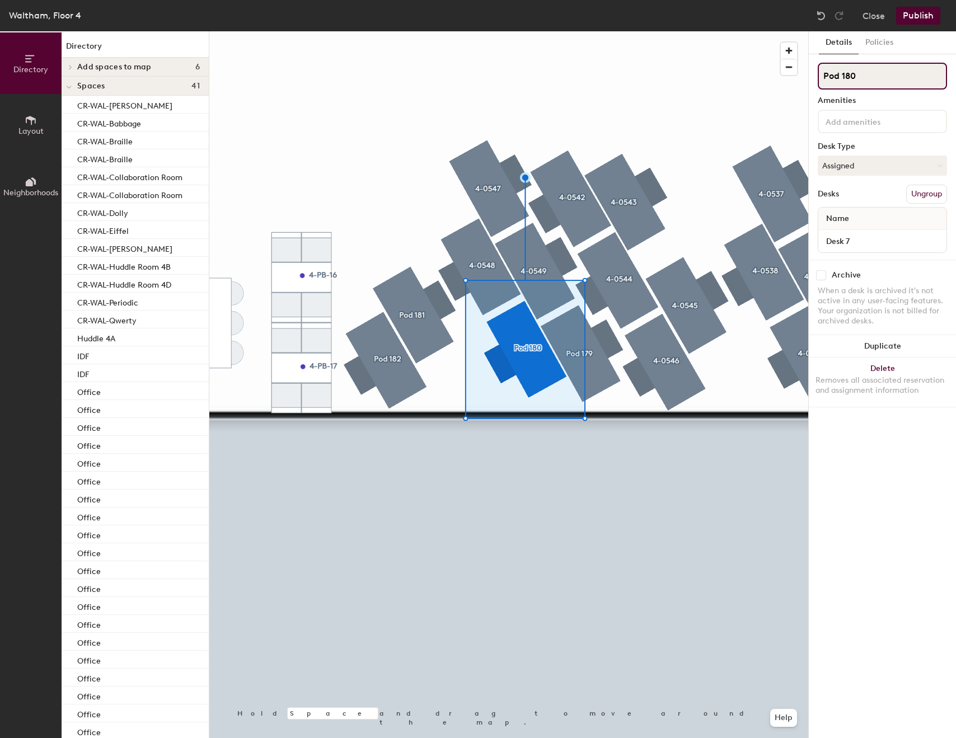
click at [883, 74] on input "Pod 180" at bounding box center [882, 76] width 129 height 27
paste input "4-054"
type input "4-0550"
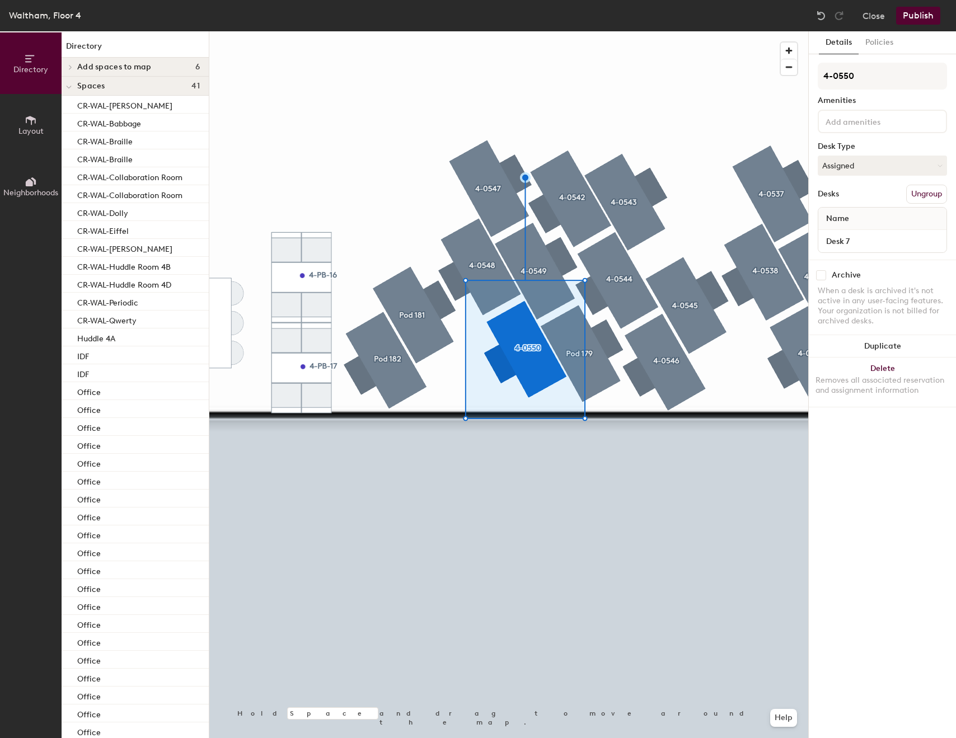
click at [867, 230] on div "Desk 7" at bounding box center [882, 241] width 128 height 22
click at [859, 237] on input "Desk 7" at bounding box center [883, 241] width 124 height 16
paste input "4-054"
type input "4-0550"
click at [804, 243] on div "Directory Layout Neighborhoods Directory Add spaces to map 6 CR-WAL-Braille Off…" at bounding box center [478, 384] width 956 height 707
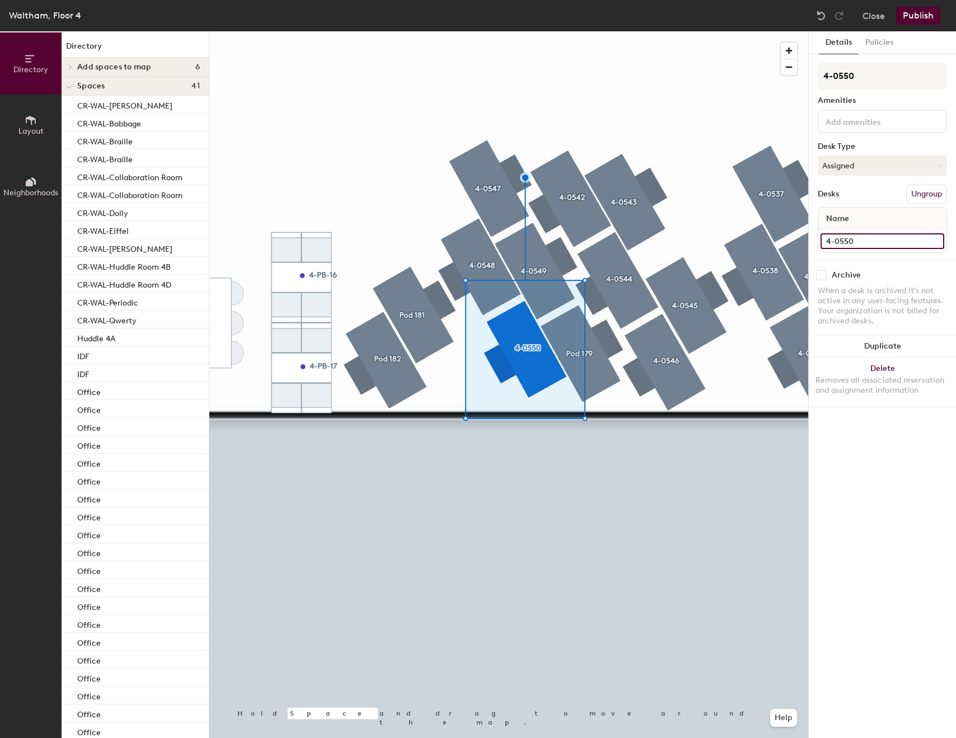
click at [845, 239] on input "4-0550" at bounding box center [883, 241] width 124 height 16
click at [846, 243] on input "4-0550" at bounding box center [883, 241] width 124 height 16
click at [806, 241] on div "Directory Layout Neighborhoods Directory Add spaces to map 6 CR-WAL-Braille Off…" at bounding box center [478, 384] width 956 height 707
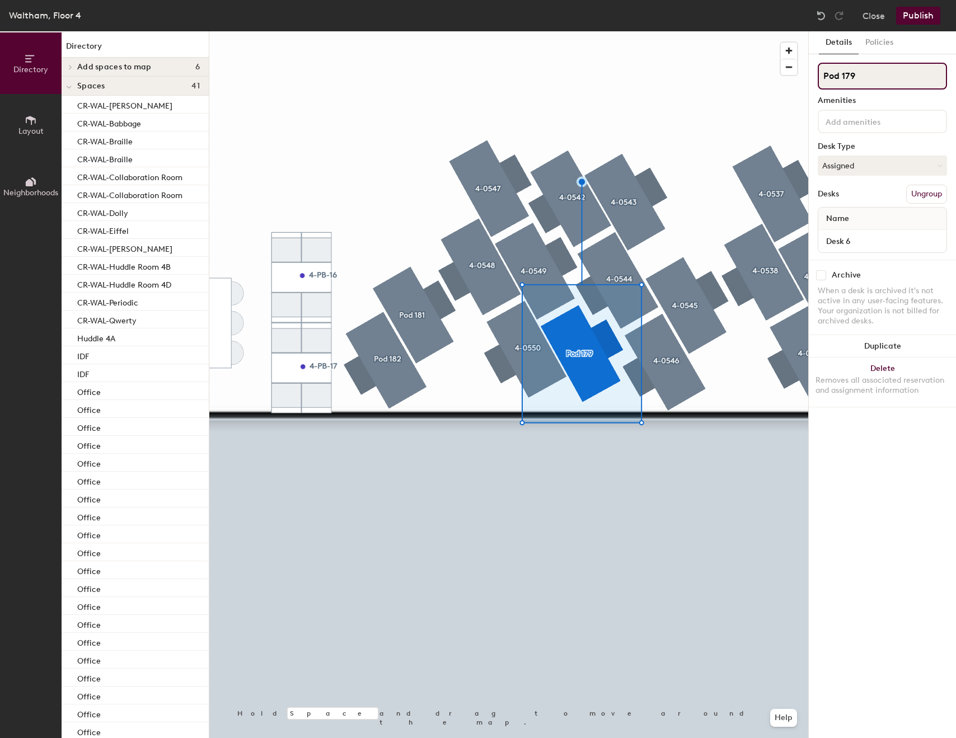
click at [914, 81] on input "Pod 179" at bounding box center [882, 76] width 129 height 27
paste input "4-05"
type input "4-0551"
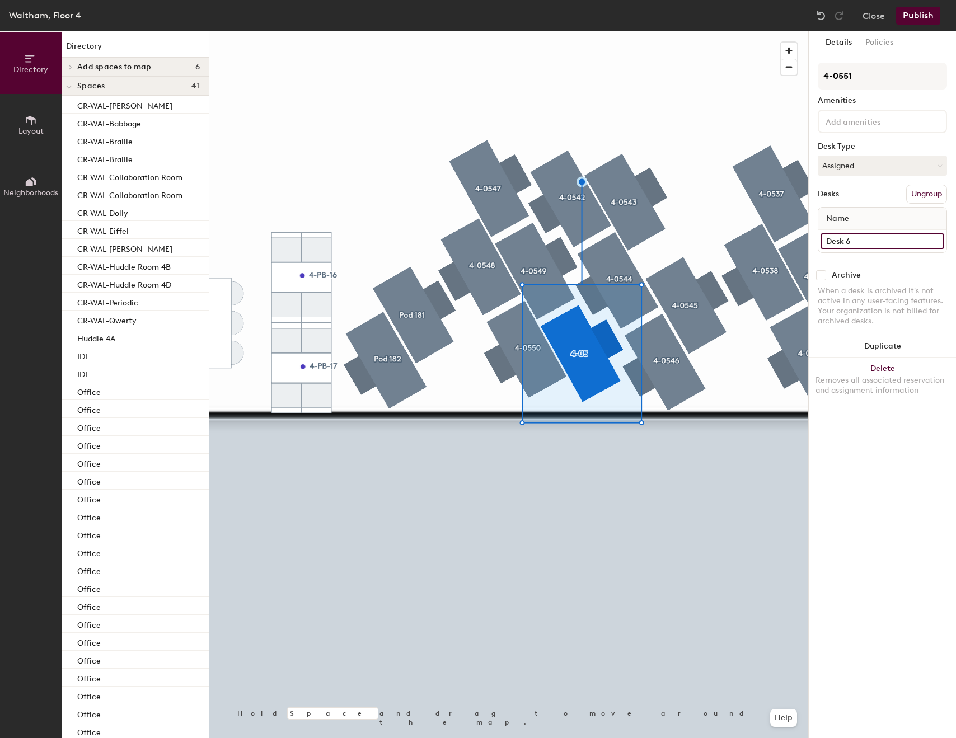
click at [900, 246] on input "Desk 6" at bounding box center [883, 241] width 124 height 16
paste input "4-05"
type input "4-0551"
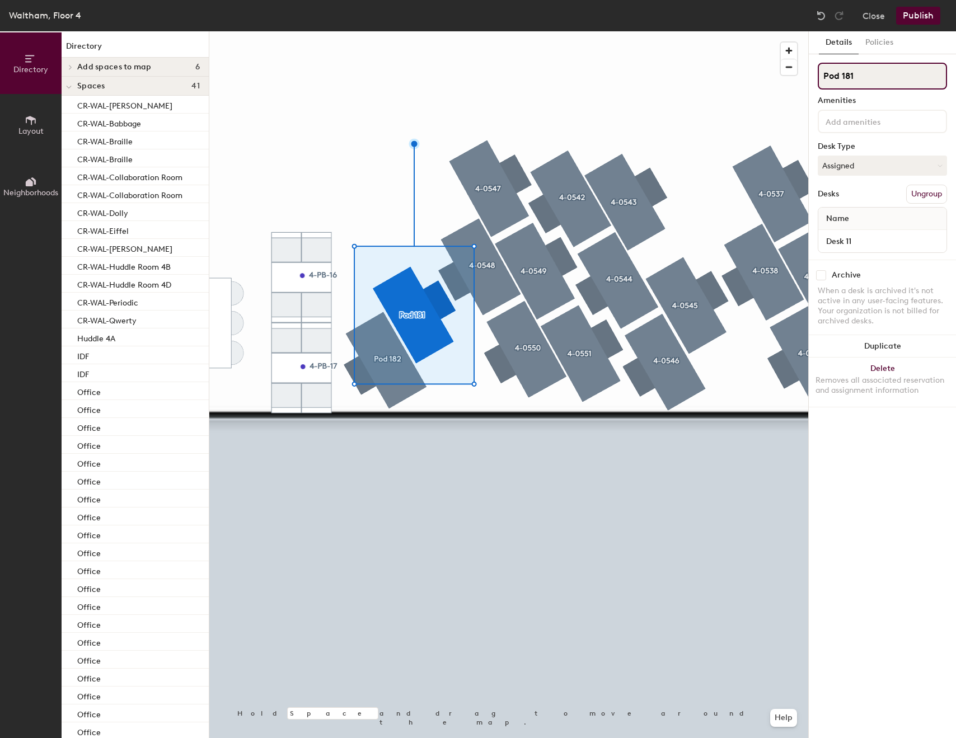
click at [907, 87] on input "Pod 181" at bounding box center [882, 76] width 129 height 27
click at [907, 88] on input "Pod 181" at bounding box center [882, 76] width 129 height 27
paste input "4-05"
type input "4-0552"
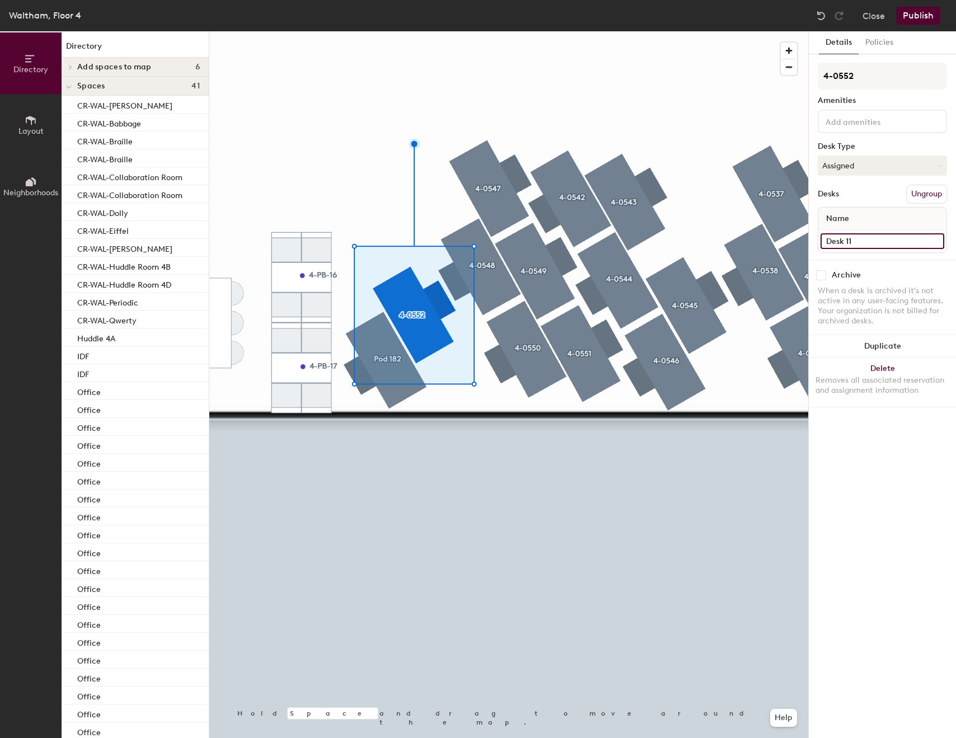
click at [859, 235] on input "Desk 11" at bounding box center [883, 241] width 124 height 16
paste input "4-05"
type input "4-0552"
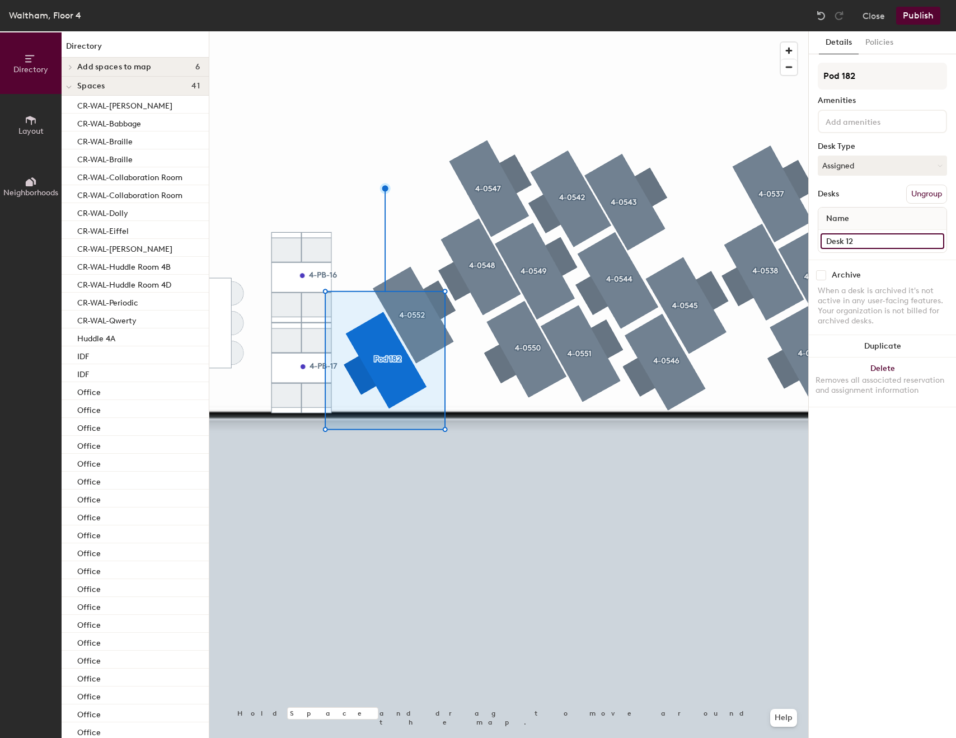
click at [870, 237] on input "Desk 12" at bounding box center [883, 241] width 124 height 16
paste input "4-05"
type input "4-0553"
click at [880, 77] on input "Pod 182" at bounding box center [882, 76] width 129 height 27
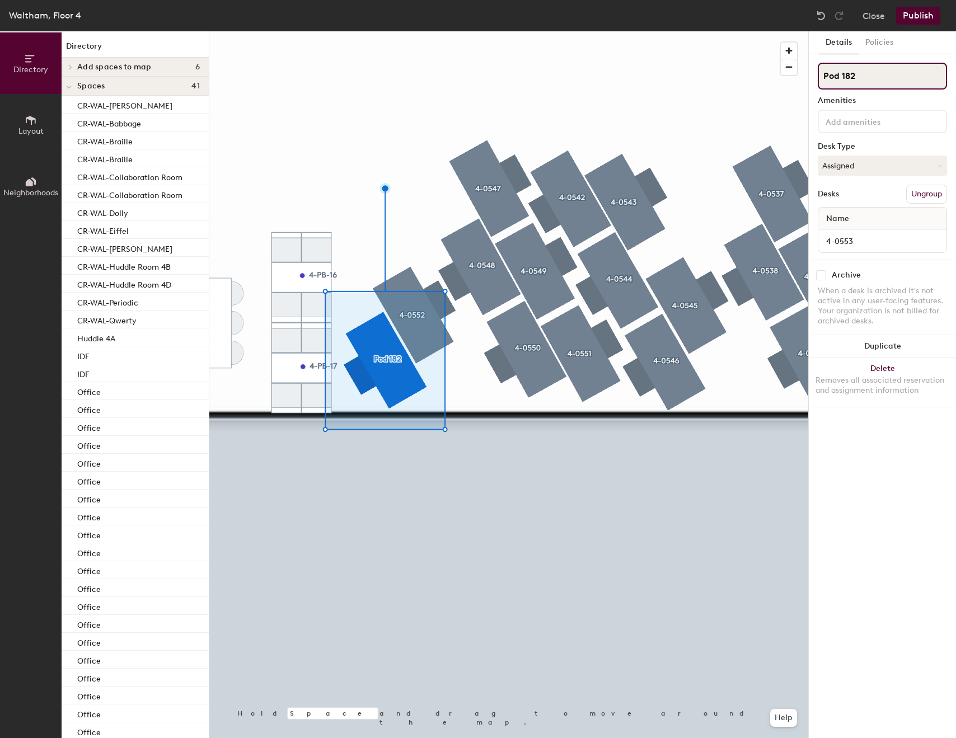
click at [880, 77] on input "Pod 182" at bounding box center [882, 76] width 129 height 27
paste input "4-05"
type input "4-0553"
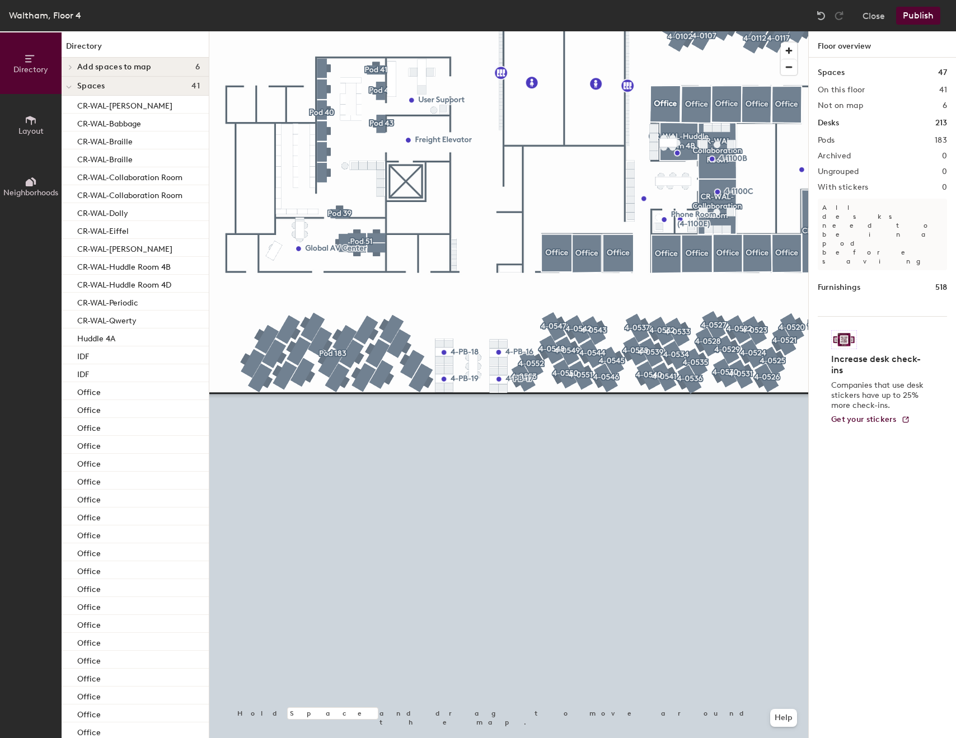
click at [919, 18] on button "Publish" at bounding box center [918, 16] width 44 height 18
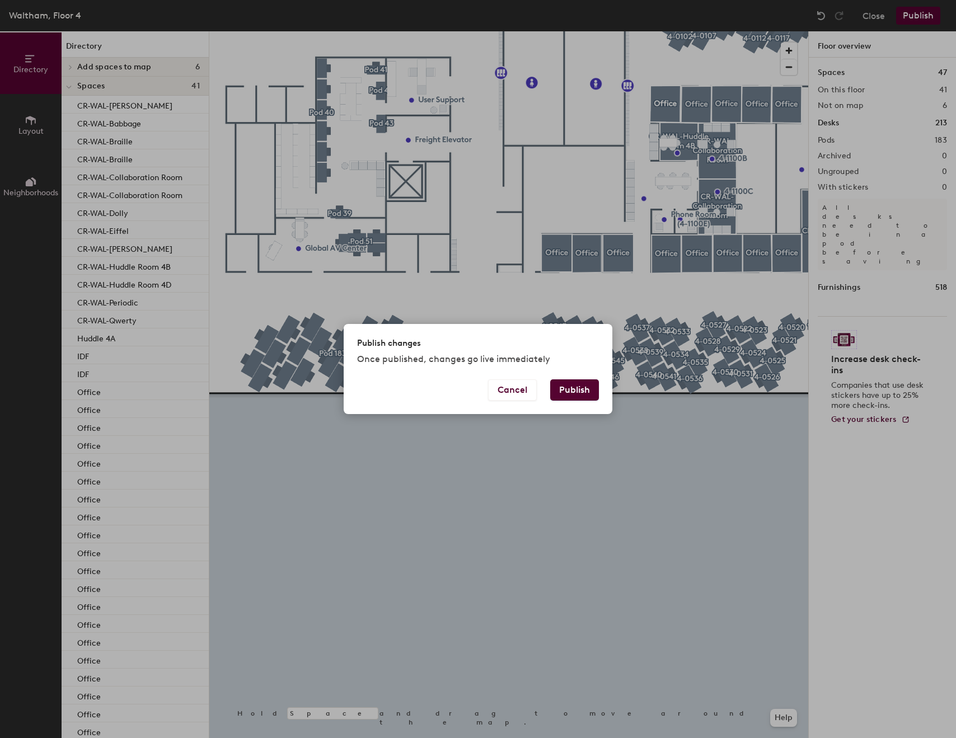
click at [578, 391] on button "Publish" at bounding box center [574, 390] width 49 height 21
